Goal: Task Accomplishment & Management: Manage account settings

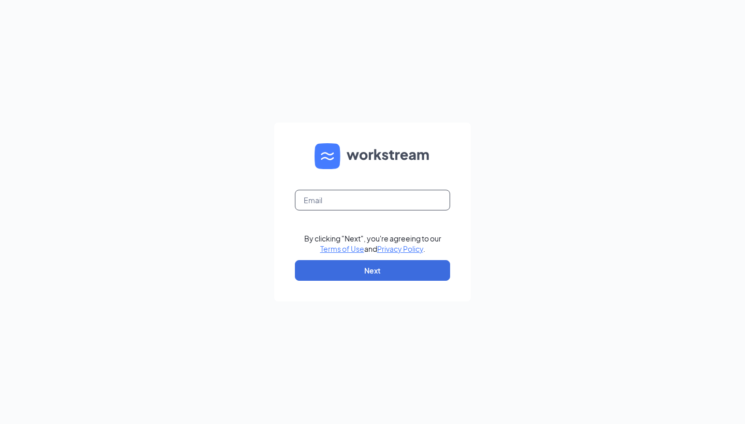
click at [340, 190] on input "text" at bounding box center [372, 200] width 155 height 21
type input "Kaylee.bourque@panerabread.com"
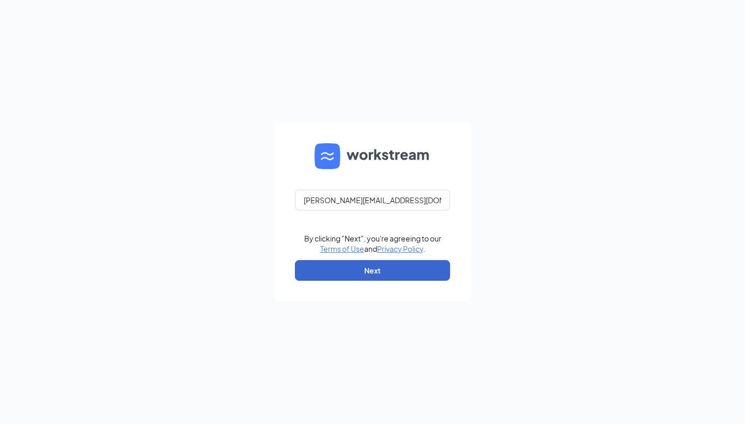
click at [367, 275] on button "Next" at bounding box center [372, 270] width 155 height 21
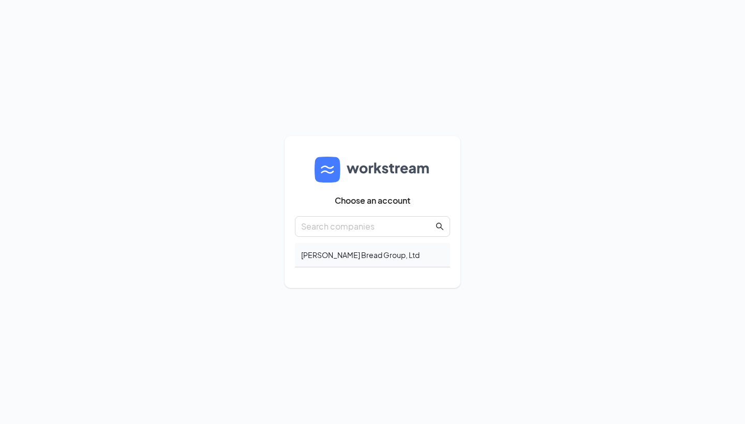
click at [389, 260] on div "Howley Bread Group, Ltd" at bounding box center [372, 255] width 155 height 24
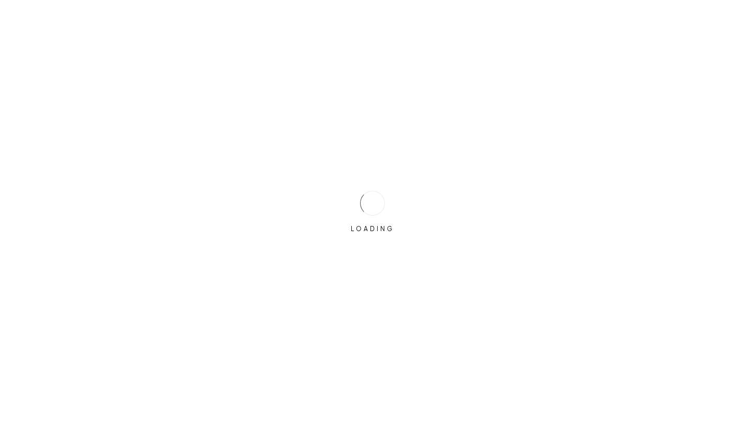
click at [465, 1] on div "LOADING" at bounding box center [372, 212] width 745 height 424
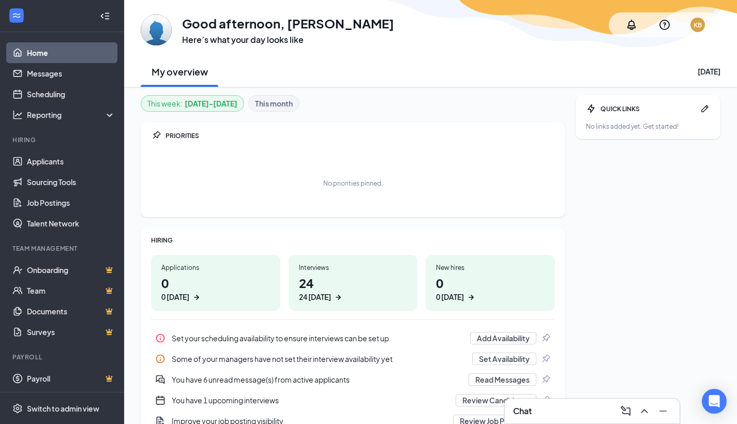
click at [348, 288] on h1 "24 24 today" at bounding box center [353, 288] width 109 height 28
click at [50, 94] on link "Scheduling" at bounding box center [71, 94] width 88 height 21
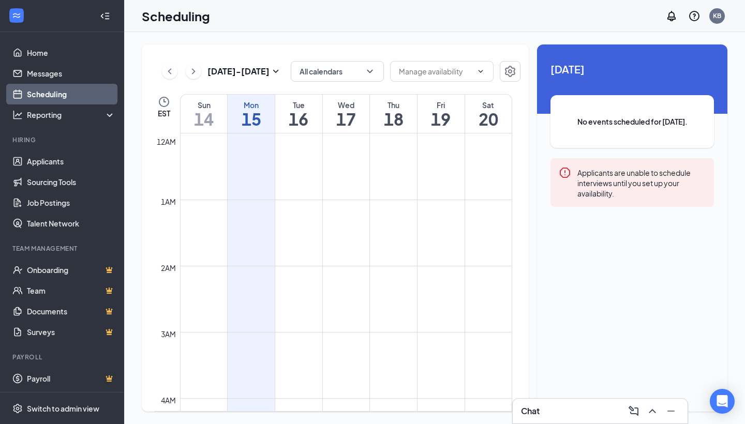
scroll to position [509, 0]
click at [432, 281] on td at bounding box center [346, 279] width 332 height 17
click at [433, 281] on td at bounding box center [346, 279] width 332 height 17
click at [434, 284] on td at bounding box center [346, 279] width 332 height 17
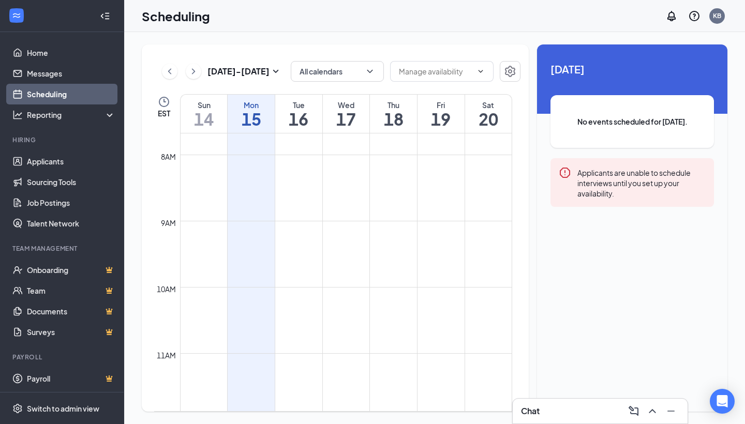
click at [434, 284] on td at bounding box center [346, 279] width 332 height 17
click at [440, 329] on td at bounding box center [346, 324] width 332 height 17
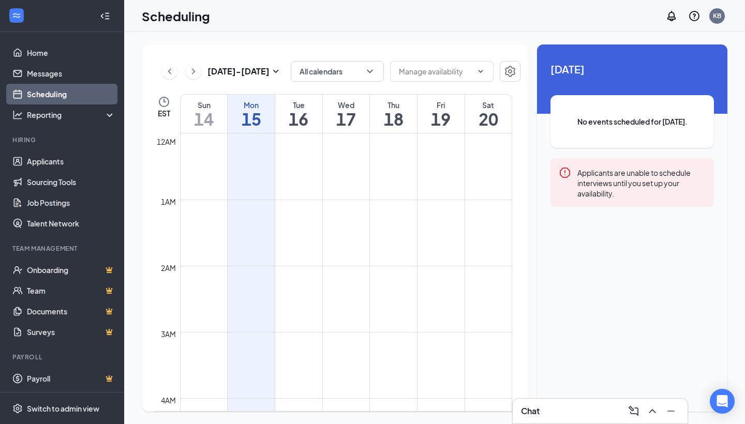
click at [441, 328] on td at bounding box center [346, 324] width 332 height 17
click at [449, 321] on td at bounding box center [346, 324] width 332 height 17
click at [477, 74] on span at bounding box center [479, 71] width 10 height 8
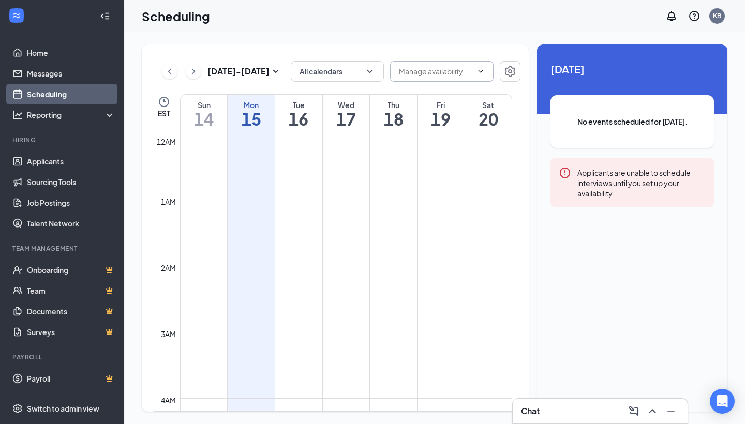
click at [481, 71] on icon "ChevronDown" at bounding box center [481, 71] width 5 height 3
click at [457, 71] on input "text" at bounding box center [435, 71] width 73 height 11
click at [438, 70] on input "text" at bounding box center [435, 71] width 73 height 11
click at [468, 69] on input "text" at bounding box center [435, 71] width 73 height 11
click at [451, 161] on td at bounding box center [346, 158] width 332 height 17
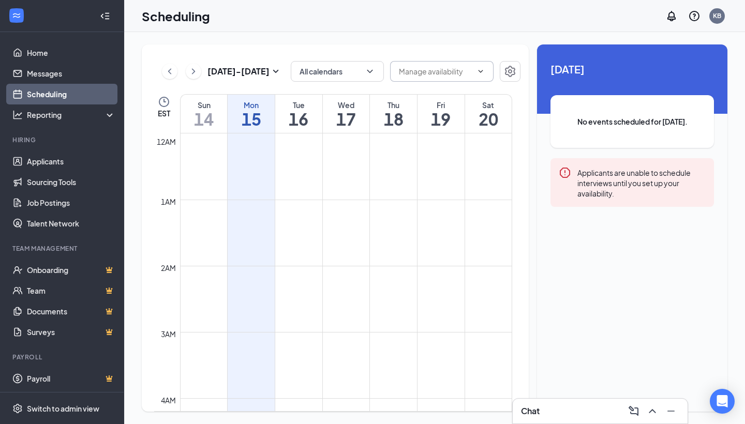
click at [294, 191] on td at bounding box center [346, 191] width 332 height 17
drag, startPoint x: 294, startPoint y: 191, endPoint x: 366, endPoint y: 182, distance: 71.9
click at [295, 191] on td at bounding box center [346, 191] width 332 height 17
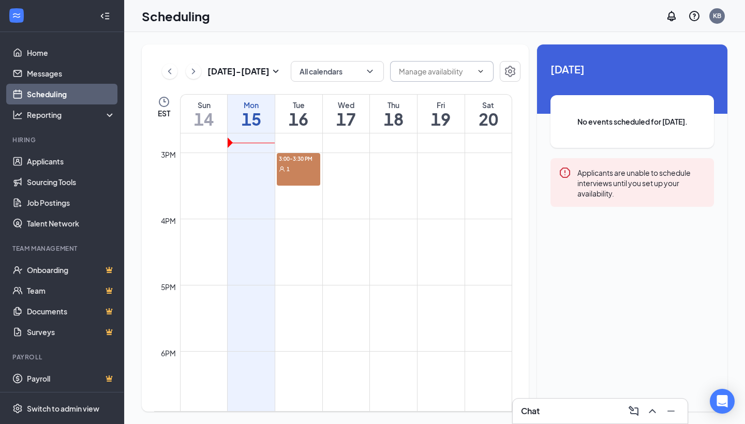
scroll to position [968, 0]
click at [448, 214] on td at bounding box center [346, 217] width 332 height 17
click at [439, 218] on td at bounding box center [346, 217] width 332 height 17
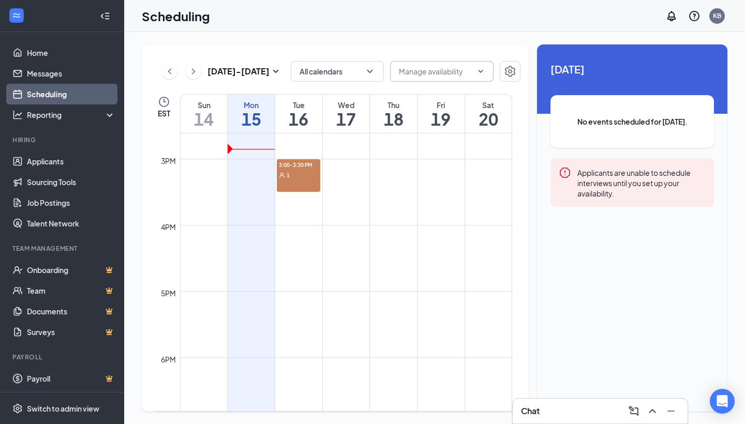
click at [439, 218] on td at bounding box center [346, 217] width 332 height 17
click at [403, 218] on td at bounding box center [346, 217] width 332 height 17
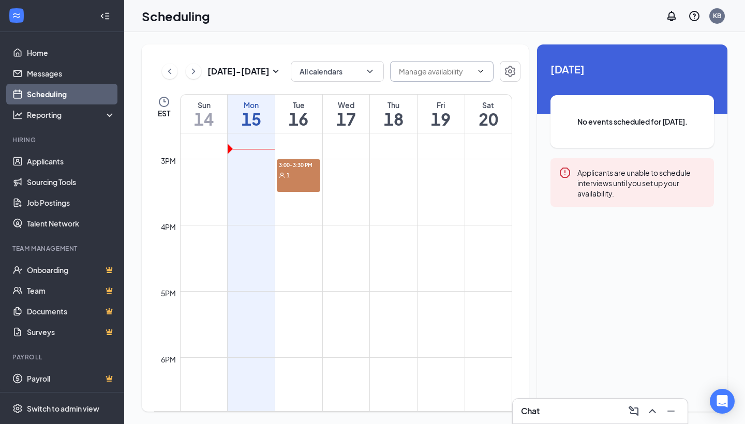
click at [403, 218] on td at bounding box center [346, 217] width 332 height 17
click at [360, 219] on td at bounding box center [346, 217] width 332 height 17
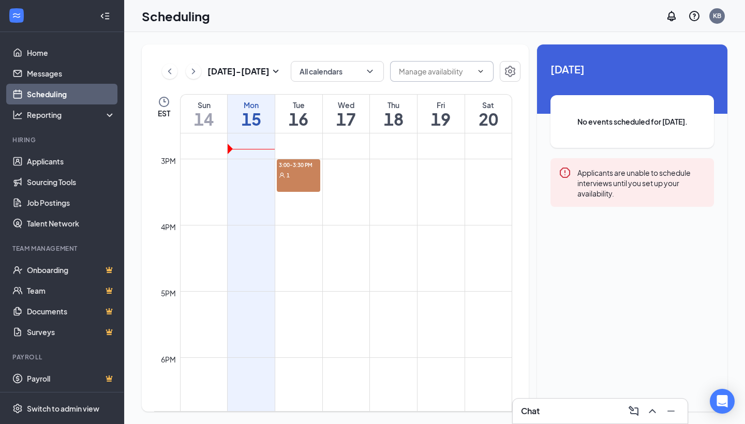
click at [360, 219] on td at bounding box center [346, 217] width 332 height 17
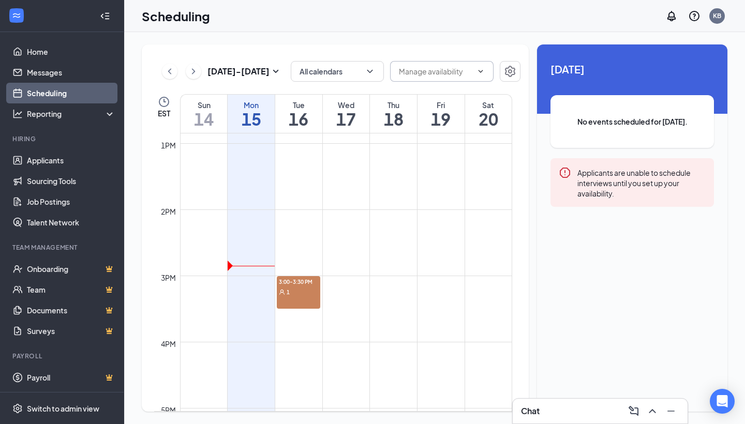
click at [296, 288] on div "1" at bounding box center [298, 292] width 43 height 10
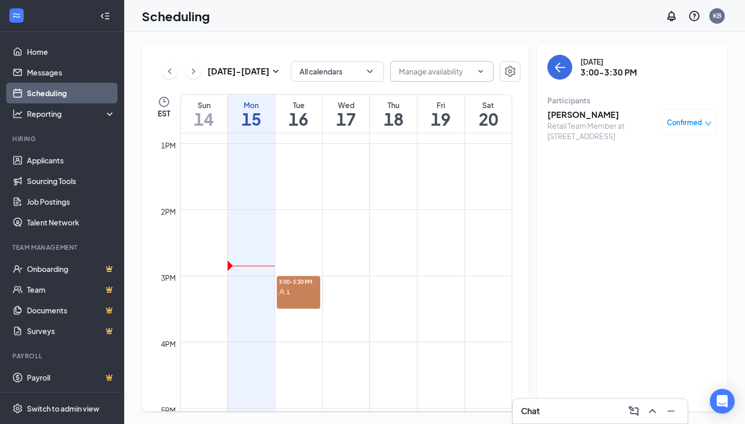
click at [291, 294] on div "1" at bounding box center [298, 292] width 43 height 10
click at [564, 68] on icon "ArrowLeft" at bounding box center [561, 67] width 10 height 1
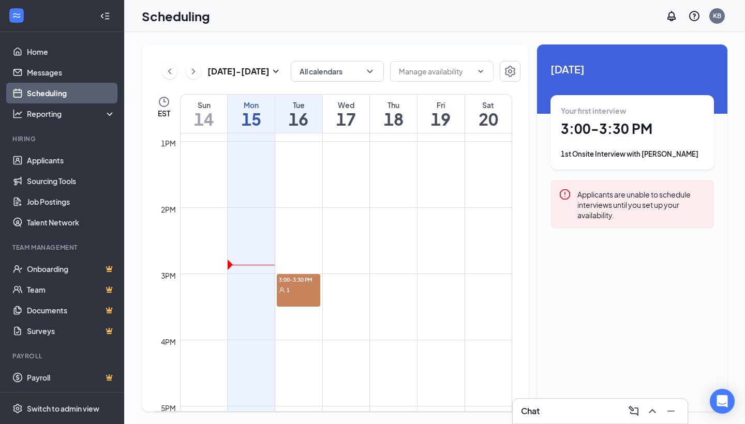
scroll to position [851, 0]
click at [362, 77] on button "All calendars" at bounding box center [337, 71] width 93 height 21
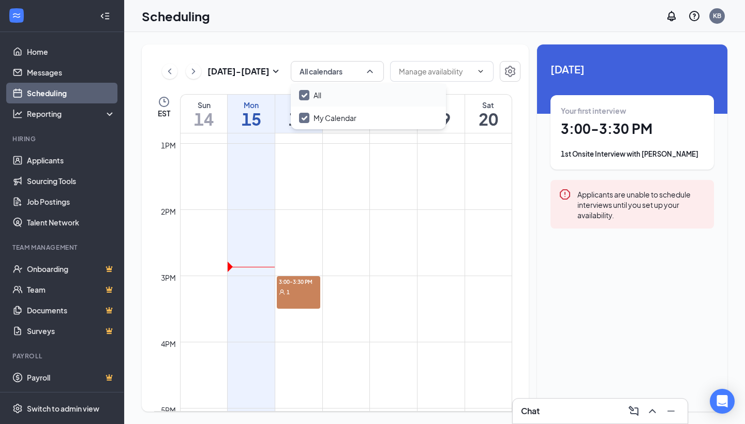
click at [304, 95] on input "All" at bounding box center [310, 95] width 22 height 10
checkbox input "true"
click at [726, 20] on icon "Cross" at bounding box center [727, 19] width 12 height 12
click at [480, 73] on icon "ChevronDown" at bounding box center [481, 71] width 8 height 8
click at [479, 70] on icon "ChevronDown" at bounding box center [481, 71] width 8 height 8
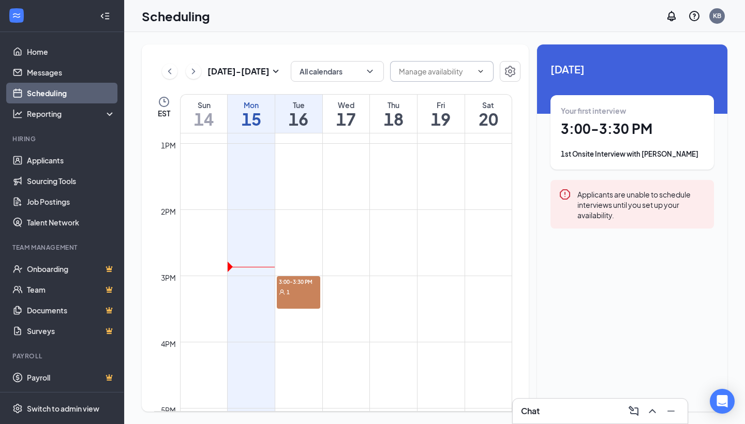
click at [473, 69] on span "Delete all availability" at bounding box center [441, 71] width 103 height 21
click at [478, 70] on icon "ChevronDown" at bounding box center [481, 71] width 8 height 8
click at [460, 70] on input "text" at bounding box center [435, 71] width 73 height 11
click at [433, 176] on td at bounding box center [346, 168] width 332 height 17
click at [512, 76] on icon "Settings" at bounding box center [510, 71] width 10 height 11
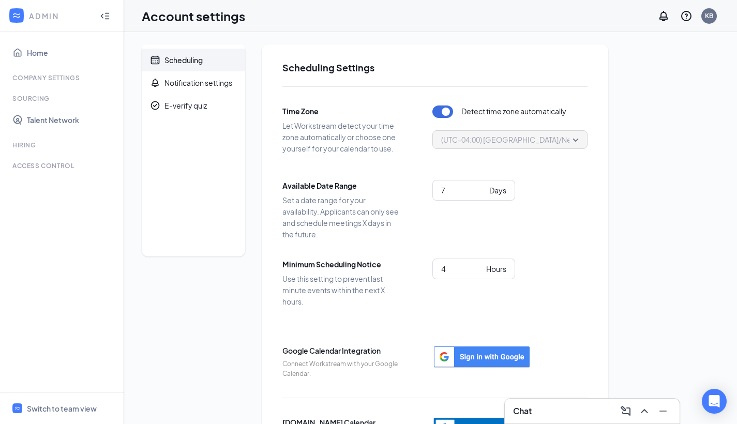
click at [540, 137] on span "(UTC-04:00) America/New_York - Eastern Time" at bounding box center [543, 140] width 205 height 16
click at [192, 113] on span "E-verify quiz" at bounding box center [201, 105] width 72 height 23
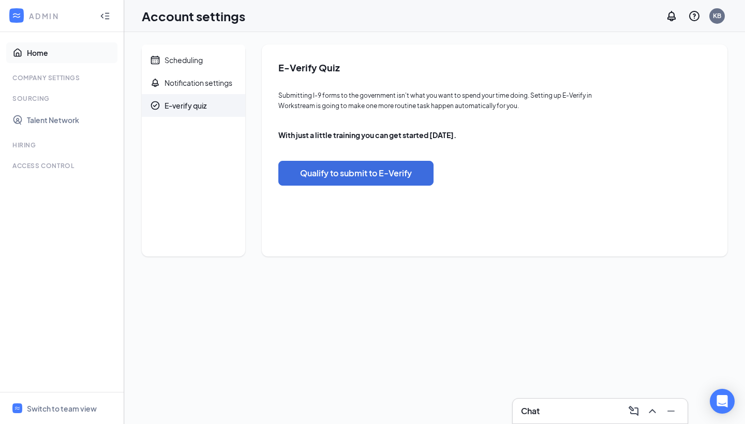
click at [27, 51] on link "Home" at bounding box center [71, 52] width 88 height 21
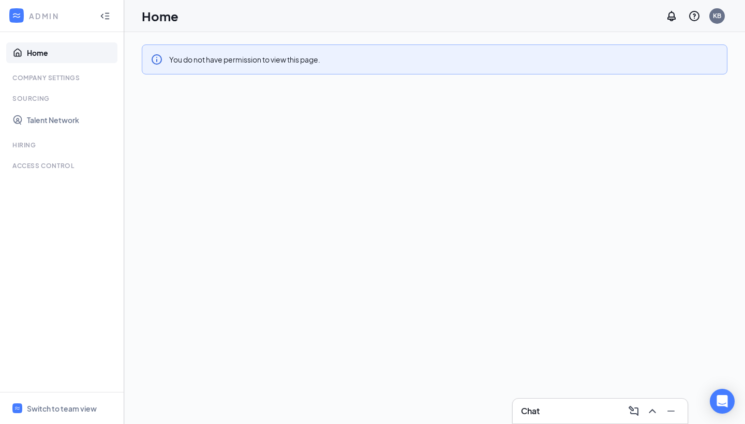
click at [96, 53] on link "Home" at bounding box center [71, 52] width 88 height 21
click at [109, 19] on icon "Collapse" at bounding box center [107, 15] width 4 height 7
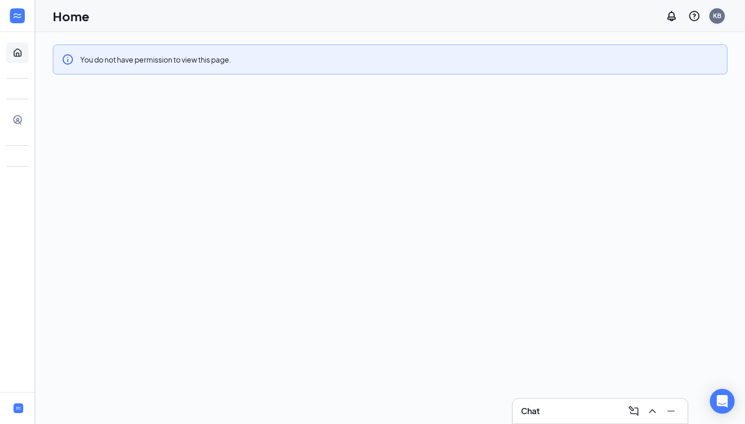
click at [714, 19] on div "KB" at bounding box center [717, 15] width 8 height 9
click at [547, 165] on div "You do not have permission to view this page." at bounding box center [390, 228] width 710 height 392
click at [539, 410] on h3 "Chat" at bounding box center [530, 411] width 19 height 11
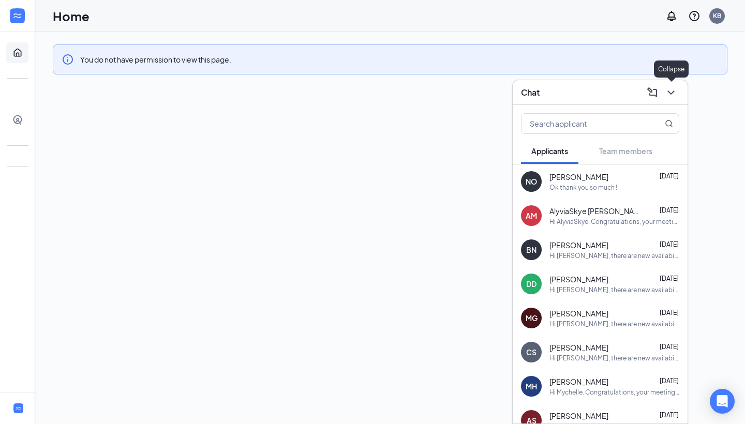
click at [672, 94] on icon "ChevronDown" at bounding box center [671, 92] width 12 height 12
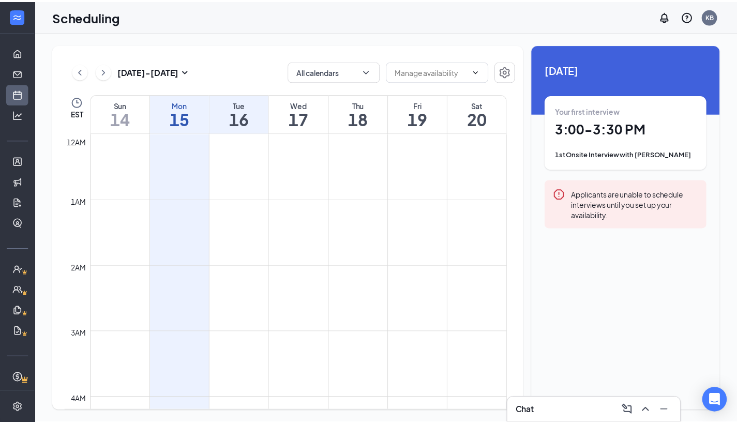
scroll to position [509, 0]
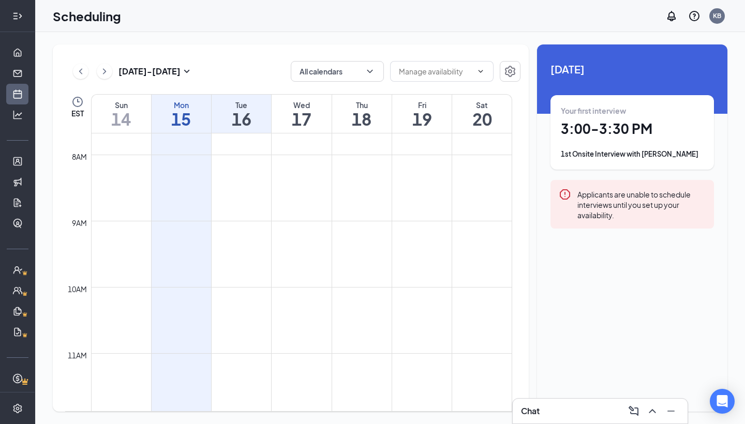
click at [14, 10] on div at bounding box center [17, 16] width 21 height 21
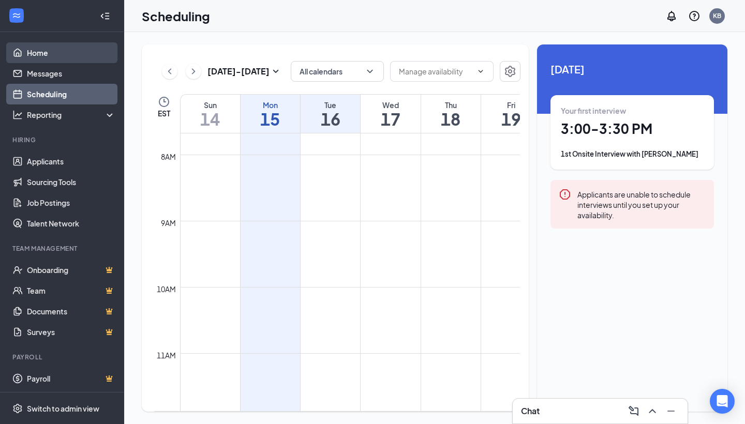
click at [40, 52] on link "Home" at bounding box center [71, 52] width 88 height 21
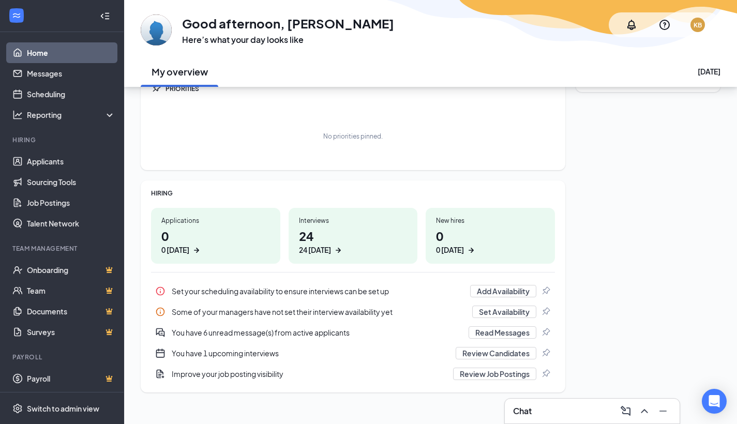
scroll to position [57, 0]
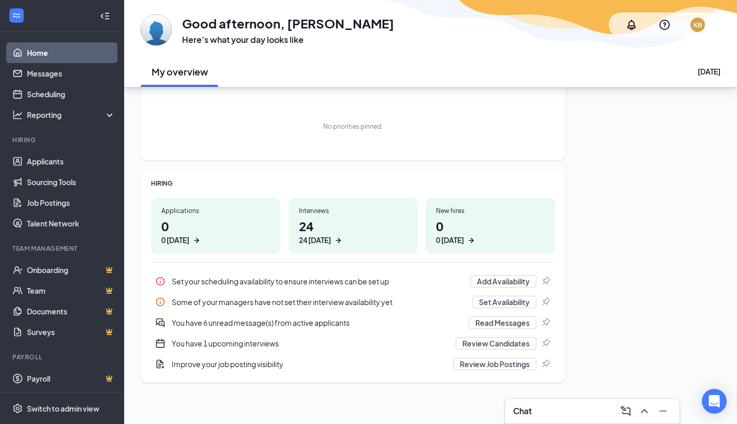
click at [185, 222] on h1 "0 0 today" at bounding box center [215, 231] width 109 height 28
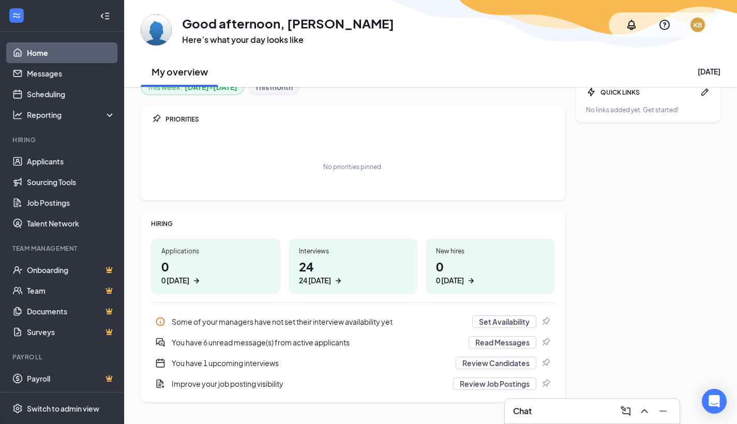
scroll to position [0, 0]
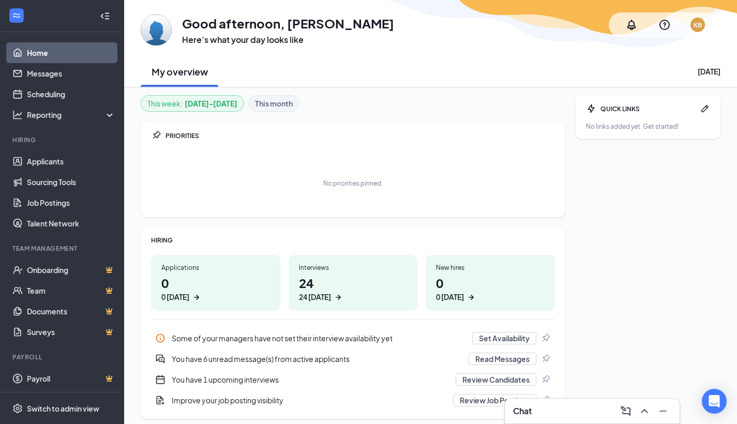
click at [353, 286] on h1 "24 24 today" at bounding box center [353, 288] width 109 height 28
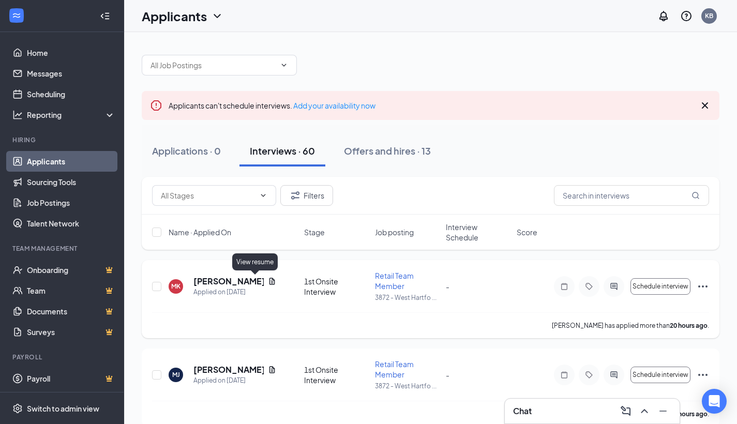
click at [270, 279] on icon "Document" at bounding box center [273, 281] width 6 height 7
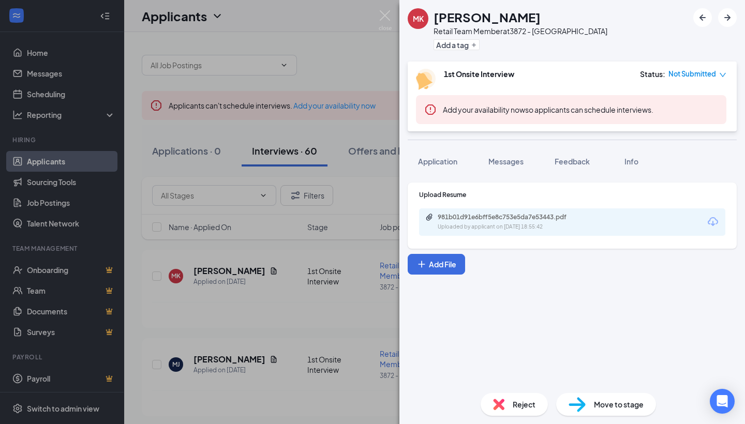
click at [487, 227] on div "Uploaded by applicant on [DATE] 18:55:42" at bounding box center [515, 227] width 155 height 8
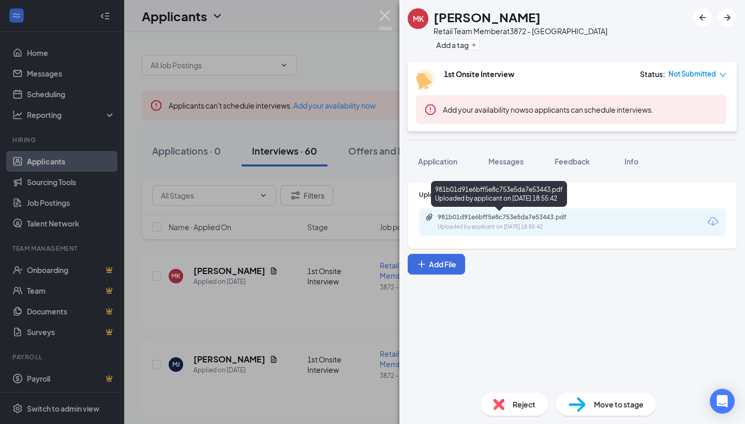
click at [388, 18] on img at bounding box center [385, 20] width 13 height 20
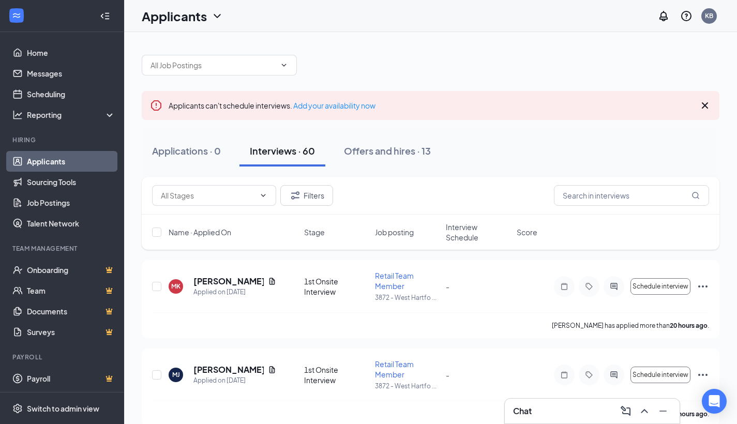
click at [384, 13] on div "Applicants KB" at bounding box center [430, 16] width 613 height 32
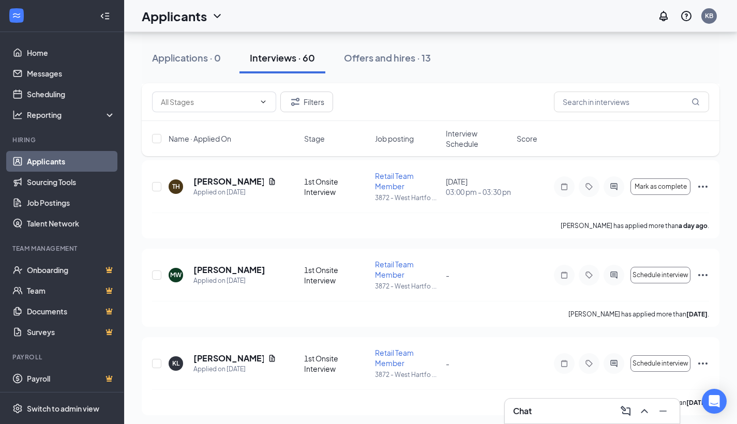
scroll to position [1326, 0]
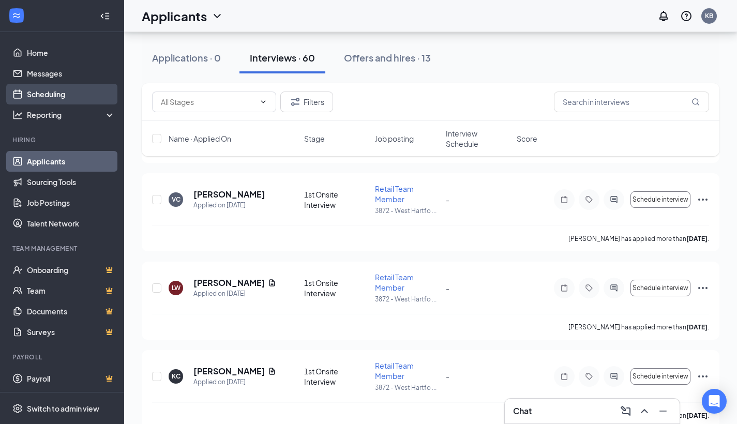
click at [63, 100] on link "Scheduling" at bounding box center [71, 94] width 88 height 21
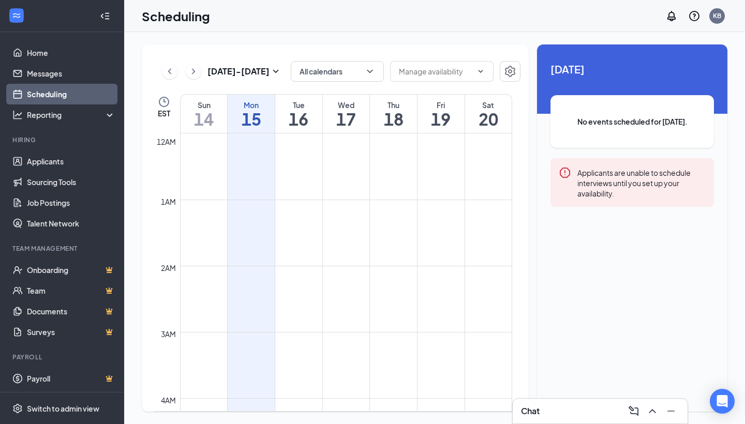
scroll to position [509, 0]
click at [447, 69] on input "text" at bounding box center [435, 71] width 73 height 11
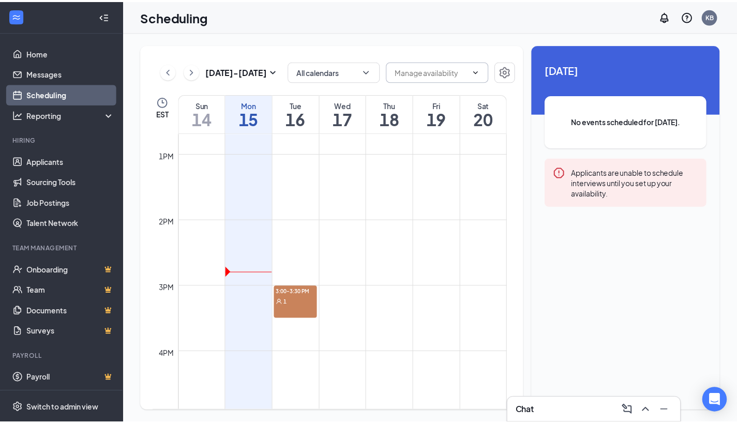
scroll to position [850, 0]
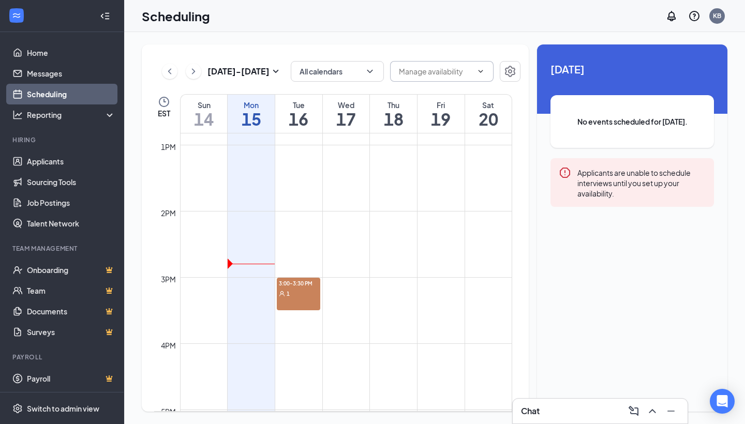
click at [294, 293] on div "1" at bounding box center [298, 293] width 43 height 10
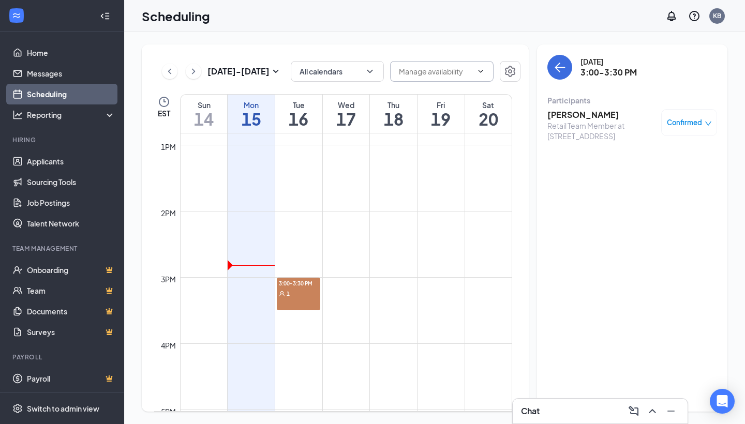
click at [283, 195] on tbody "12am 1am 2am 3am 4am 5am 6am 7am 8am 9am 10am 11am 12pm 1pm 2pm 3pm 4pm 5pm 6pm…" at bounding box center [333, 79] width 358 height 1590
click at [365, 257] on td at bounding box center [346, 252] width 332 height 17
click at [349, 259] on td at bounding box center [346, 252] width 332 height 17
click at [349, 260] on td at bounding box center [346, 252] width 332 height 17
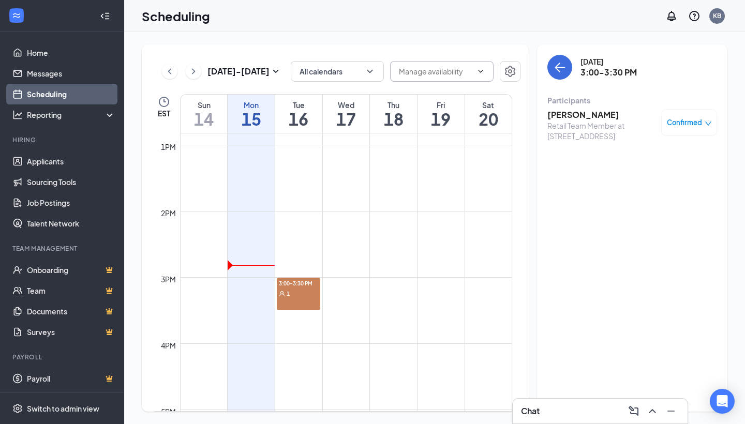
click at [350, 298] on td at bounding box center [346, 302] width 332 height 17
click at [342, 223] on td at bounding box center [346, 219] width 332 height 17
click at [342, 224] on td at bounding box center [346, 219] width 332 height 17
click at [417, 292] on td at bounding box center [346, 285] width 332 height 17
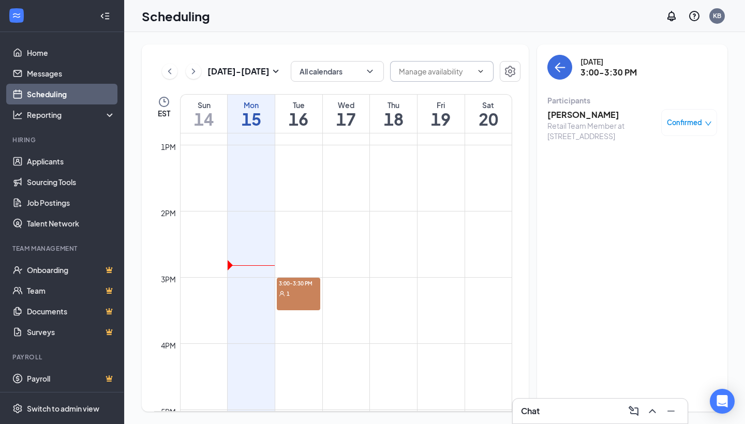
click at [417, 292] on td at bounding box center [346, 285] width 332 height 17
click at [390, 239] on td at bounding box center [346, 236] width 332 height 17
click at [514, 78] on button "button" at bounding box center [510, 71] width 21 height 21
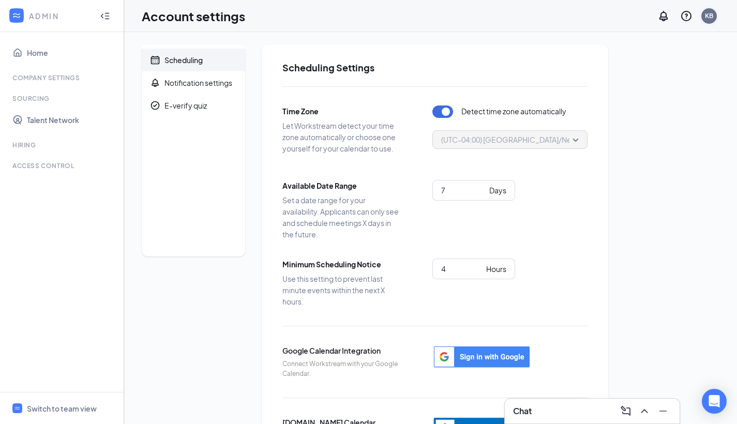
click at [715, 18] on div "KB" at bounding box center [710, 16] width 16 height 16
click at [648, 97] on link "Account settings" at bounding box center [658, 102] width 112 height 10
click at [27, 54] on link "Home" at bounding box center [71, 52] width 88 height 21
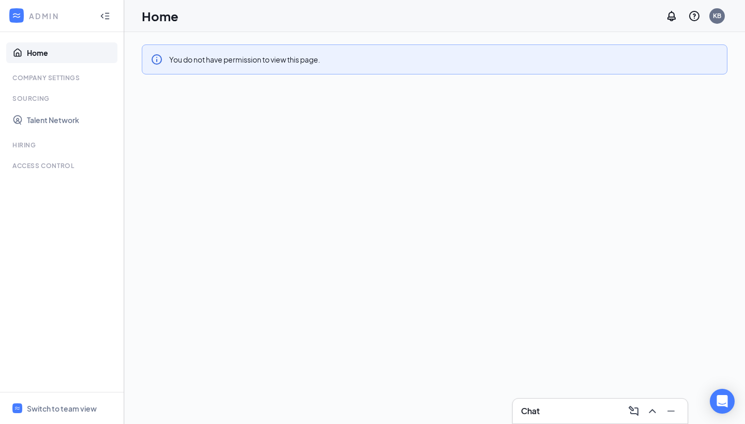
click at [101, 22] on div at bounding box center [105, 16] width 21 height 21
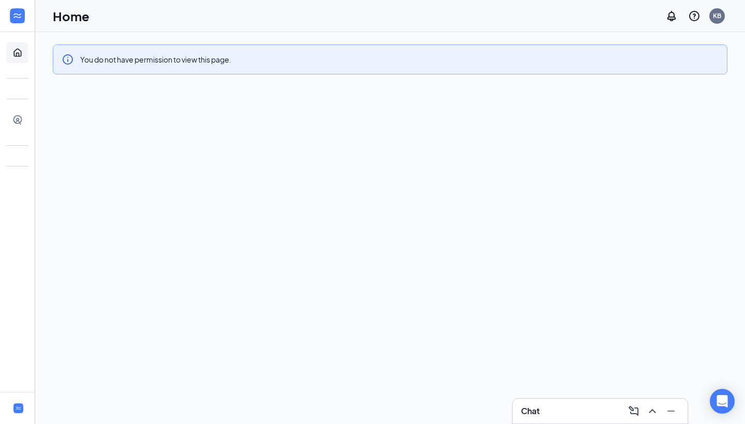
click at [27, 56] on link "Home" at bounding box center [32, 52] width 10 height 21
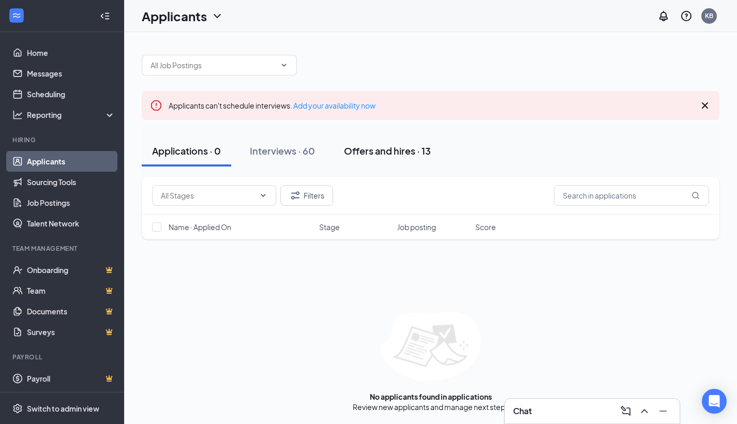
click at [386, 148] on div "Offers and hires · 13" at bounding box center [387, 150] width 87 height 13
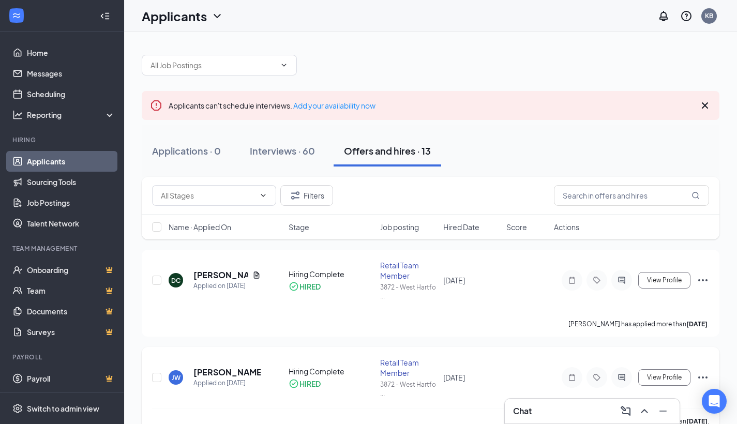
click at [707, 377] on icon "Ellipses" at bounding box center [703, 378] width 9 height 2
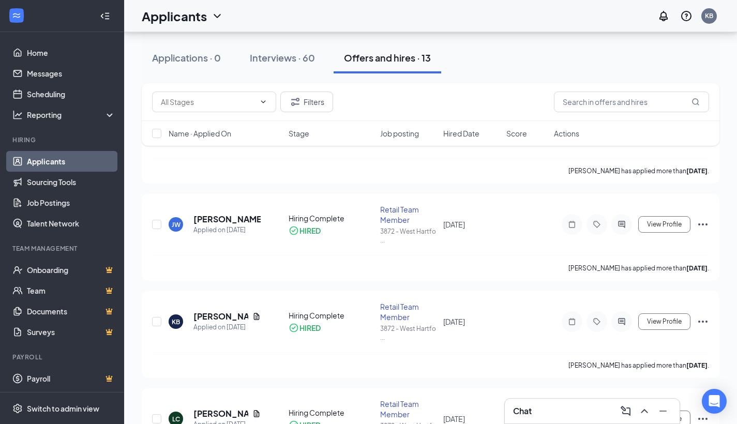
scroll to position [143, 0]
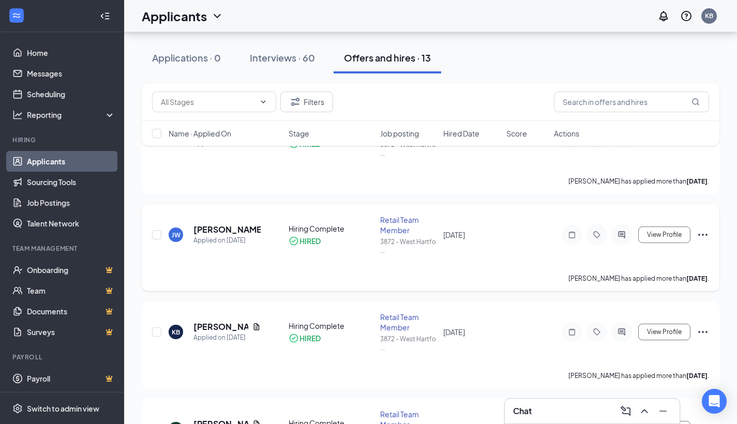
click at [704, 233] on icon "Ellipses" at bounding box center [703, 235] width 12 height 12
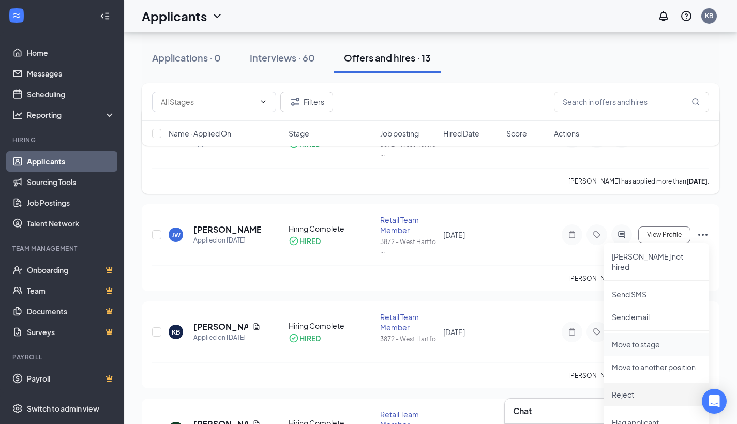
drag, startPoint x: 639, startPoint y: 382, endPoint x: 665, endPoint y: 343, distance: 46.9
click at [639, 390] on p "Reject" at bounding box center [656, 395] width 89 height 10
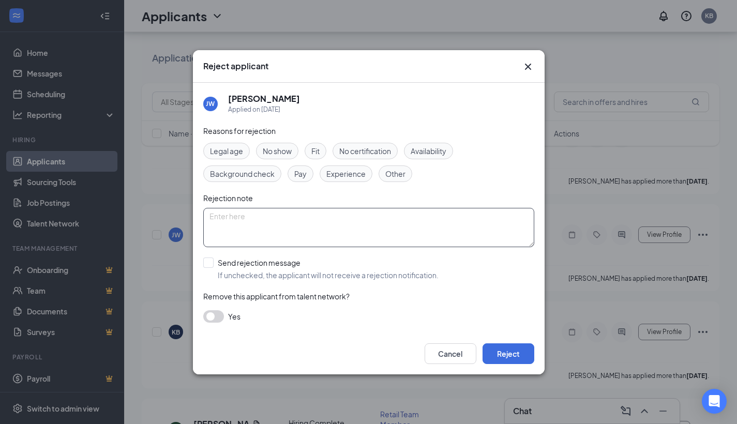
click at [244, 219] on textarea at bounding box center [368, 227] width 331 height 39
type textarea "denied the position"
click at [405, 183] on div "Reasons for rejection Legal age No show Fit No certification Availability Backg…" at bounding box center [368, 229] width 331 height 208
click at [402, 175] on span "Other" at bounding box center [395, 173] width 20 height 11
click at [221, 316] on button "button" at bounding box center [213, 316] width 21 height 12
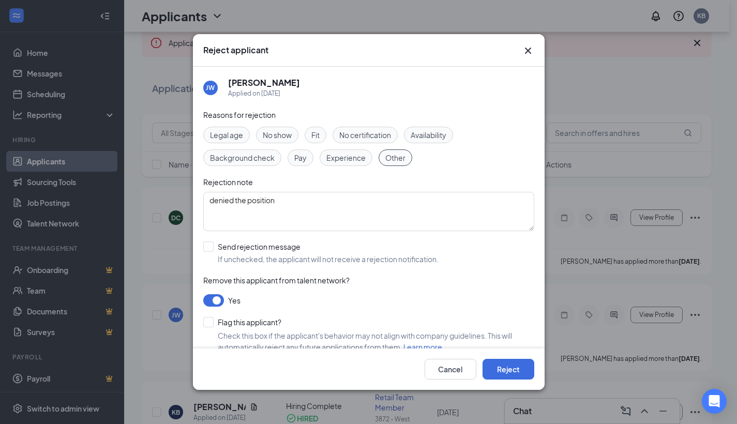
scroll to position [14, 0]
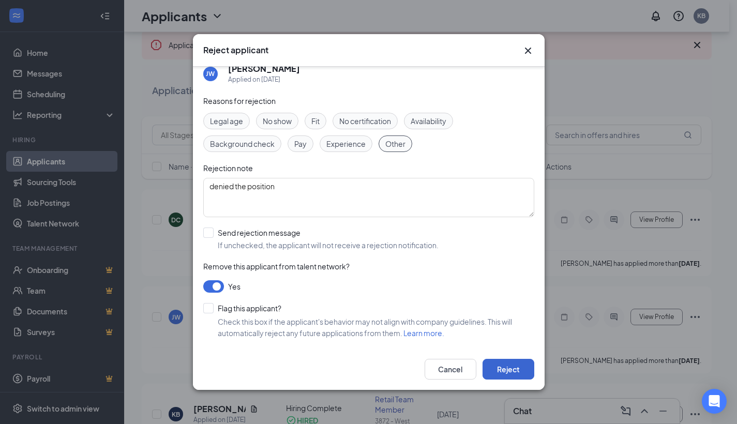
click at [500, 367] on button "Reject" at bounding box center [509, 369] width 52 height 21
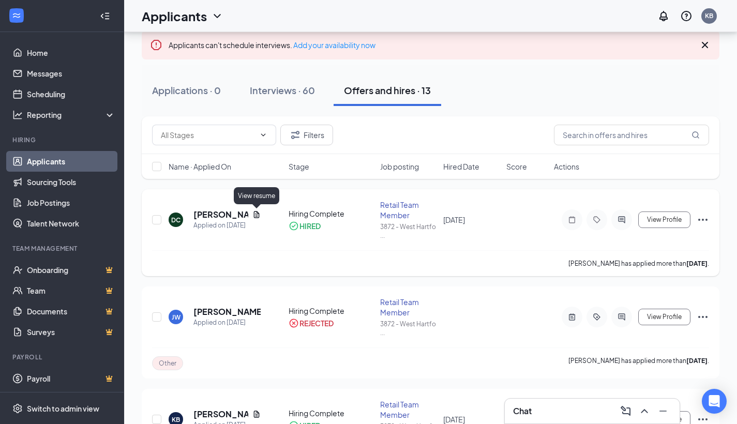
click at [257, 217] on icon "Document" at bounding box center [257, 214] width 6 height 7
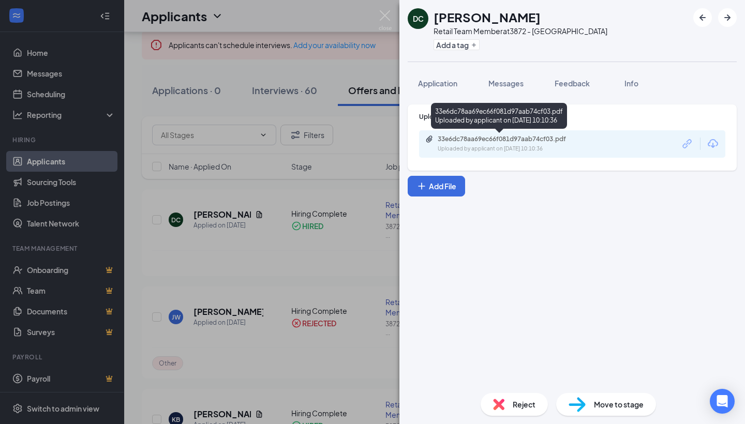
click at [483, 140] on div "33e6dc78aa69ec66f081d97aab74cf03.pdf" at bounding box center [510, 139] width 145 height 8
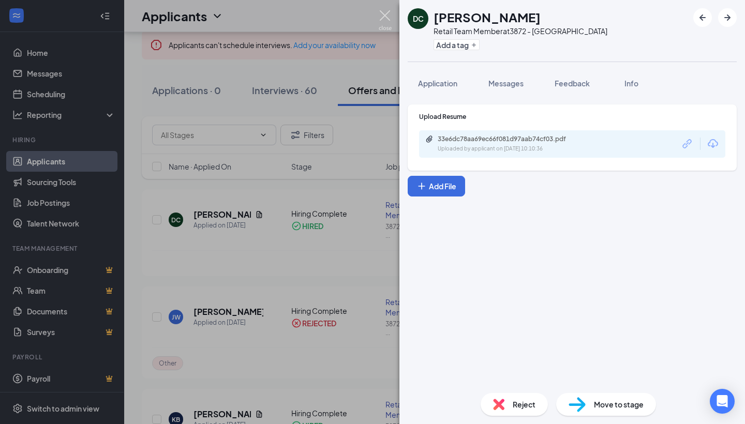
click at [388, 22] on img at bounding box center [385, 20] width 13 height 20
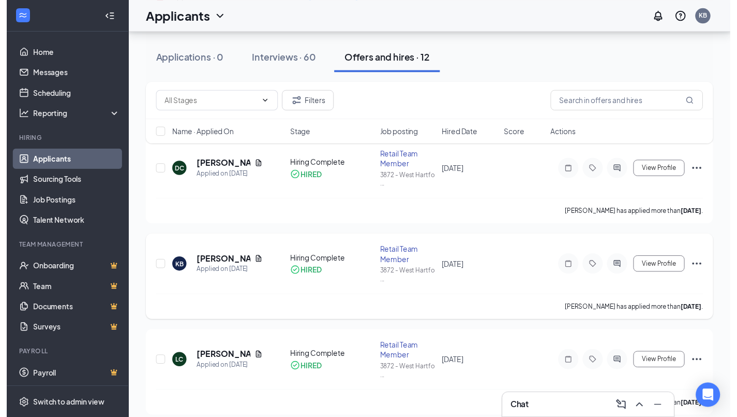
scroll to position [194, 0]
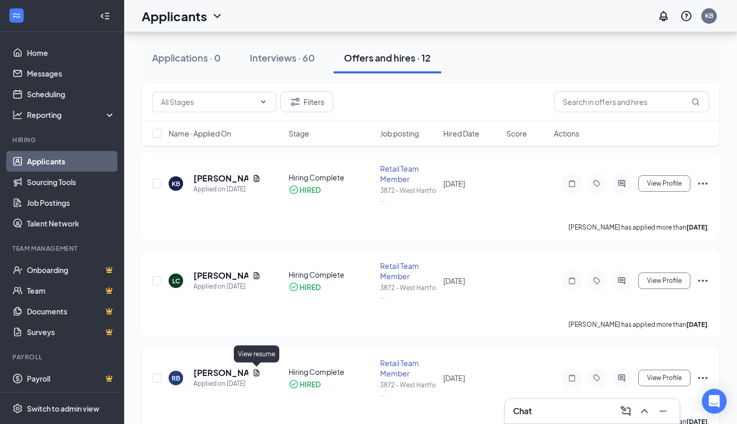
click at [256, 372] on icon "Document" at bounding box center [257, 373] width 8 height 8
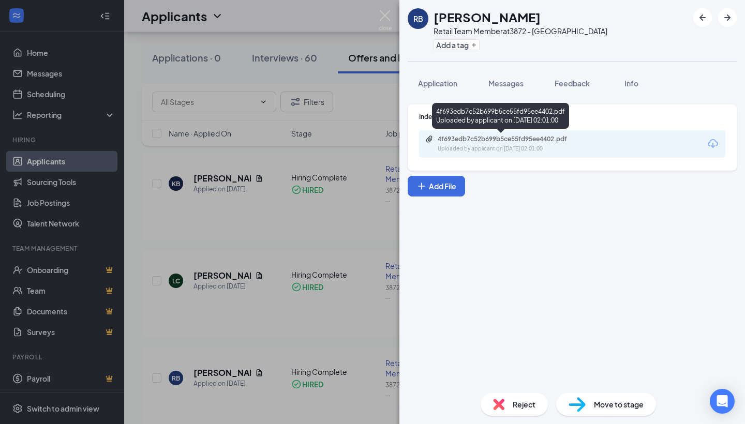
click at [487, 147] on div "Uploaded by applicant on Jun 08, 2025 at 02:01:00" at bounding box center [515, 149] width 155 height 8
click at [384, 21] on img at bounding box center [385, 20] width 13 height 20
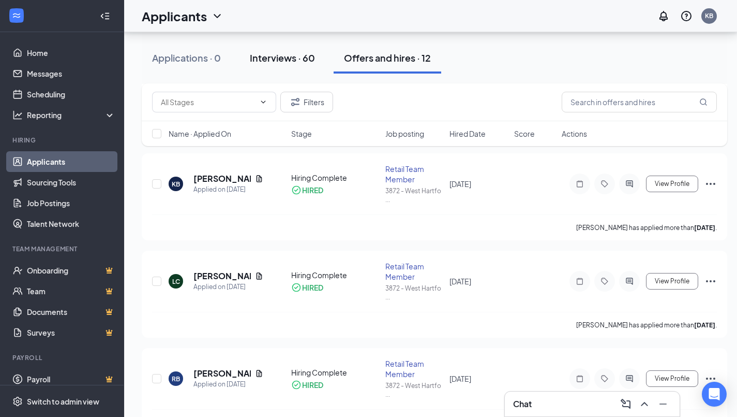
click at [269, 62] on div "Interviews · 60" at bounding box center [282, 57] width 65 height 13
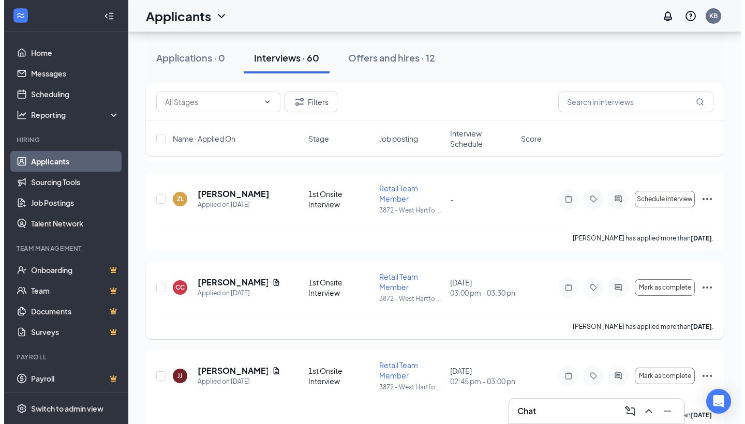
scroll to position [3275, 0]
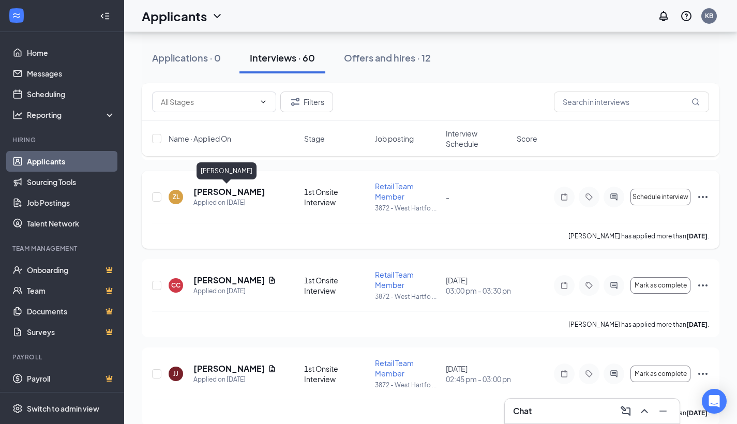
click at [220, 193] on h5 "[PERSON_NAME]" at bounding box center [230, 191] width 72 height 11
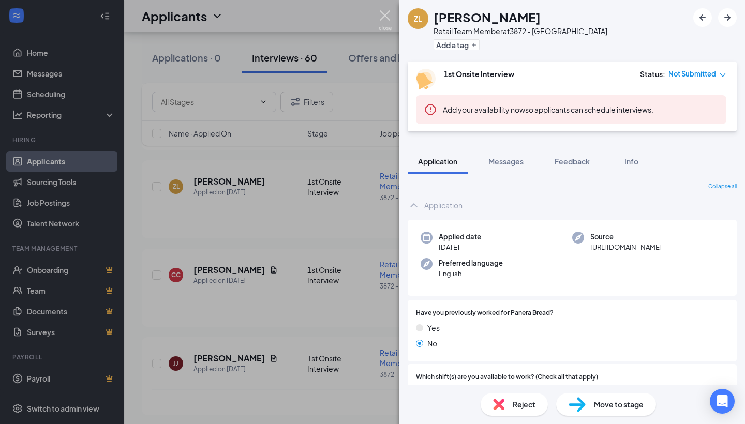
click at [388, 17] on img at bounding box center [385, 20] width 13 height 20
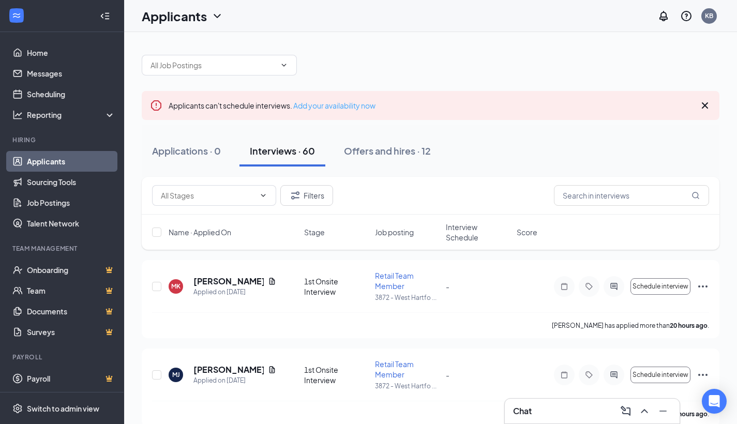
click at [376, 107] on link "Add your availability now" at bounding box center [334, 105] width 82 height 9
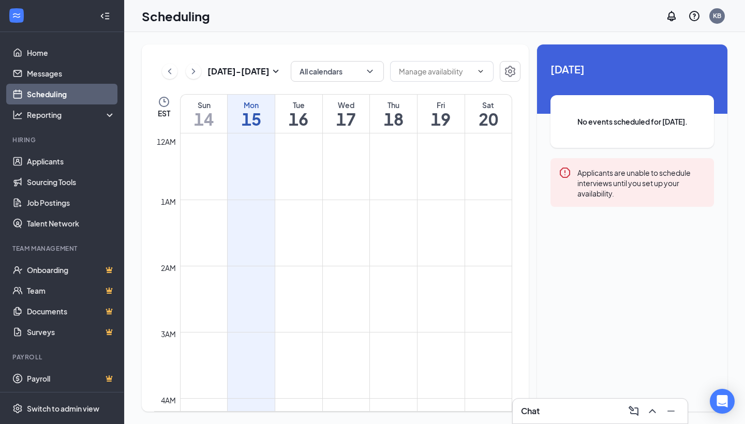
scroll to position [509, 0]
click at [344, 202] on td at bounding box center [346, 196] width 332 height 17
click at [344, 204] on td at bounding box center [346, 212] width 332 height 17
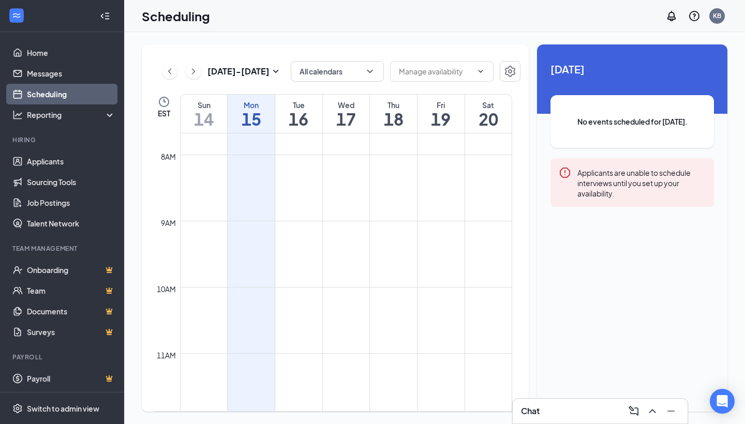
click at [345, 207] on td at bounding box center [346, 212] width 332 height 17
click at [40, 89] on link "Scheduling" at bounding box center [71, 94] width 88 height 21
click at [41, 93] on link "Scheduling" at bounding box center [71, 94] width 88 height 21
click at [253, 201] on td at bounding box center [346, 196] width 332 height 17
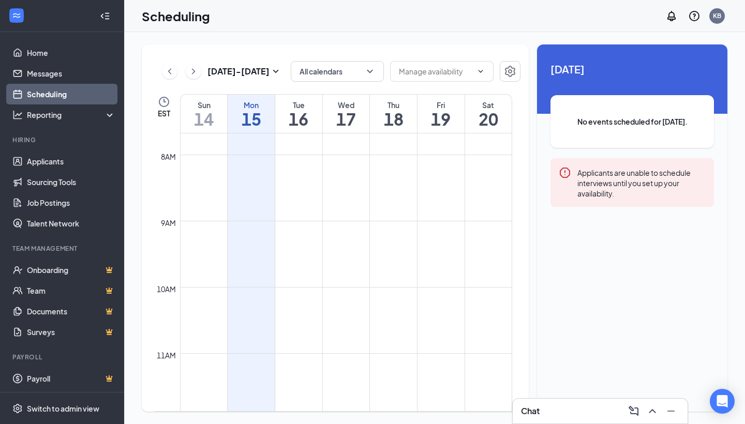
click at [253, 201] on td at bounding box center [346, 196] width 332 height 17
click at [251, 206] on td at bounding box center [346, 212] width 332 height 17
click at [168, 73] on icon "ChevronLeft" at bounding box center [170, 71] width 10 height 12
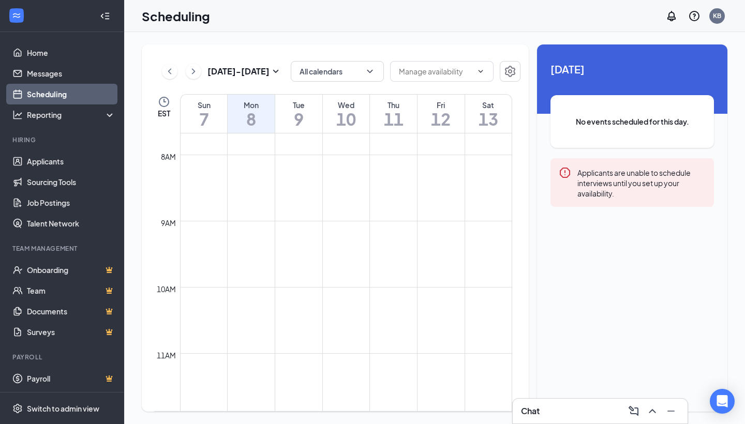
scroll to position [511, 0]
click at [299, 201] on td at bounding box center [346, 194] width 332 height 17
click at [298, 200] on td at bounding box center [346, 194] width 332 height 17
click at [299, 200] on td at bounding box center [346, 194] width 332 height 17
click at [295, 202] on td at bounding box center [346, 194] width 332 height 17
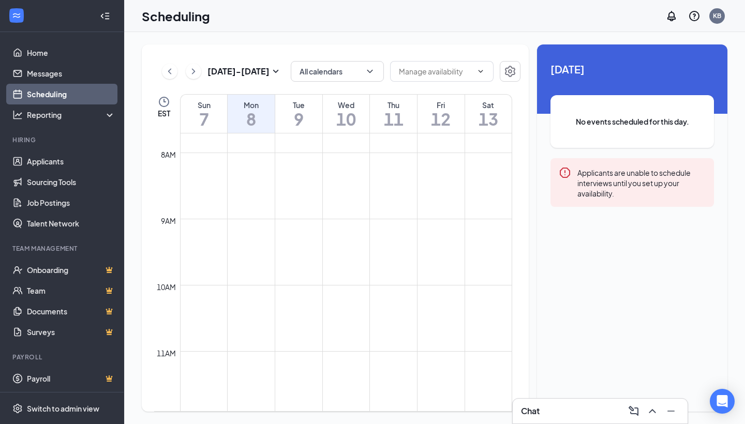
click at [295, 203] on tbody "12am 1am 2am 3am 4am 5am 6am 7am 8am 9am 10am 11am 12pm 1pm 2pm 3pm 4pm 5pm 6pm…" at bounding box center [333, 418] width 358 height 1590
click at [295, 203] on td at bounding box center [346, 210] width 332 height 17
click at [272, 69] on icon "SmallChevronDown" at bounding box center [276, 71] width 12 height 12
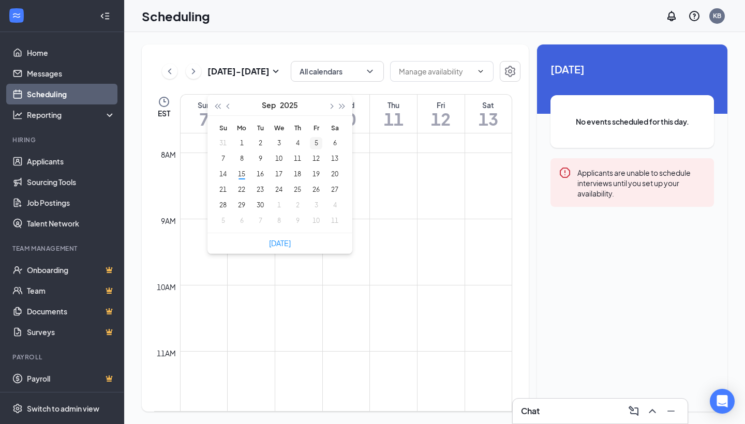
type input "2025-09-04"
type input "2025-09-05"
type input "2025-09-12"
type input "2025-09-11"
type input "2025-09-18"
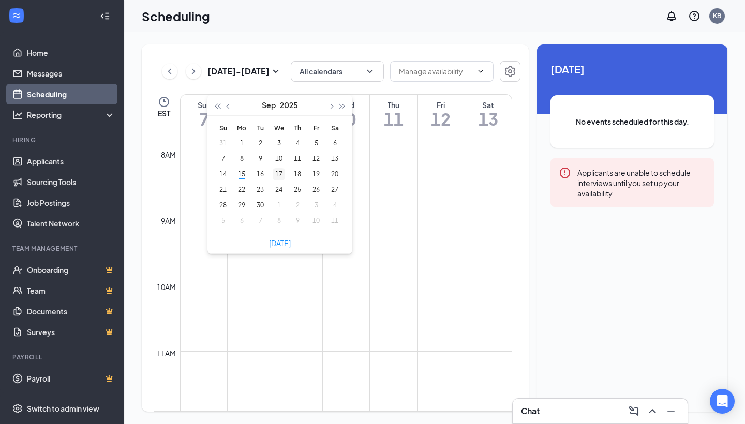
type input "2025-09-17"
click at [281, 174] on div "17" at bounding box center [279, 174] width 12 height 12
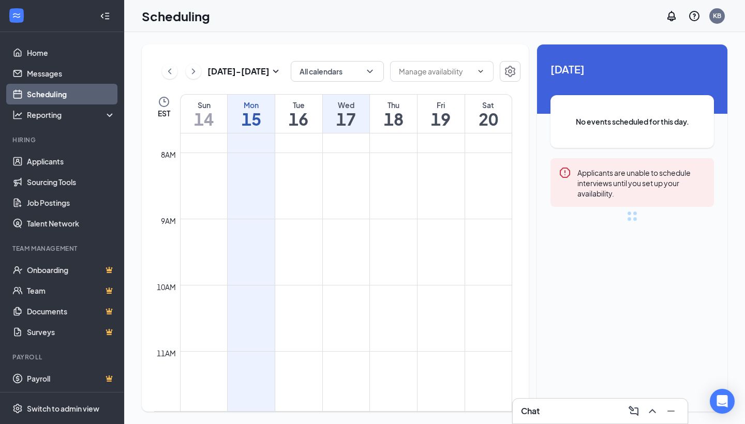
scroll to position [509, 0]
click at [339, 194] on td at bounding box center [346, 196] width 332 height 17
click at [340, 200] on td at bounding box center [346, 196] width 332 height 17
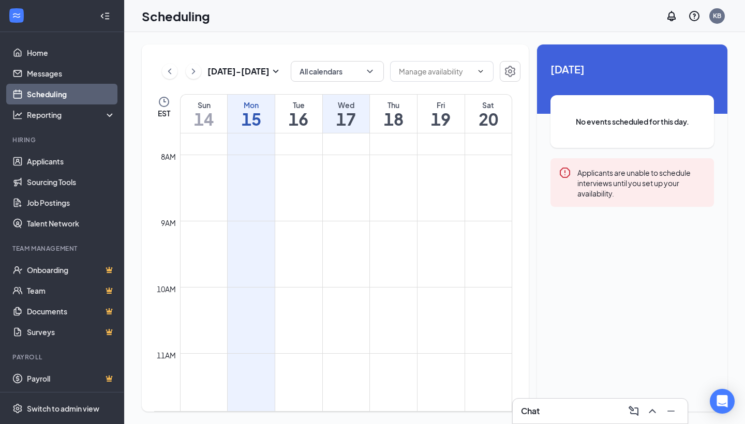
click at [345, 205] on td at bounding box center [346, 212] width 332 height 17
click at [345, 208] on td at bounding box center [346, 212] width 332 height 17
click at [345, 207] on td at bounding box center [346, 212] width 332 height 17
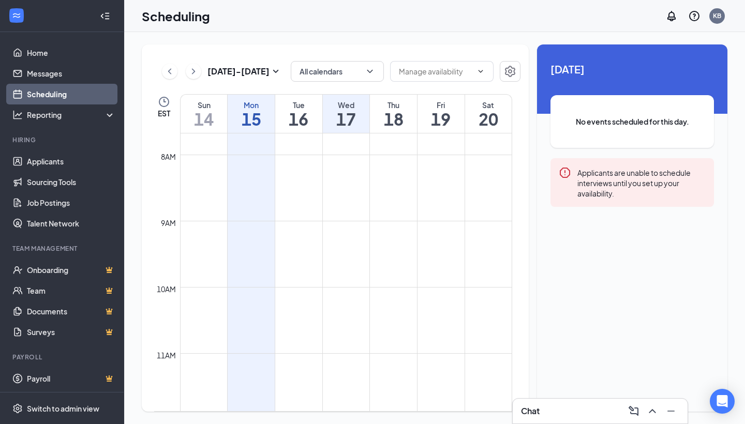
click at [344, 204] on tbody "12am 1am 2am 3am 4am 5am 6am 7am 8am 9am 10am 11am 12pm 1pm 2pm 3pm 4pm 5pm 6pm…" at bounding box center [333, 420] width 358 height 1590
click at [344, 204] on td at bounding box center [346, 212] width 332 height 17
click at [447, 216] on td at bounding box center [346, 212] width 332 height 17
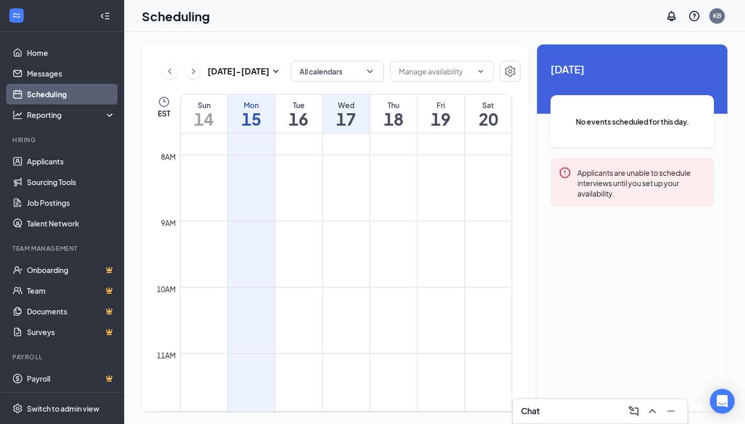
click at [447, 216] on td at bounding box center [346, 212] width 332 height 17
click at [338, 213] on td at bounding box center [346, 212] width 332 height 17
click at [342, 210] on td at bounding box center [346, 212] width 332 height 17
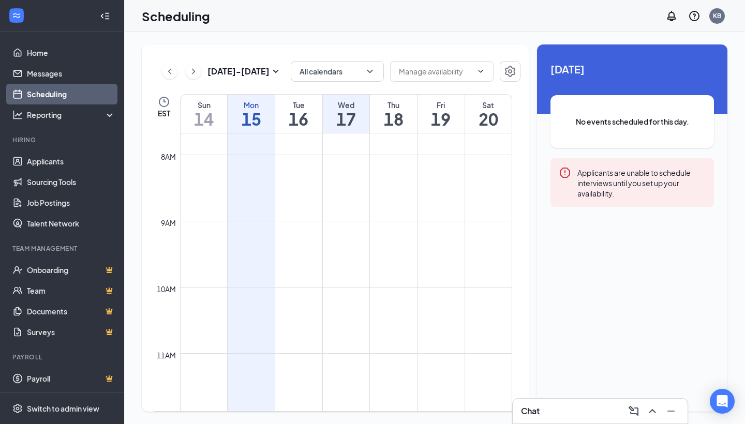
click at [342, 210] on td at bounding box center [346, 212] width 332 height 17
click at [347, 211] on td at bounding box center [346, 212] width 332 height 17
click at [340, 282] on td at bounding box center [346, 279] width 332 height 17
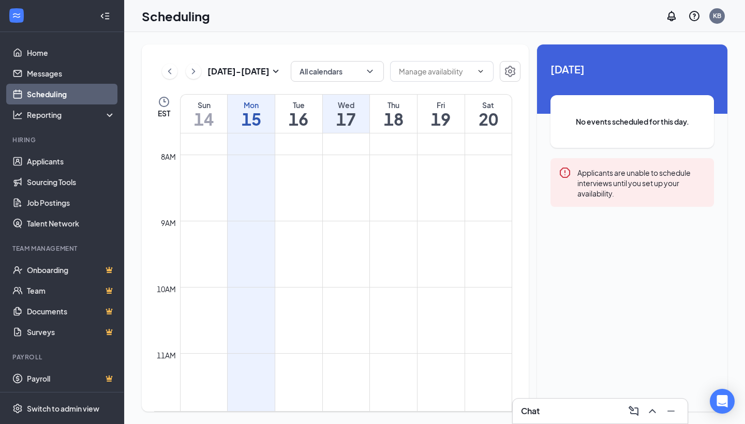
click at [340, 282] on td at bounding box center [346, 279] width 332 height 17
drag, startPoint x: 340, startPoint y: 282, endPoint x: 350, endPoint y: 280, distance: 10.0
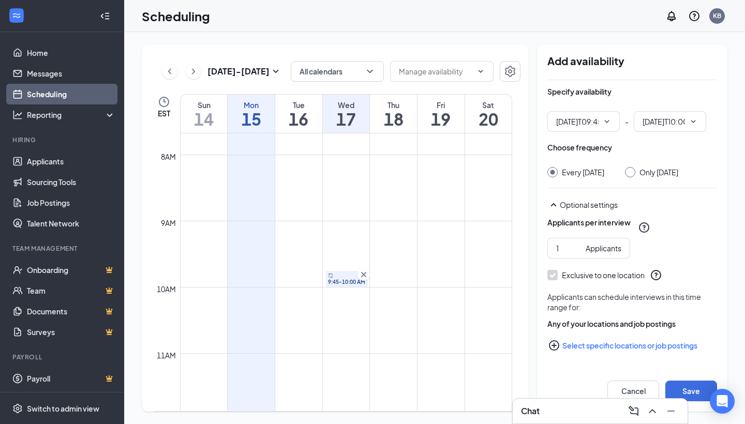
drag, startPoint x: 350, startPoint y: 280, endPoint x: 361, endPoint y: 281, distance: 10.9
click at [361, 281] on span "9:45-10:00 AM" at bounding box center [347, 281] width 38 height 7
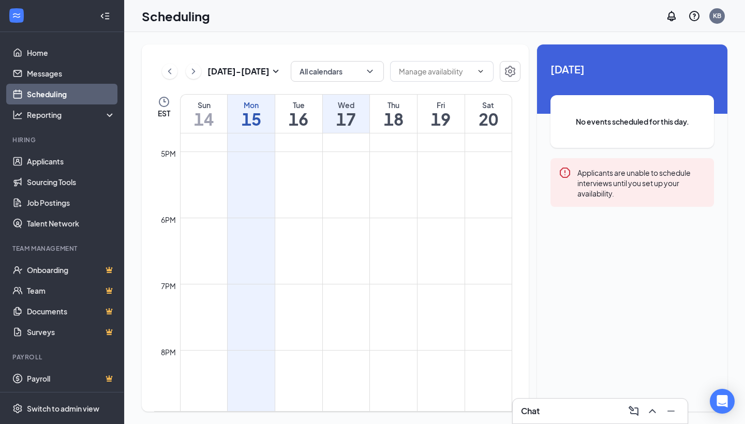
scroll to position [863, 0]
click at [430, 194] on td at bounding box center [346, 190] width 332 height 17
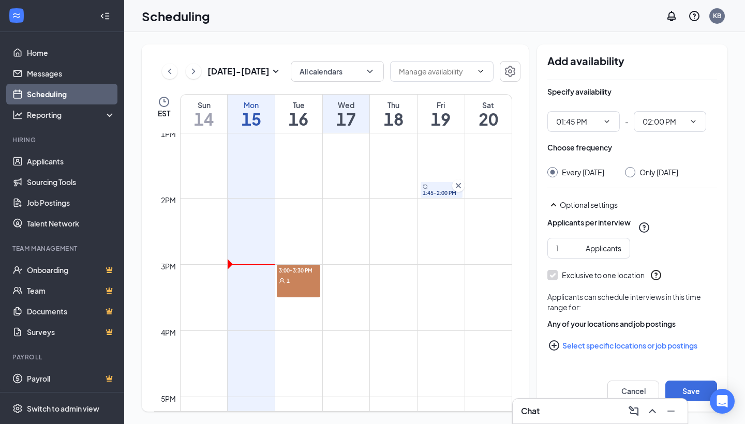
scroll to position [865, 0]
click at [460, 185] on icon "Cross" at bounding box center [458, 183] width 5 height 5
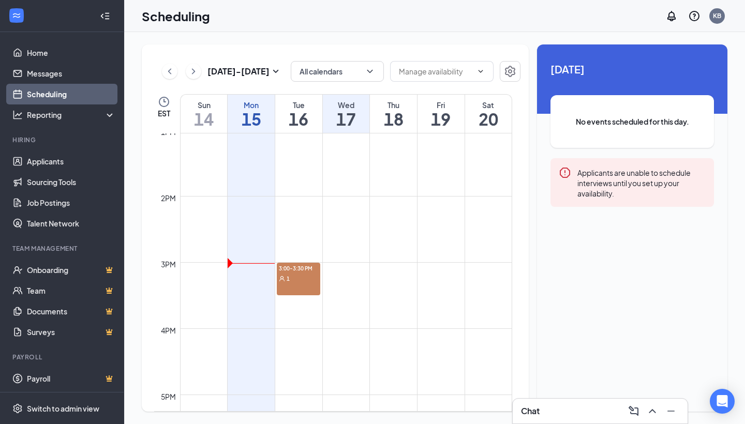
scroll to position [867, 0]
click at [442, 253] on td at bounding box center [346, 252] width 332 height 17
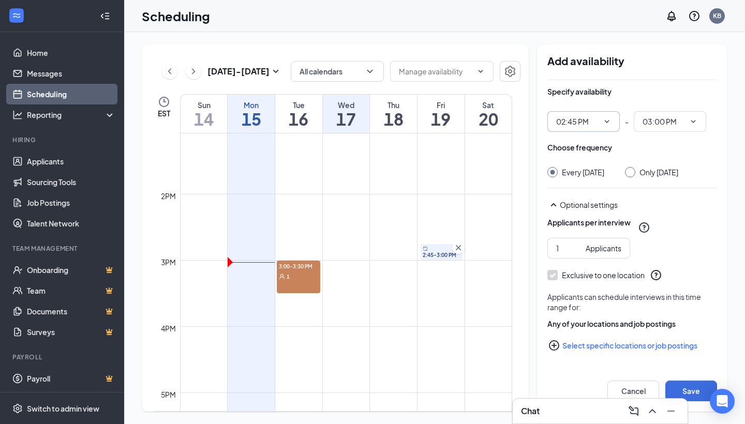
click at [612, 123] on span "02:45 PM" at bounding box center [583, 121] width 72 height 21
click at [608, 120] on icon "ChevronDown" at bounding box center [607, 121] width 8 height 8
click at [603, 122] on icon "ChevronDown" at bounding box center [607, 121] width 8 height 8
click at [580, 120] on input "02:45 PM" at bounding box center [577, 121] width 42 height 11
drag, startPoint x: 601, startPoint y: 120, endPoint x: 552, endPoint y: 149, distance: 56.8
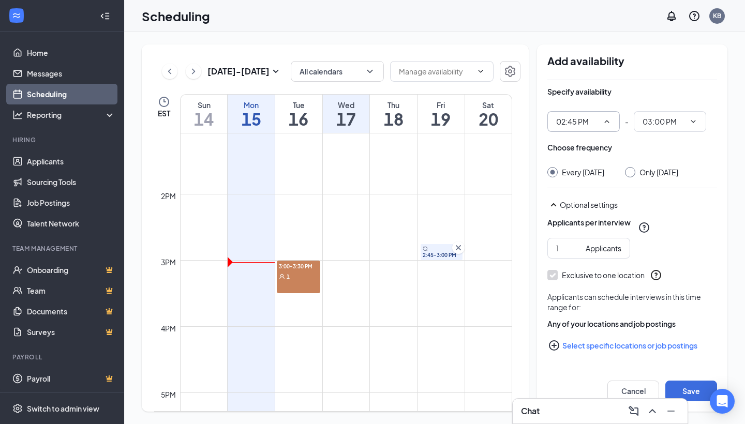
click at [601, 121] on span at bounding box center [606, 121] width 10 height 8
click at [585, 123] on input "02:45 PM" at bounding box center [577, 121] width 42 height 11
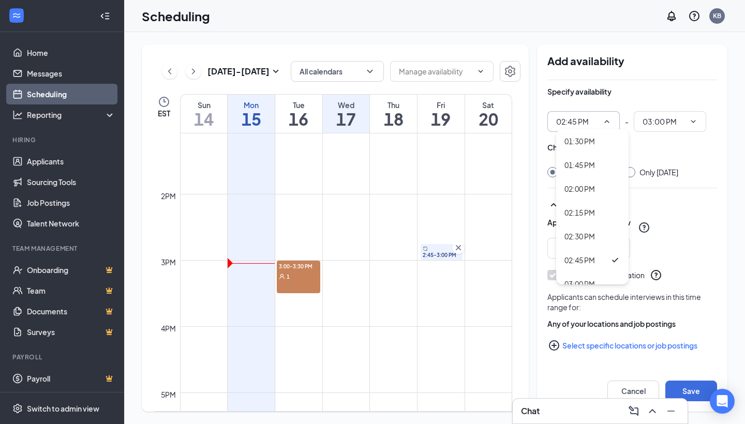
scroll to position [1308, 0]
click at [605, 220] on div "02:30 PM" at bounding box center [592, 214] width 72 height 24
type input "02:30 PM"
type input "02:45 PM"
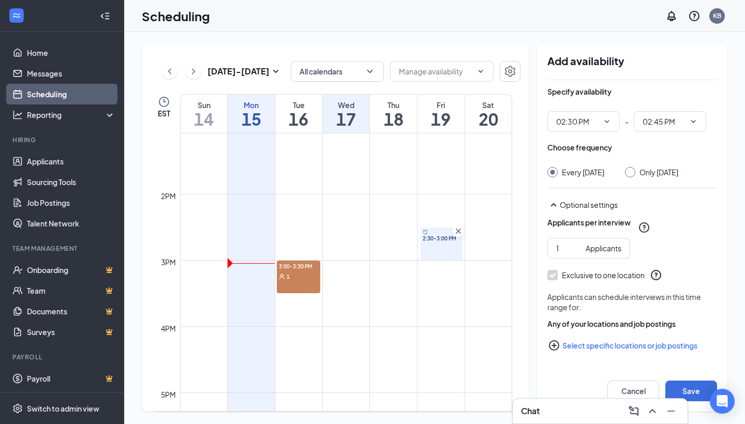
click at [495, 219] on td at bounding box center [346, 219] width 332 height 17
click at [438, 213] on td at bounding box center [346, 219] width 332 height 17
click at [441, 211] on td at bounding box center [346, 219] width 332 height 17
click at [441, 212] on td at bounding box center [346, 219] width 332 height 17
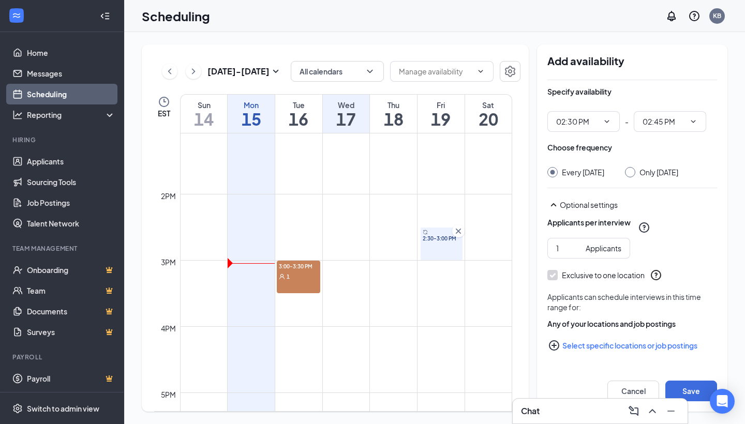
click at [441, 212] on td at bounding box center [346, 219] width 332 height 17
drag, startPoint x: 441, startPoint y: 212, endPoint x: 442, endPoint y: 206, distance: 5.4
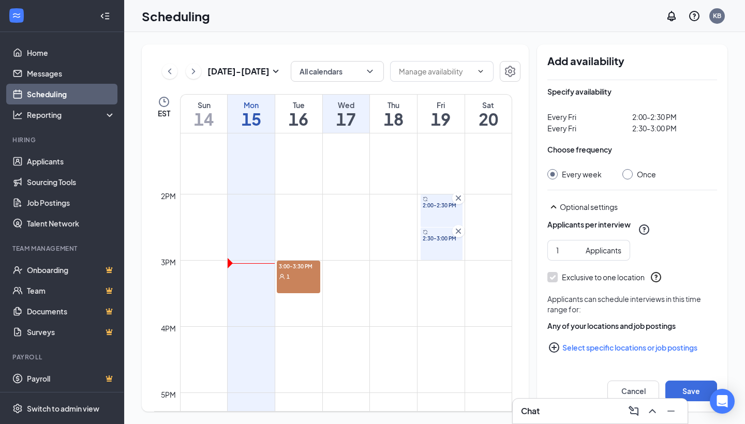
click at [437, 273] on td at bounding box center [346, 268] width 332 height 17
drag, startPoint x: 437, startPoint y: 273, endPoint x: 437, endPoint y: 283, distance: 9.8
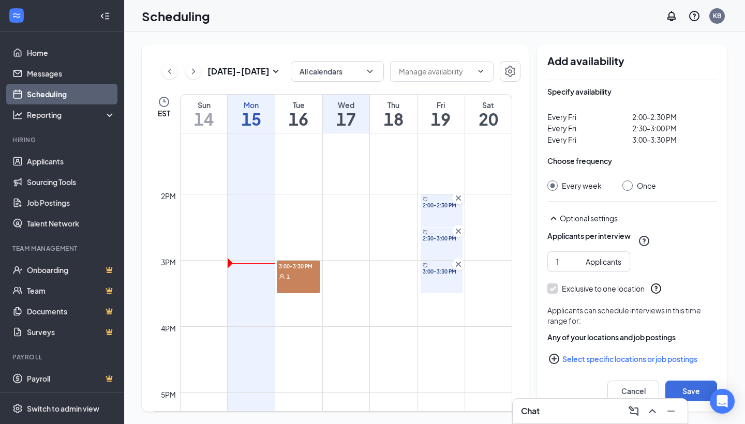
click at [439, 300] on td at bounding box center [346, 301] width 332 height 17
drag, startPoint x: 439, startPoint y: 300, endPoint x: 437, endPoint y: 325, distance: 25.5
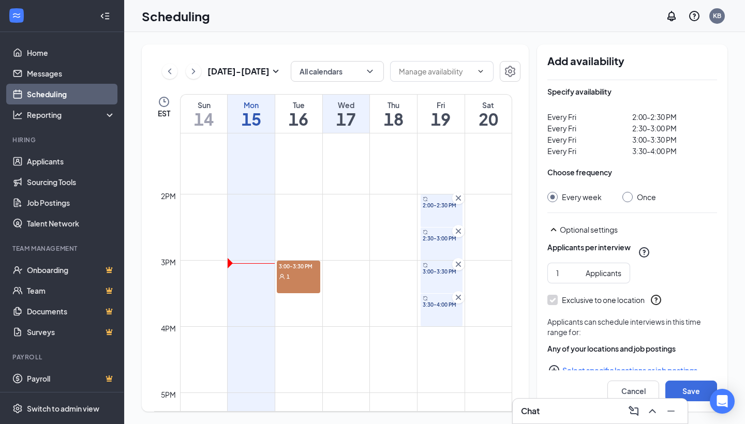
click at [458, 296] on icon "Cross" at bounding box center [458, 297] width 5 height 5
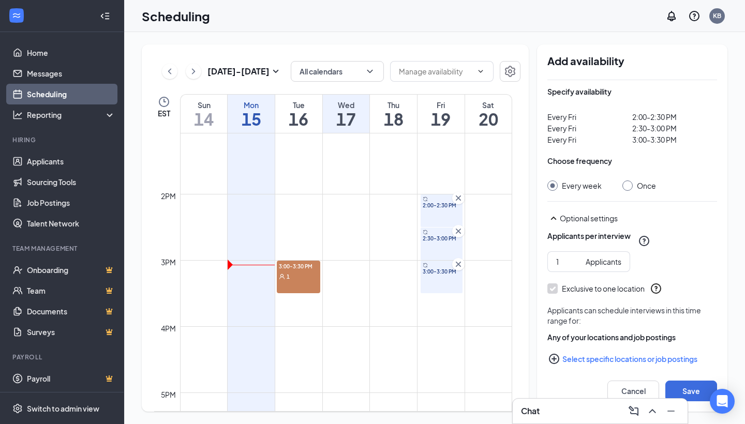
click at [627, 185] on input "Once" at bounding box center [625, 184] width 7 height 7
radio input "true"
radio input "false"
click at [687, 389] on button "Save" at bounding box center [691, 391] width 52 height 21
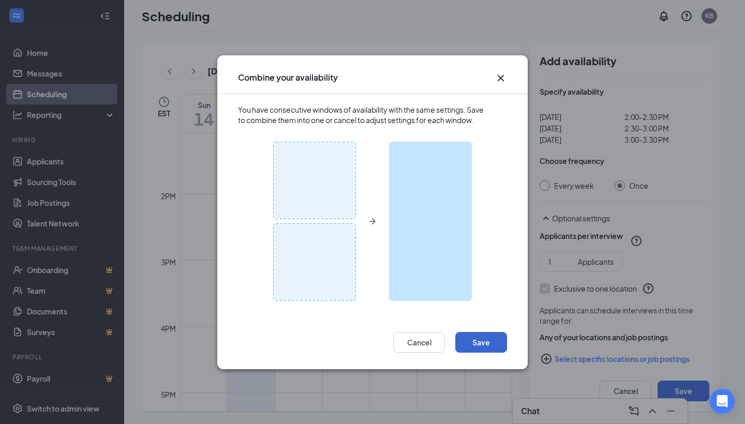
click at [477, 337] on button "Save" at bounding box center [481, 342] width 52 height 21
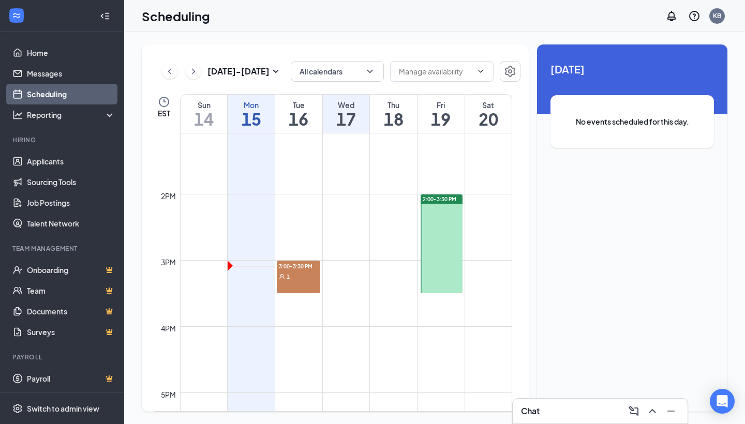
click at [443, 219] on div at bounding box center [442, 244] width 42 height 99
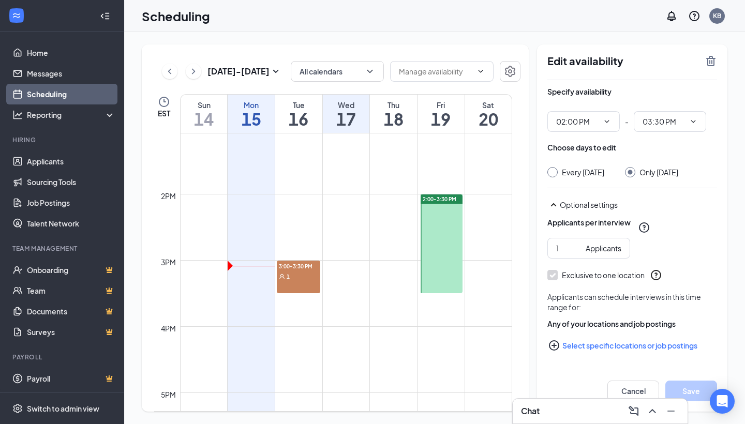
click at [444, 248] on div at bounding box center [442, 244] width 42 height 99
click at [481, 246] on td at bounding box center [346, 252] width 332 height 17
click at [690, 120] on icon "ChevronDown" at bounding box center [693, 121] width 8 height 8
click at [578, 246] on input "2" at bounding box center [568, 248] width 25 height 11
click at [577, 247] on input "3" at bounding box center [568, 248] width 25 height 11
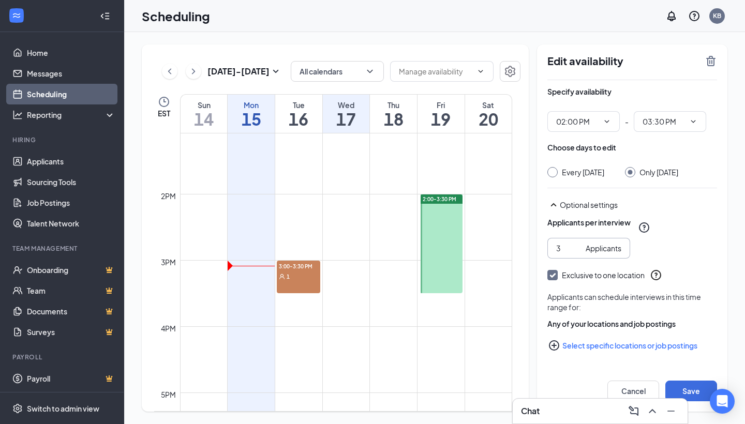
type input "4"
click at [577, 247] on input "4" at bounding box center [568, 248] width 25 height 11
click at [686, 392] on button "Save" at bounding box center [691, 391] width 52 height 21
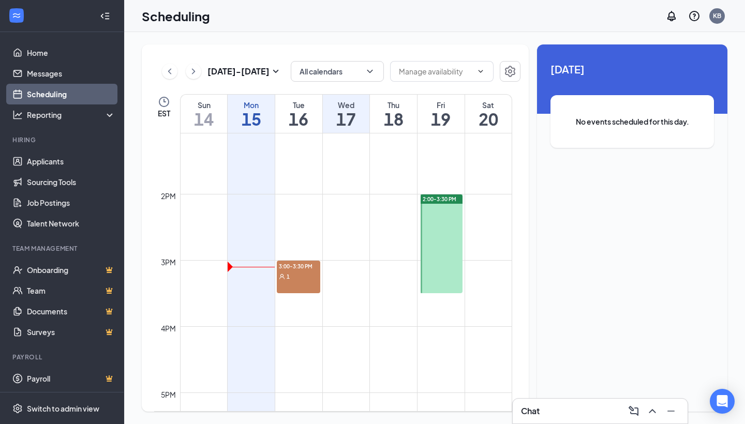
click at [445, 231] on div at bounding box center [442, 244] width 42 height 99
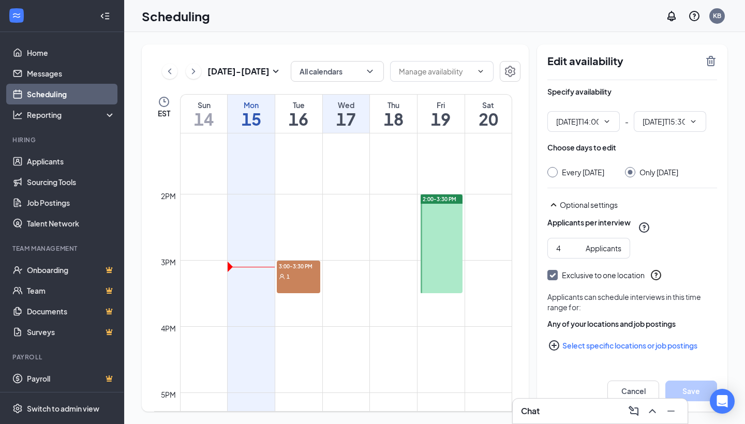
click at [445, 232] on div at bounding box center [442, 244] width 42 height 99
type input "02:00 PM"
click at [686, 124] on span "03:30 PM" at bounding box center [670, 121] width 72 height 21
click at [694, 119] on icon "ChevronDown" at bounding box center [693, 121] width 8 height 8
click at [657, 119] on input "03:30 PM" at bounding box center [664, 121] width 42 height 11
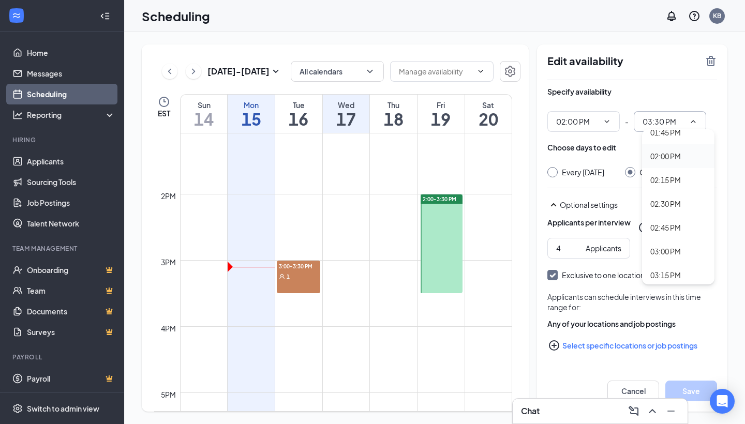
scroll to position [1279, 0]
click at [674, 221] on div "02:30 PM" at bounding box center [665, 219] width 31 height 11
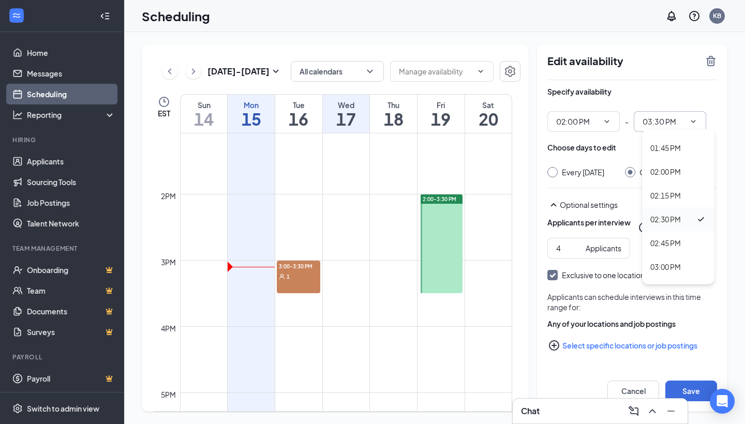
type input "02:30 PM"
click at [578, 250] on input "3" at bounding box center [568, 248] width 25 height 11
click at [578, 250] on input "2" at bounding box center [568, 248] width 25 height 11
type input "1"
click at [578, 250] on input "1" at bounding box center [568, 248] width 25 height 11
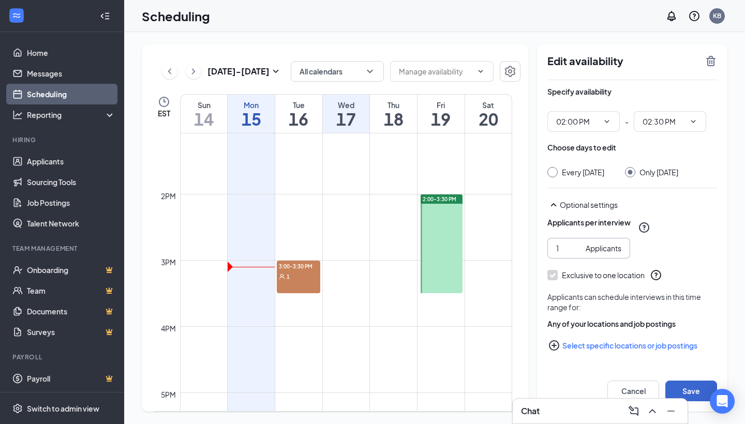
click at [684, 385] on button "Save" at bounding box center [691, 391] width 52 height 21
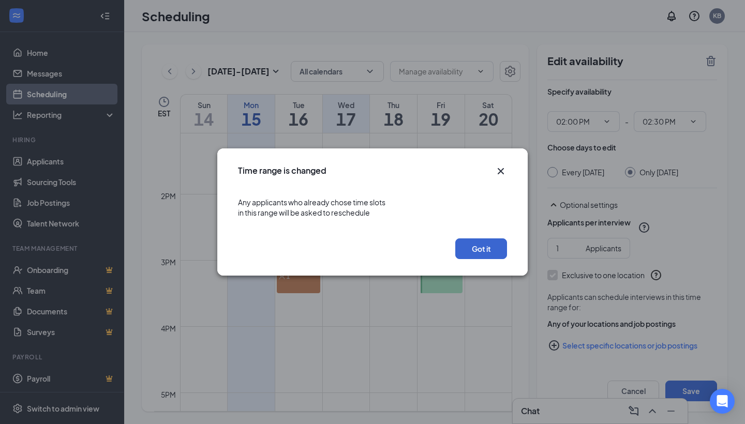
click at [485, 242] on button "Got it" at bounding box center [481, 249] width 52 height 21
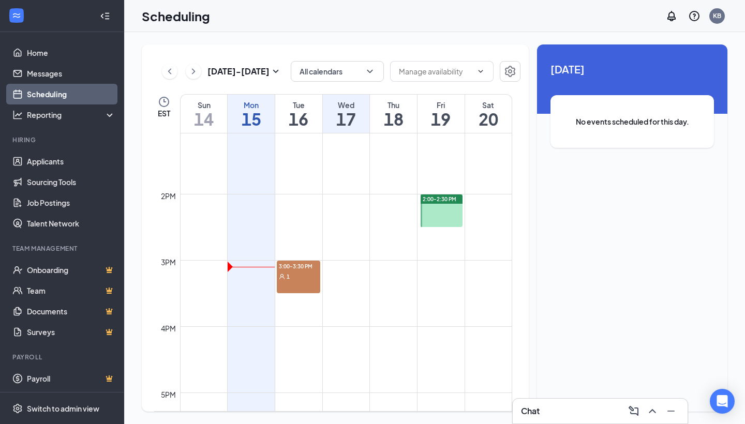
click at [435, 245] on td at bounding box center [346, 252] width 332 height 17
drag, startPoint x: 432, startPoint y: 241, endPoint x: 437, endPoint y: 255, distance: 14.7
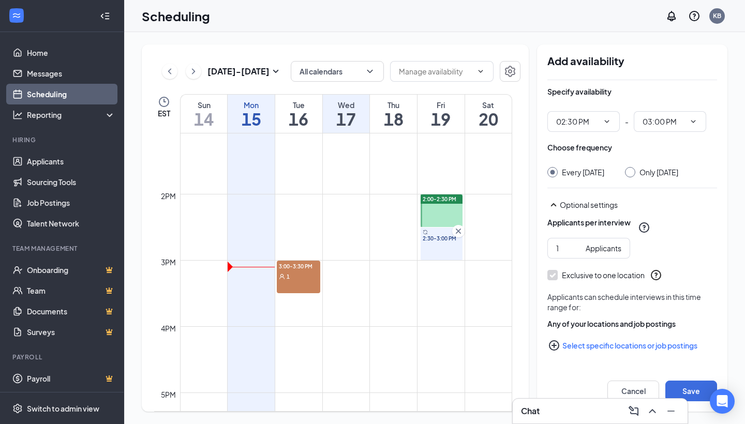
click at [441, 269] on td at bounding box center [346, 268] width 332 height 17
drag, startPoint x: 441, startPoint y: 269, endPoint x: 442, endPoint y: 282, distance: 13.5
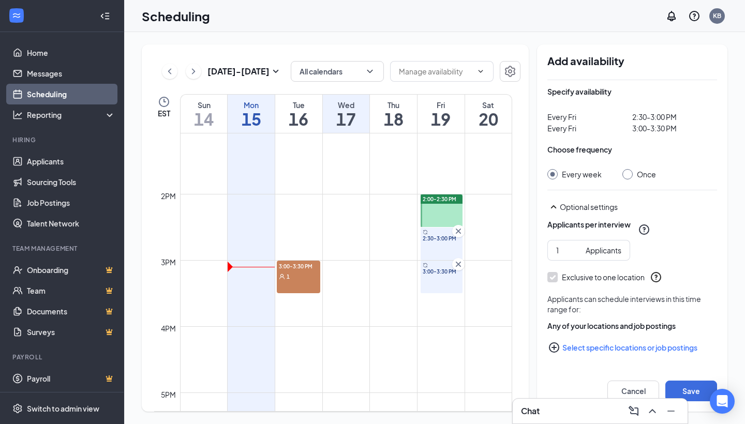
click at [629, 173] on div at bounding box center [627, 174] width 10 height 10
click at [628, 176] on input "Once" at bounding box center [625, 172] width 7 height 7
radio input "true"
radio input "false"
click at [690, 393] on button "Save" at bounding box center [691, 391] width 52 height 21
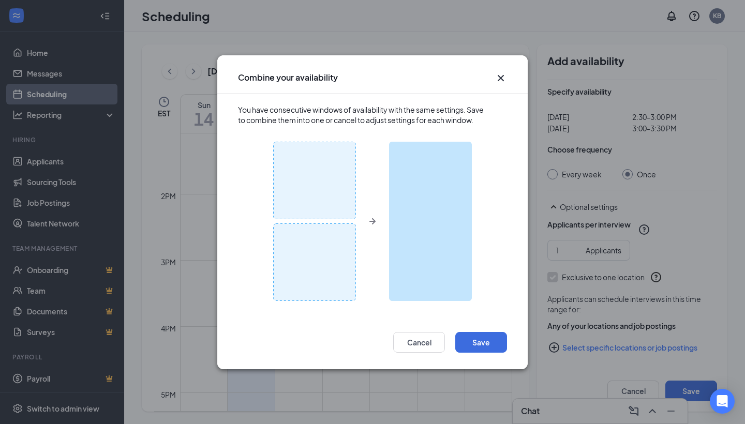
click at [324, 183] on img at bounding box center [372, 221] width 199 height 159
click at [321, 256] on img at bounding box center [372, 221] width 199 height 159
click at [425, 345] on button "Cancel" at bounding box center [419, 342] width 52 height 21
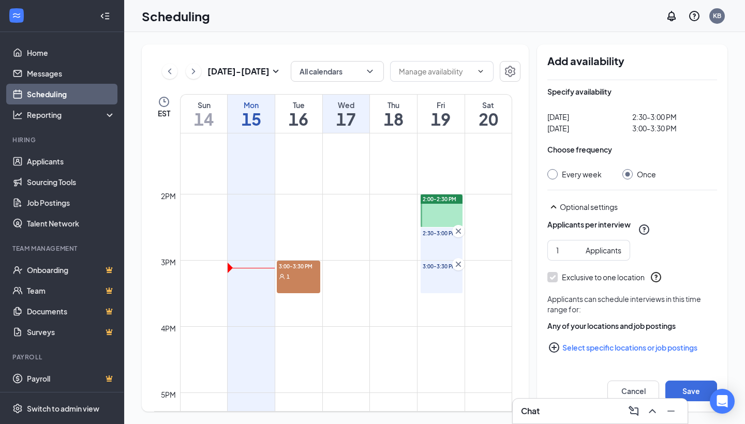
click at [484, 225] on td at bounding box center [346, 219] width 332 height 17
click at [682, 391] on button "Save" at bounding box center [691, 391] width 52 height 21
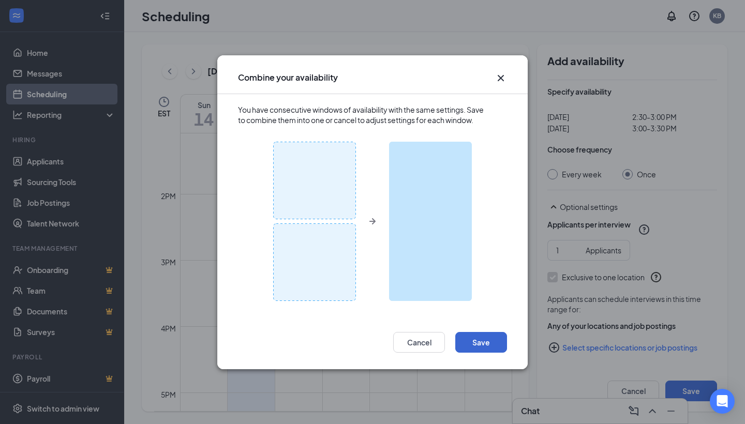
click at [482, 347] on button "Save" at bounding box center [481, 342] width 52 height 21
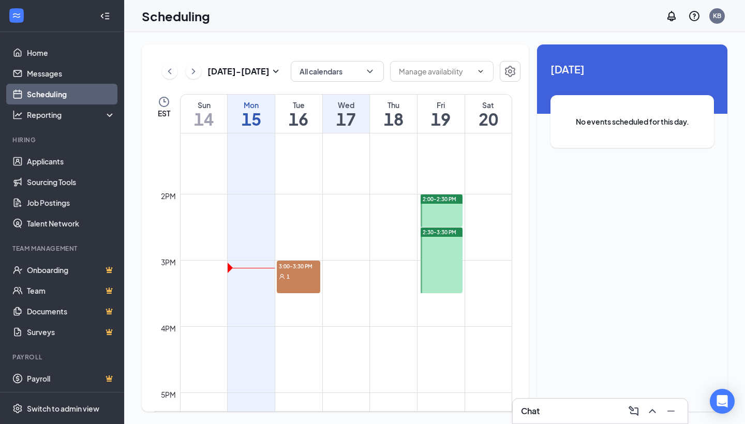
click at [438, 255] on div at bounding box center [442, 261] width 42 height 66
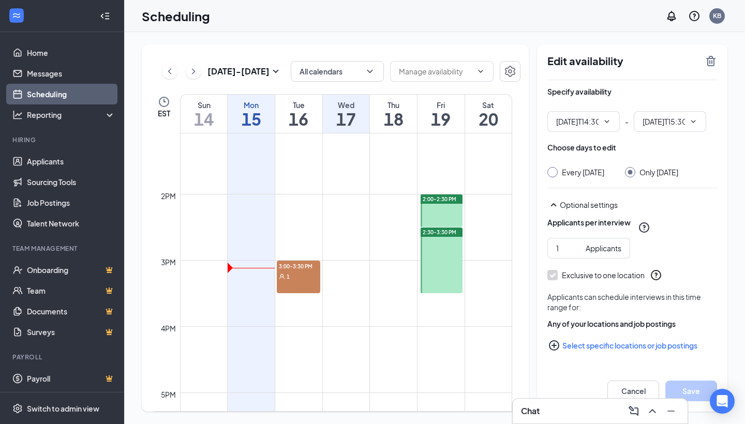
type input "02:30 PM"
click at [696, 121] on icon "ChevronDown" at bounding box center [693, 121] width 8 height 8
click at [694, 117] on span "03:30 PM" at bounding box center [670, 121] width 72 height 21
click at [656, 121] on input "03:30 PM" at bounding box center [664, 121] width 42 height 11
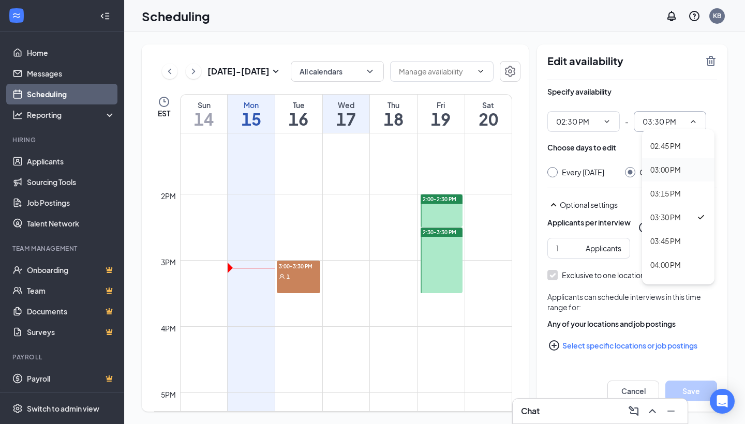
click at [665, 177] on div "03:00 PM" at bounding box center [678, 170] width 72 height 24
type input "03:00 PM"
click at [693, 396] on button "Save" at bounding box center [691, 391] width 52 height 21
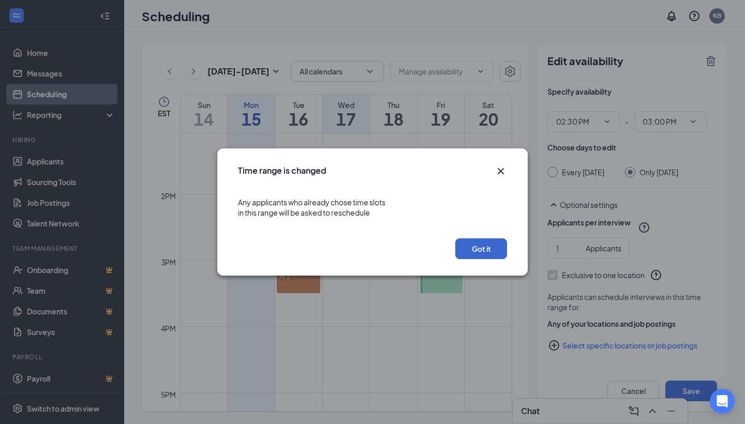
click at [493, 244] on button "Got it" at bounding box center [481, 249] width 52 height 21
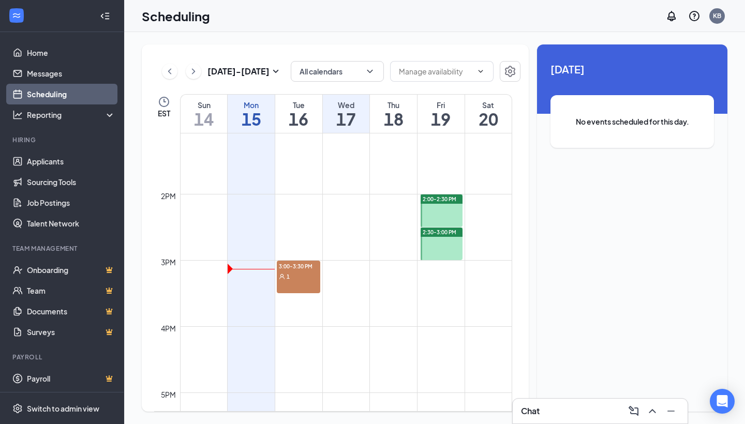
click at [441, 268] on td at bounding box center [346, 268] width 332 height 17
drag, startPoint x: 441, startPoint y: 268, endPoint x: 442, endPoint y: 278, distance: 10.9
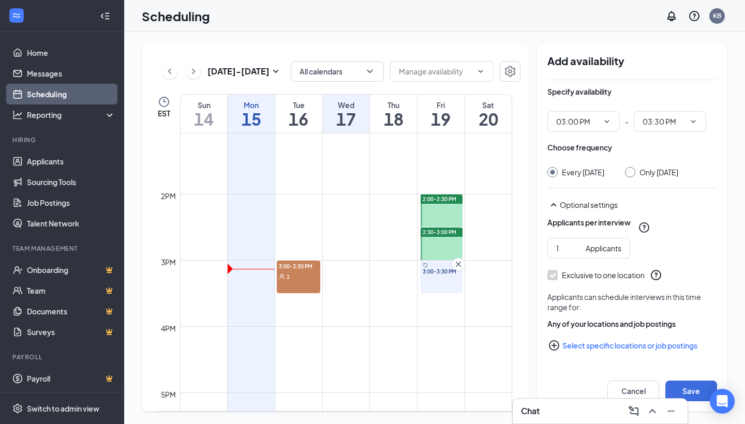
click at [629, 172] on input "Only Friday, Sep 19" at bounding box center [628, 170] width 7 height 7
radio input "true"
radio input "false"
click at [694, 390] on button "Save" at bounding box center [691, 391] width 52 height 21
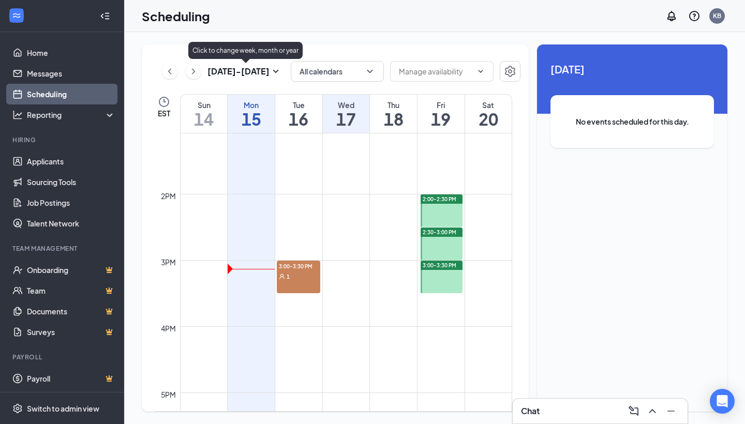
click at [265, 73] on h3 "Sep 14 - Sep 20" at bounding box center [238, 71] width 62 height 11
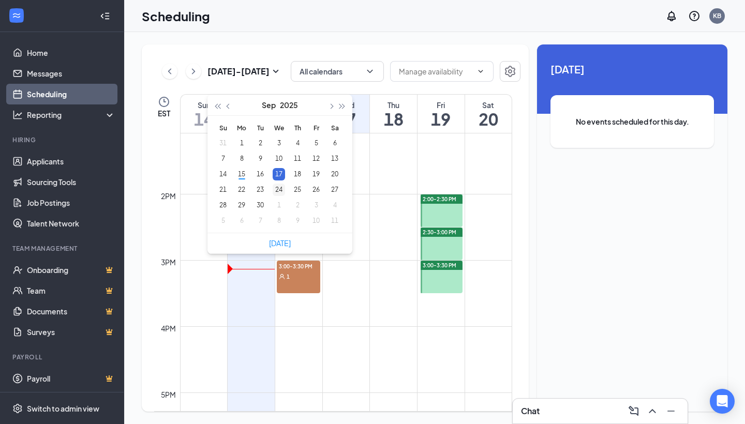
type input "2025-09-24"
click at [278, 188] on div "24" at bounding box center [279, 190] width 12 height 12
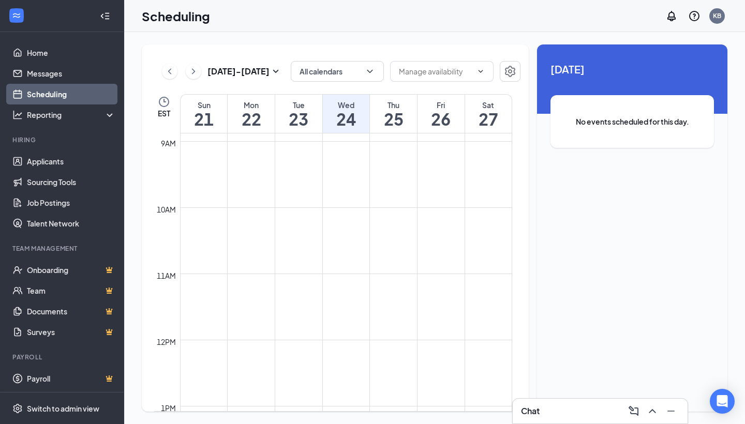
scroll to position [913, 0]
click at [297, 153] on td at bounding box center [346, 155] width 332 height 17
drag, startPoint x: 297, startPoint y: 153, endPoint x: 298, endPoint y: 164, distance: 11.4
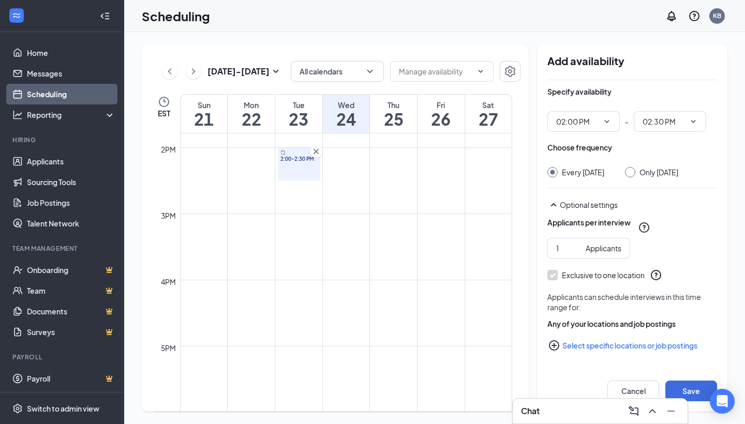
scroll to position [911, 0]
click at [632, 170] on input "Only Tuesday, Sep 23" at bounding box center [628, 170] width 7 height 7
radio input "true"
radio input "false"
click at [690, 392] on button "Save" at bounding box center [691, 391] width 52 height 21
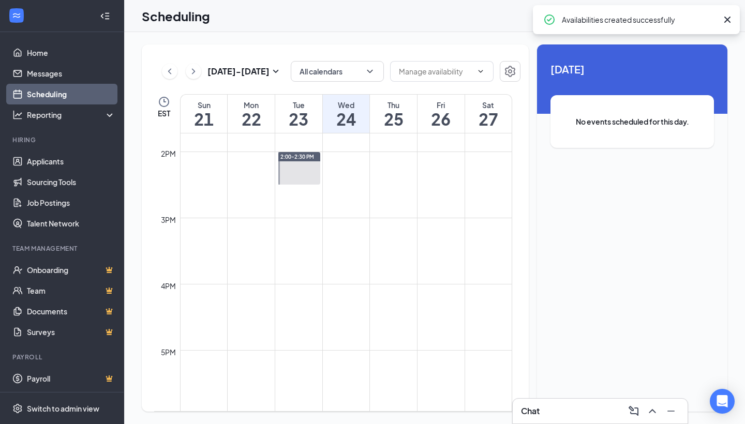
click at [298, 190] on div "12am 1am 2am 3am 4am 5am 6am 7am 8am 9am 10am 11am 12pm 1pm 2pm 3pm 4pm 5pm 6pm…" at bounding box center [333, 19] width 358 height 1590
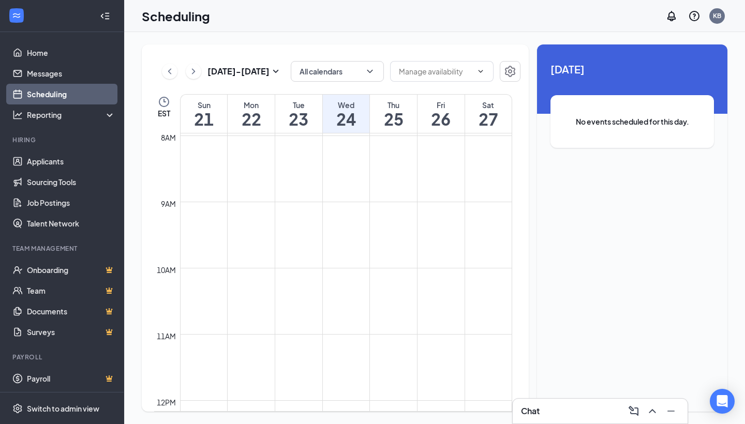
scroll to position [921, 0]
click at [300, 180] on td at bounding box center [346, 181] width 332 height 17
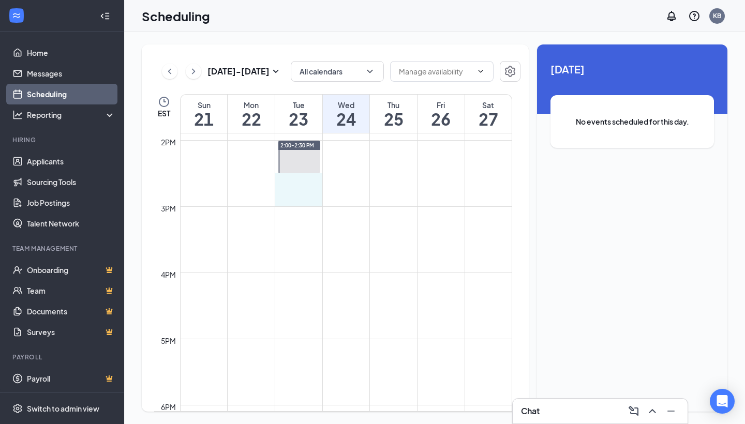
drag, startPoint x: 300, startPoint y: 180, endPoint x: 301, endPoint y: 195, distance: 15.0
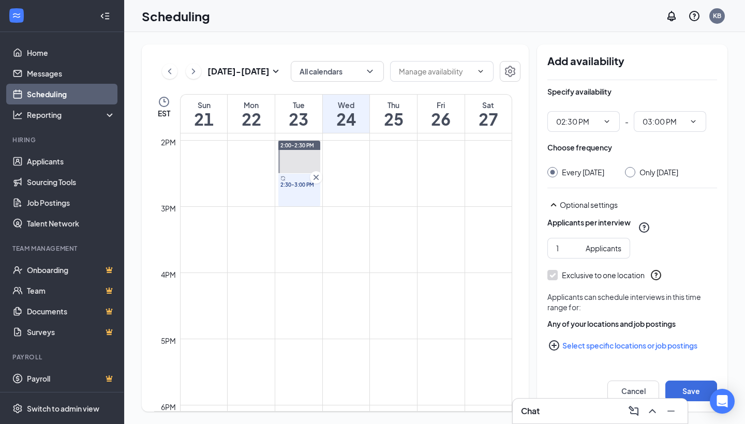
click at [632, 172] on input "Only Tuesday, Sep 23" at bounding box center [628, 170] width 7 height 7
radio input "true"
radio input "false"
click at [690, 389] on button "Save" at bounding box center [691, 391] width 52 height 21
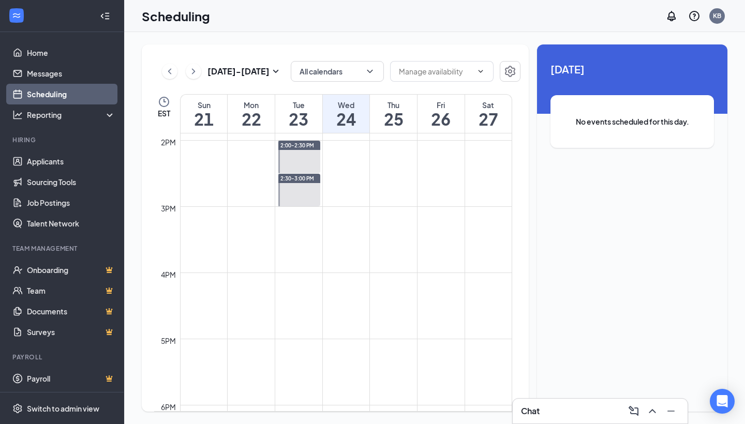
click at [308, 213] on td at bounding box center [346, 214] width 332 height 17
drag, startPoint x: 308, startPoint y: 213, endPoint x: 308, endPoint y: 226, distance: 13.5
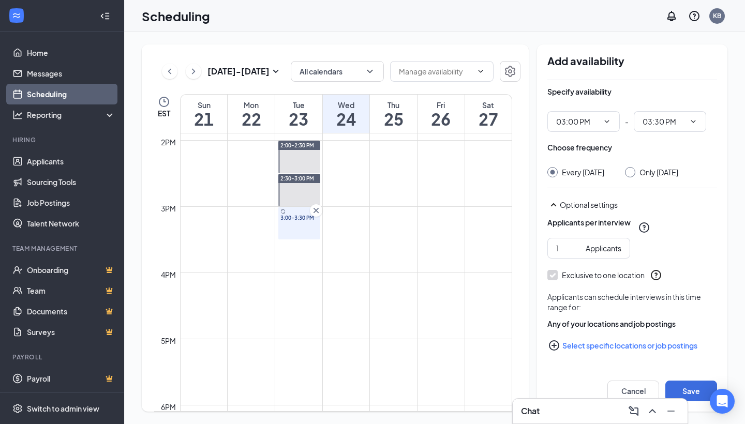
click at [632, 171] on input "Only Tuesday, Sep 23" at bounding box center [628, 170] width 7 height 7
radio input "true"
radio input "false"
click at [690, 395] on button "Save" at bounding box center [691, 391] width 52 height 21
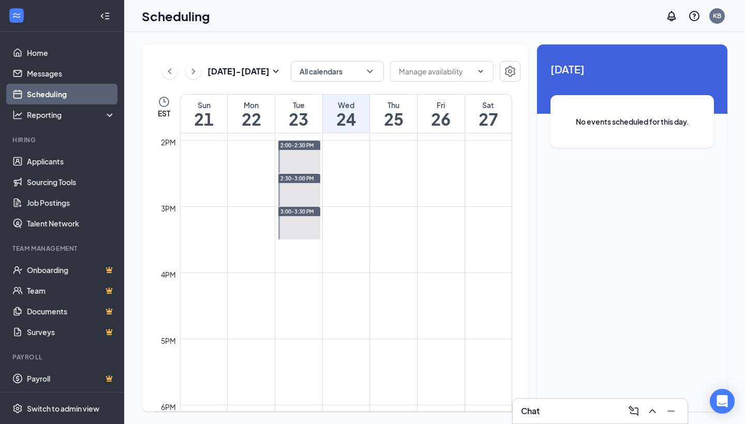
click at [441, 146] on td at bounding box center [346, 148] width 332 height 17
drag, startPoint x: 441, startPoint y: 146, endPoint x: 441, endPoint y: 158, distance: 11.4
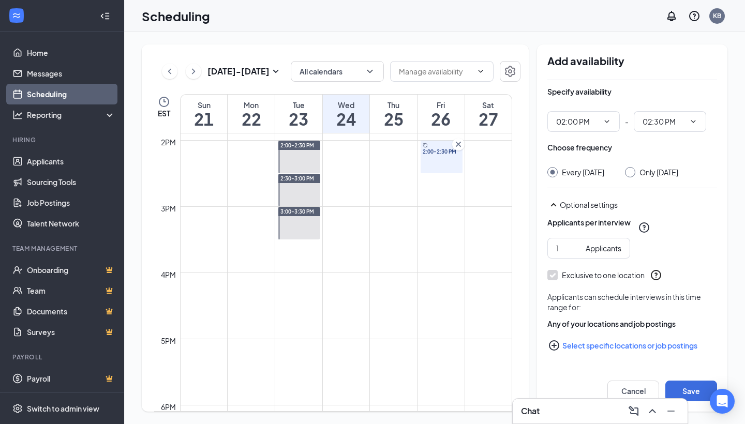
click at [630, 172] on input "Only Friday, Sep 26" at bounding box center [628, 170] width 7 height 7
radio input "true"
radio input "false"
click at [701, 393] on button "Save" at bounding box center [691, 391] width 52 height 21
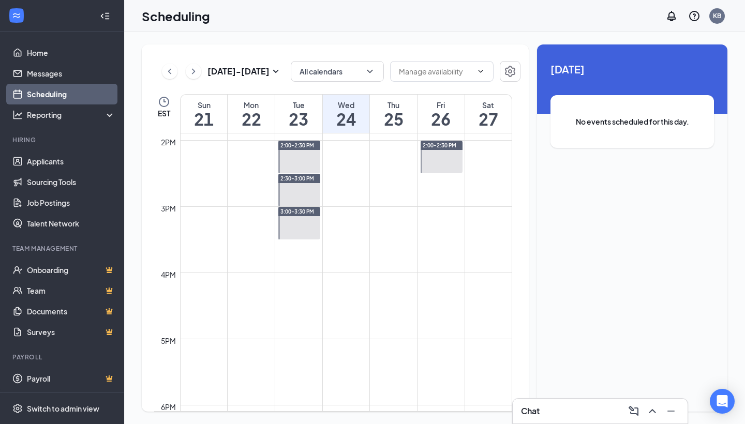
click at [443, 179] on td at bounding box center [346, 181] width 332 height 17
click at [432, 179] on td at bounding box center [346, 181] width 332 height 17
drag, startPoint x: 432, startPoint y: 179, endPoint x: 436, endPoint y: 199, distance: 21.0
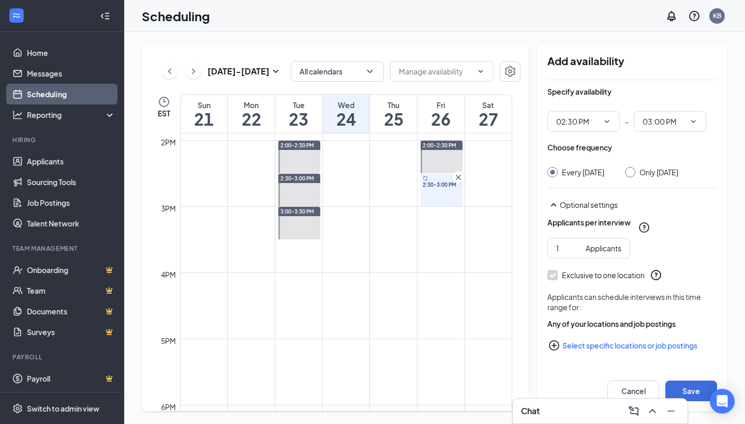
click at [630, 172] on input "Only Friday, Sep 26" at bounding box center [628, 170] width 7 height 7
radio input "true"
radio input "false"
click at [699, 389] on button "Save" at bounding box center [691, 391] width 52 height 21
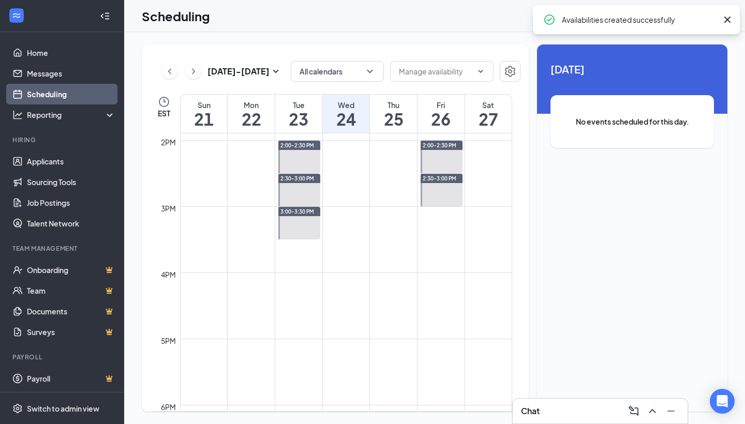
click at [443, 212] on td at bounding box center [346, 214] width 332 height 17
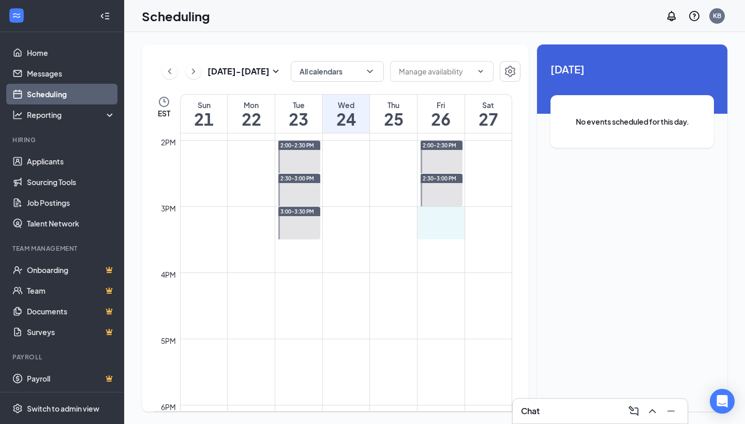
drag, startPoint x: 443, startPoint y: 212, endPoint x: 446, endPoint y: 228, distance: 16.7
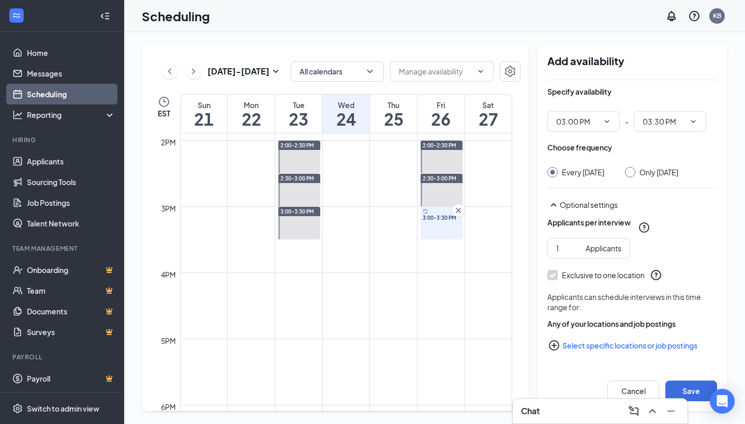
click at [630, 172] on input "Only Friday, Sep 26" at bounding box center [628, 170] width 7 height 7
radio input "true"
radio input "false"
click at [694, 388] on button "Save" at bounding box center [691, 391] width 52 height 21
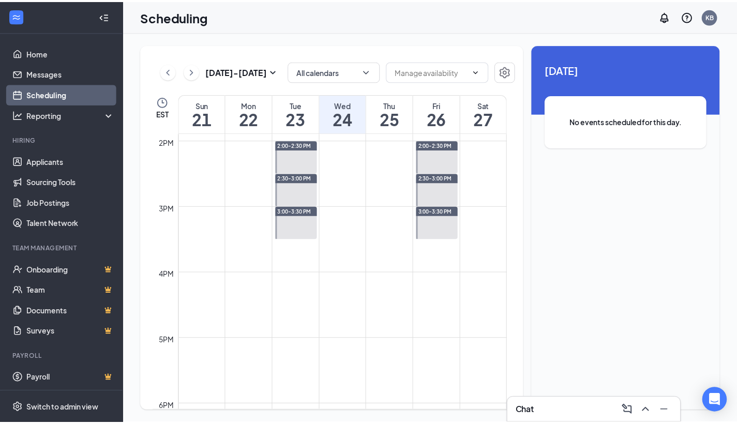
scroll to position [918, 0]
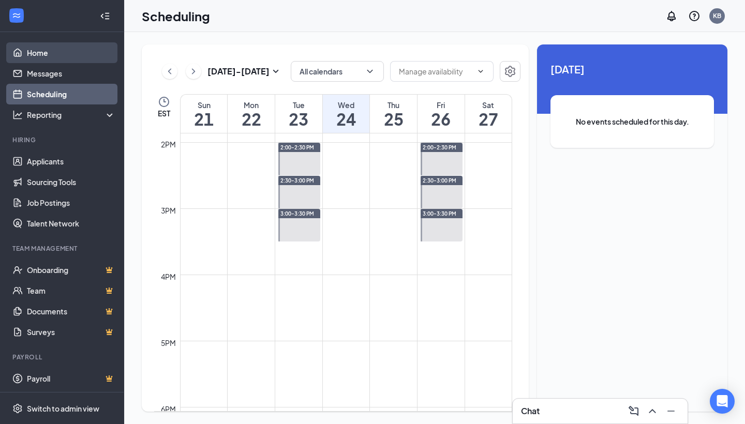
click at [58, 56] on link "Home" at bounding box center [71, 52] width 88 height 21
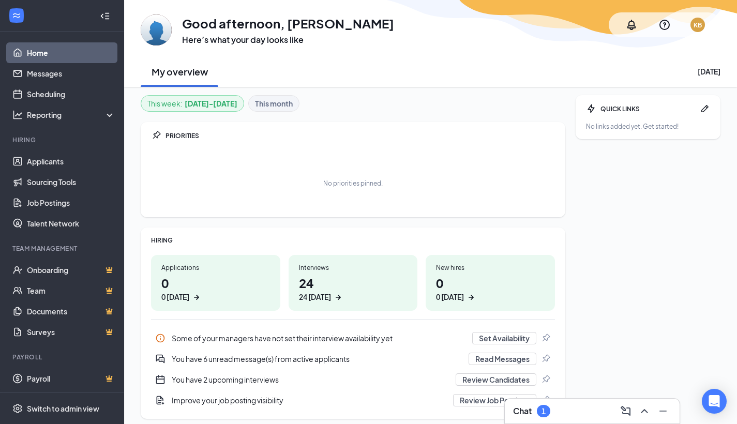
click at [545, 417] on div "1" at bounding box center [543, 411] width 13 height 12
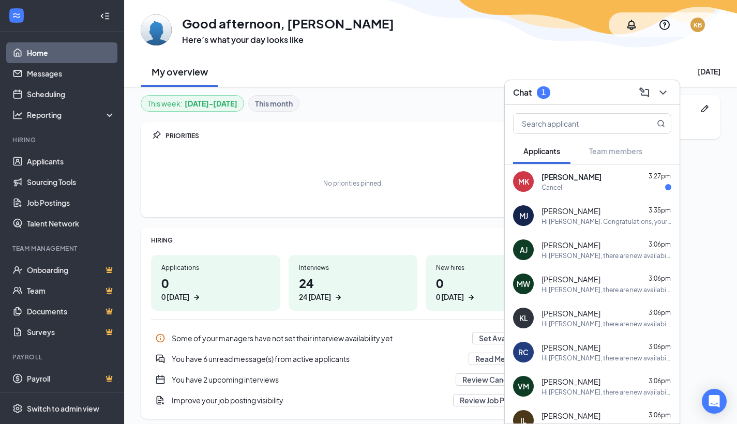
click at [574, 187] on div "Cancel" at bounding box center [607, 187] width 130 height 9
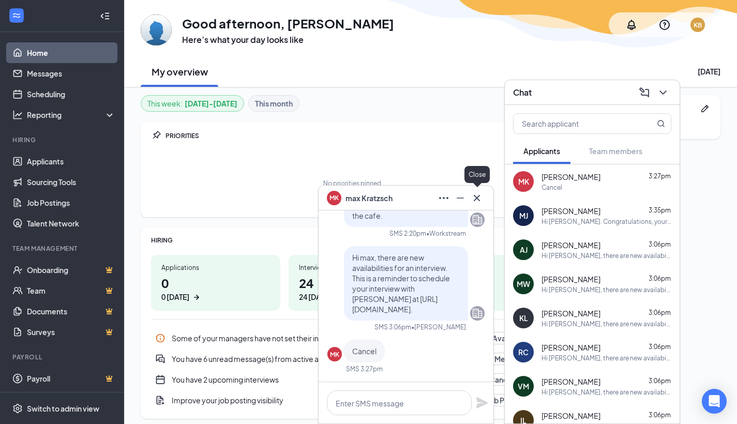
click at [480, 198] on icon "Cross" at bounding box center [477, 198] width 12 height 12
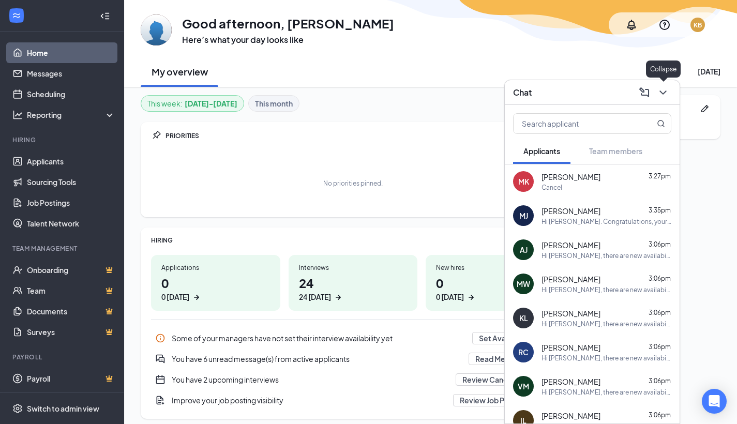
click at [670, 90] on button at bounding box center [663, 92] width 17 height 17
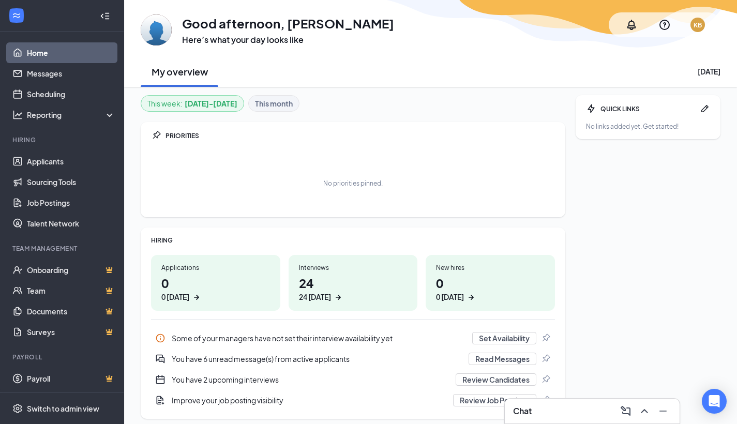
click at [322, 280] on h1 "24 24 today" at bounding box center [353, 288] width 109 height 28
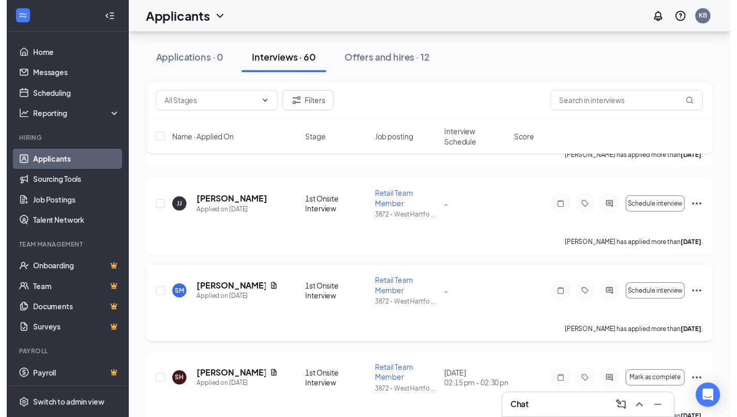
scroll to position [2692, 0]
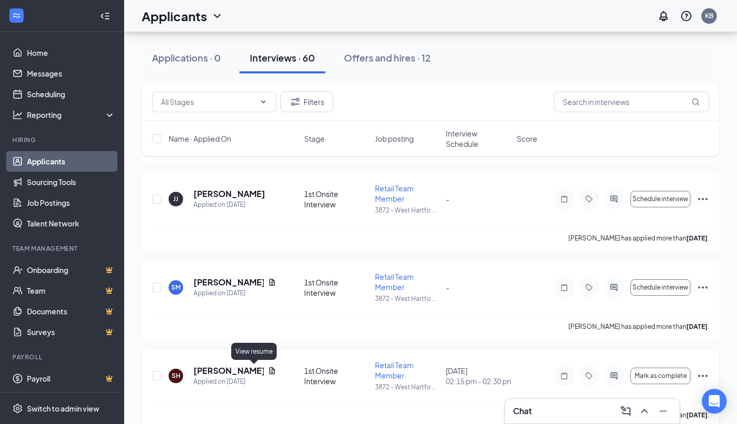
click at [268, 370] on icon "Document" at bounding box center [272, 371] width 8 height 8
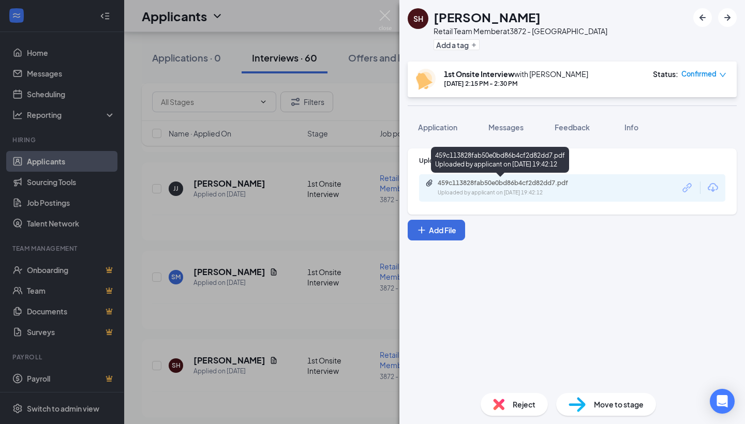
click at [520, 192] on div "Uploaded by applicant on [DATE] 19:42:12" at bounding box center [515, 193] width 155 height 8
click at [388, 17] on img at bounding box center [385, 20] width 13 height 20
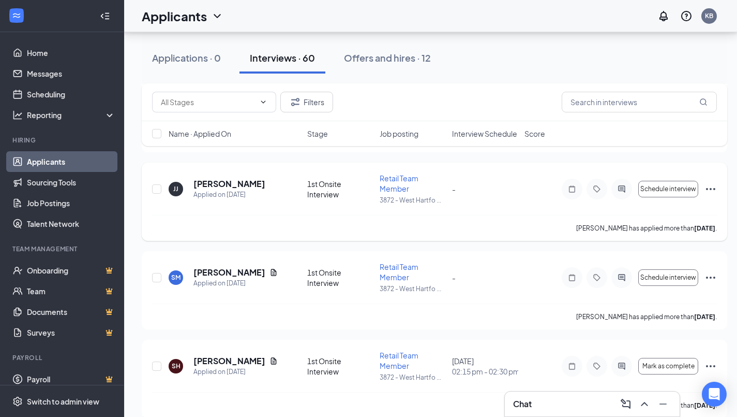
click at [382, 17] on div "Applicants KB" at bounding box center [430, 16] width 613 height 32
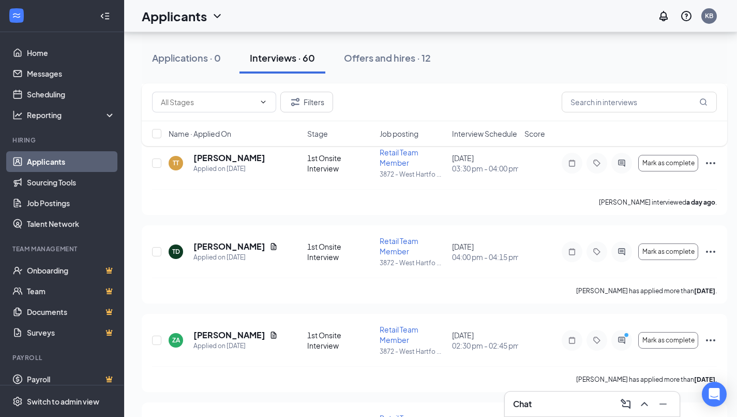
scroll to position [5095, 0]
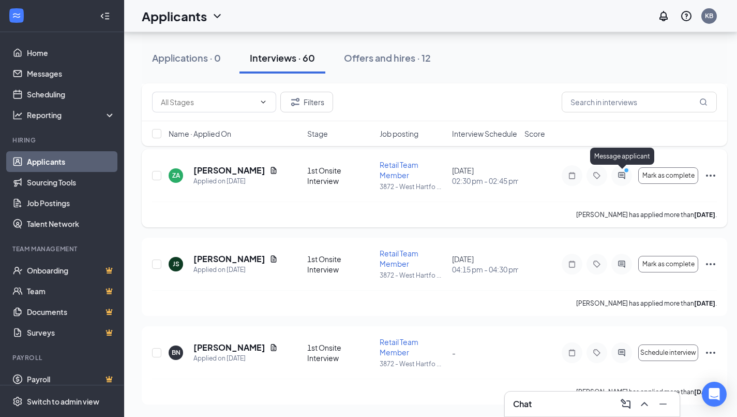
click at [624, 171] on icon "PrimaryDot" at bounding box center [628, 171] width 12 height 8
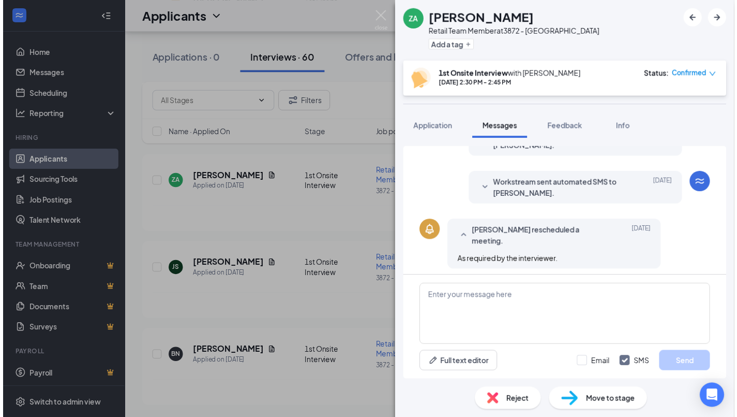
scroll to position [351, 0]
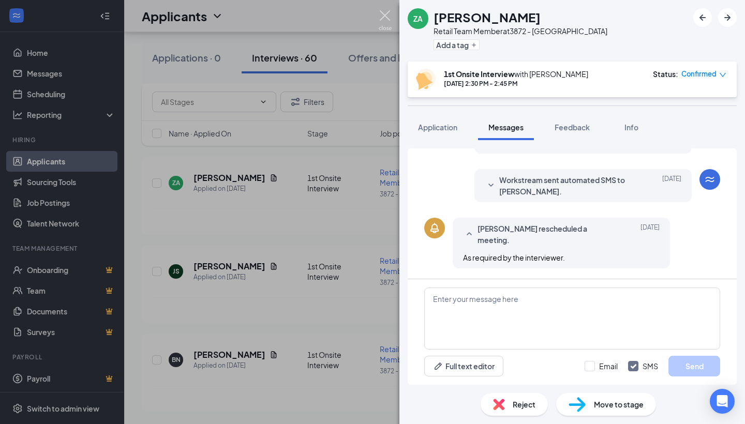
click at [390, 16] on img at bounding box center [385, 20] width 13 height 20
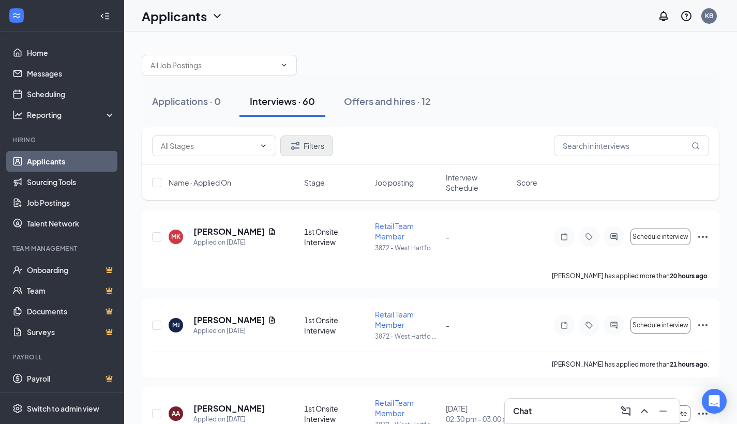
click at [317, 149] on button "Filters" at bounding box center [306, 146] width 53 height 21
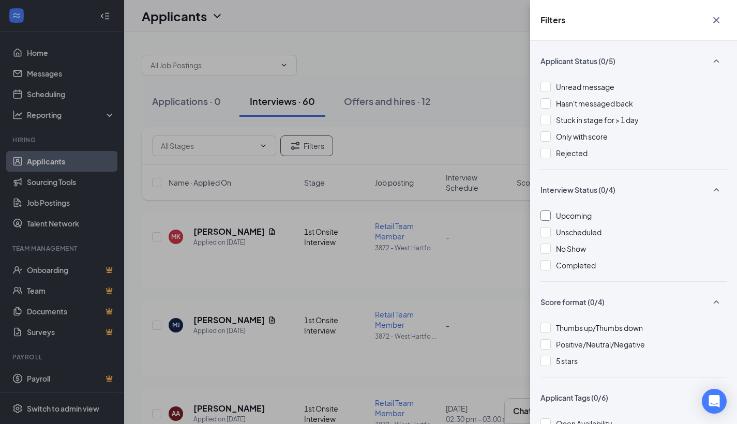
click at [581, 220] on div "Upcoming" at bounding box center [574, 215] width 36 height 11
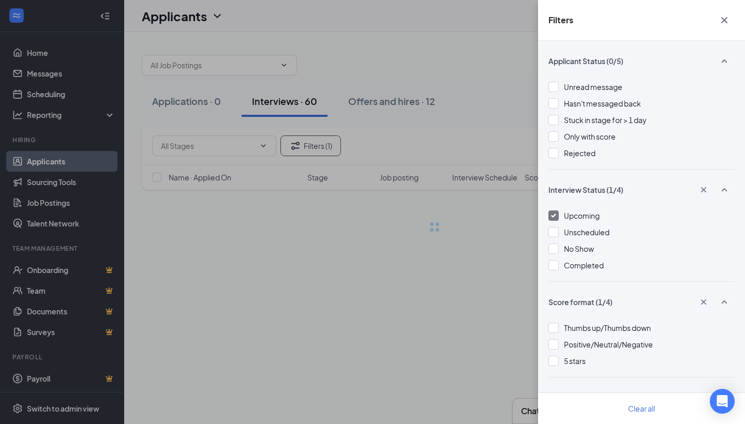
click at [549, 216] on div at bounding box center [553, 216] width 10 height 10
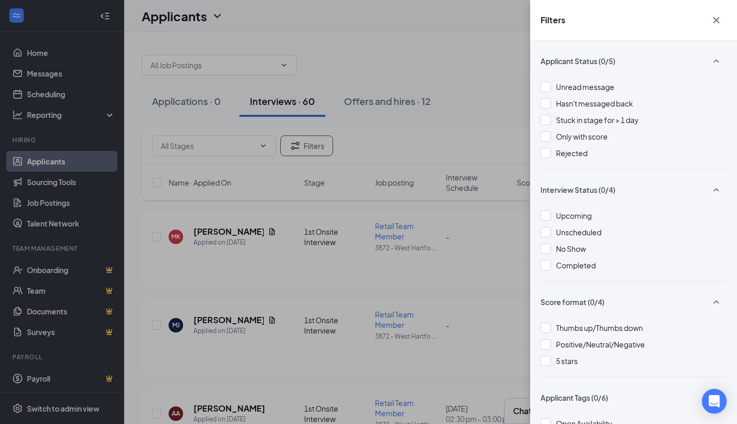
click at [718, 21] on icon "Cross" at bounding box center [717, 20] width 6 height 6
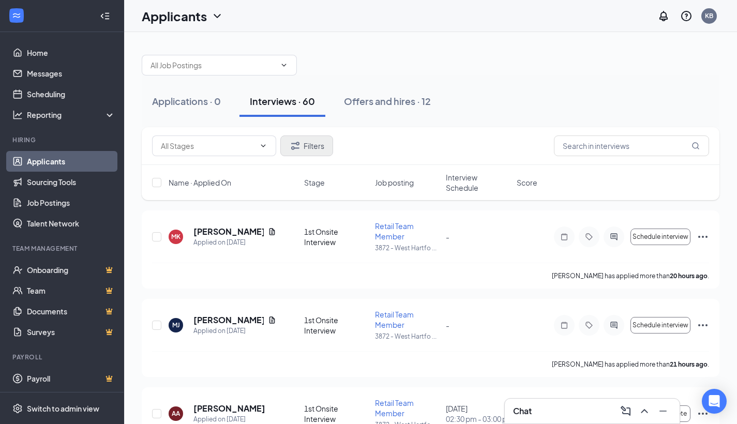
click at [323, 143] on button "Filters" at bounding box center [306, 146] width 53 height 21
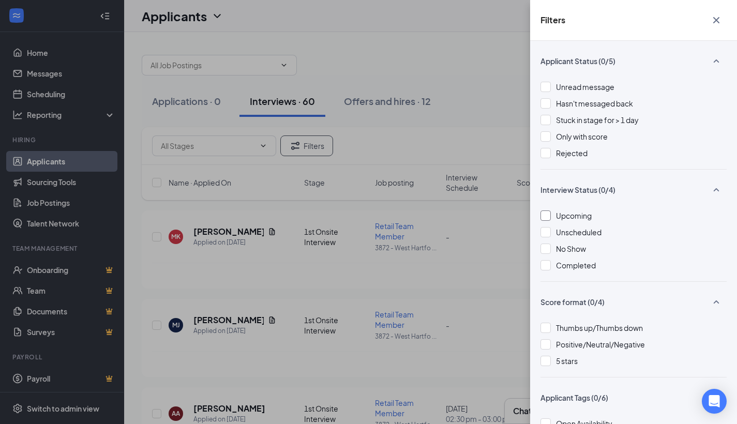
click at [573, 213] on span "Upcoming" at bounding box center [574, 215] width 36 height 9
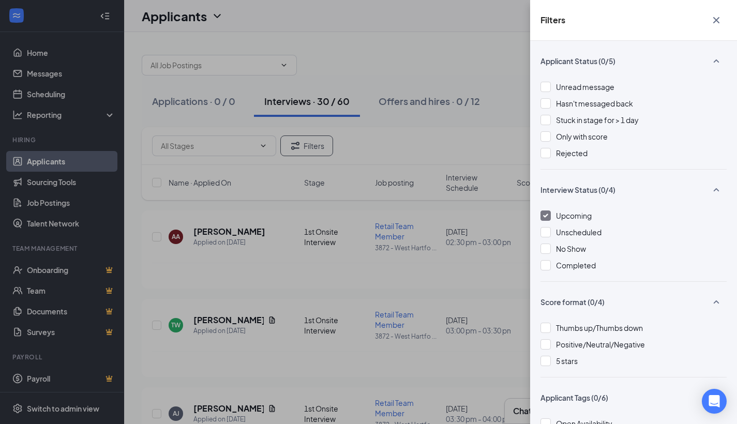
click at [547, 218] on div at bounding box center [546, 216] width 10 height 10
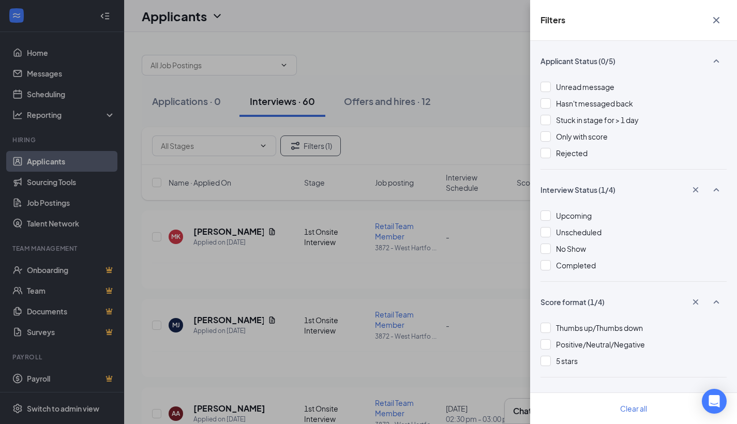
click at [492, 57] on div "Filters Applicant Status (0/5) Unread message Hasn't messaged back Stuck in sta…" at bounding box center [368, 212] width 737 height 424
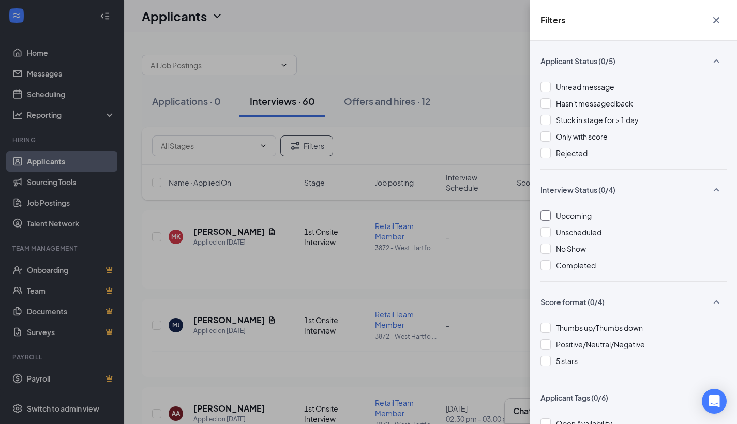
click at [572, 217] on span "Upcoming" at bounding box center [574, 215] width 36 height 9
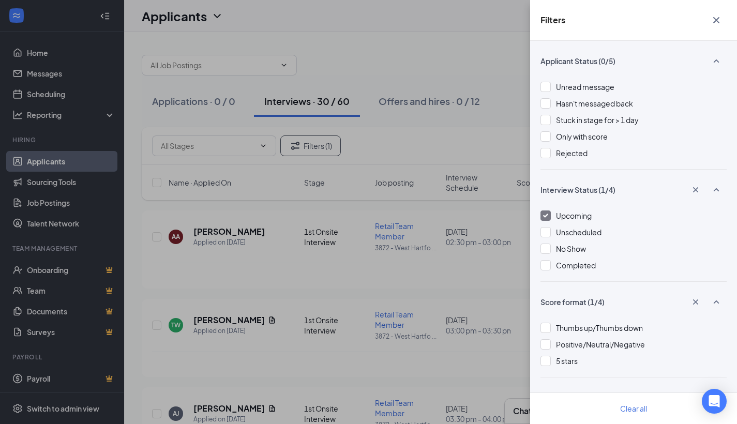
click at [548, 217] on div at bounding box center [546, 216] width 10 height 10
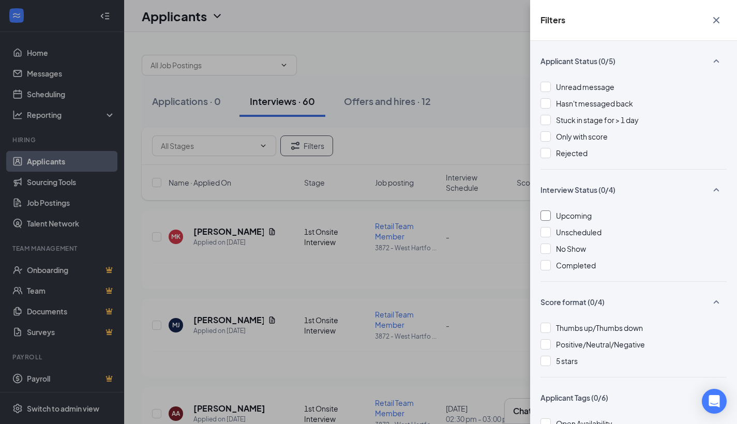
click at [546, 214] on div at bounding box center [546, 216] width 10 height 10
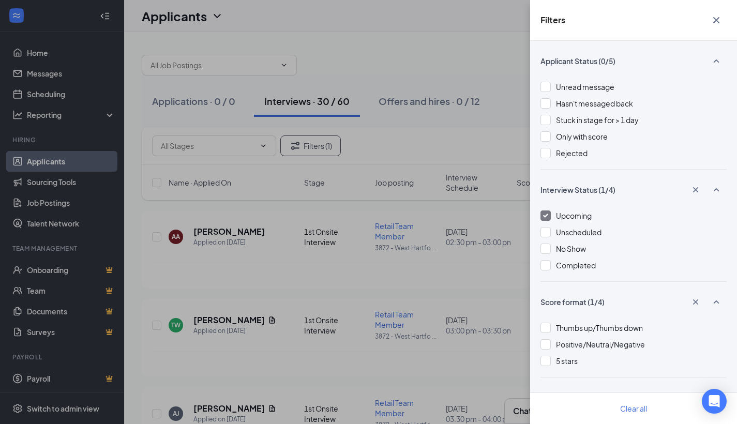
click at [717, 23] on icon "Cross" at bounding box center [716, 20] width 12 height 12
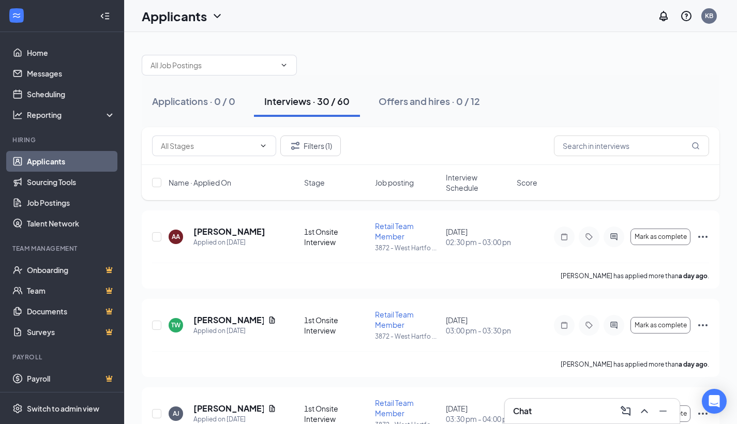
click at [464, 189] on span "Interview Schedule" at bounding box center [478, 182] width 65 height 21
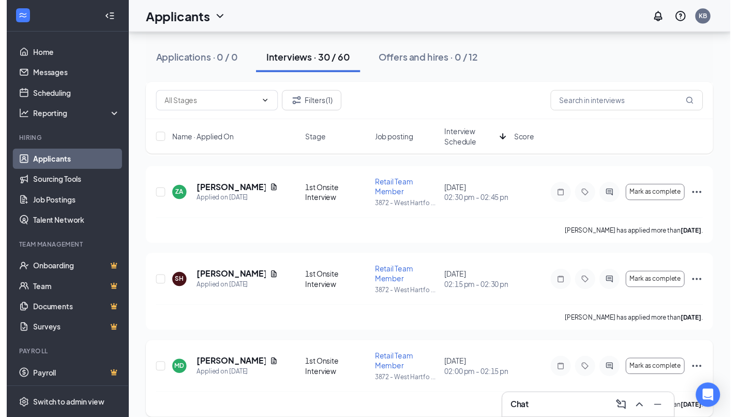
scroll to position [2443, 0]
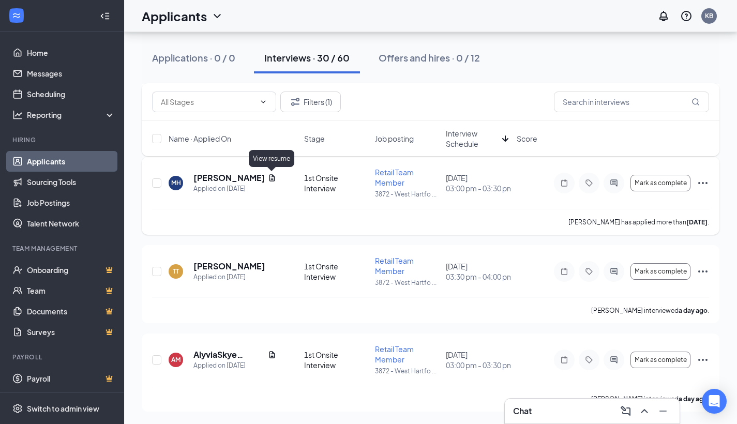
click at [272, 179] on icon "Document" at bounding box center [272, 178] width 8 height 8
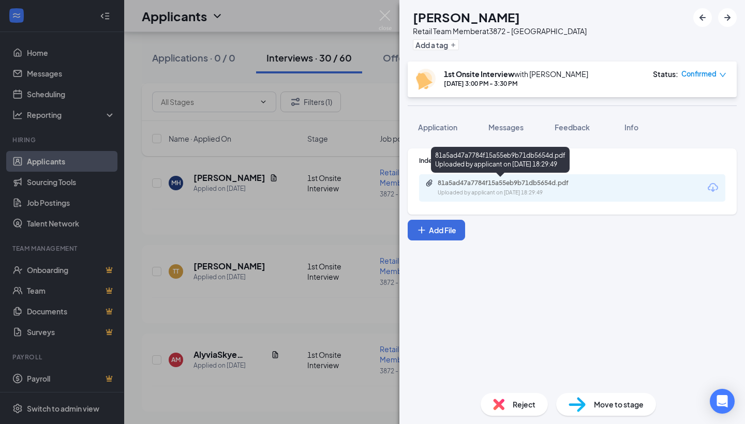
click at [510, 189] on div "Uploaded by applicant on Sep 08, 2025 at 18:29:49" at bounding box center [515, 193] width 155 height 8
click at [383, 17] on img at bounding box center [385, 20] width 13 height 20
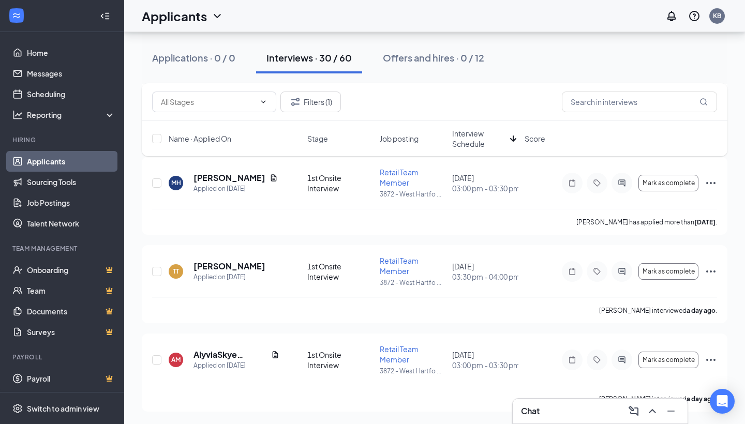
click at [385, 13] on div "Applicants KB" at bounding box center [434, 16] width 621 height 32
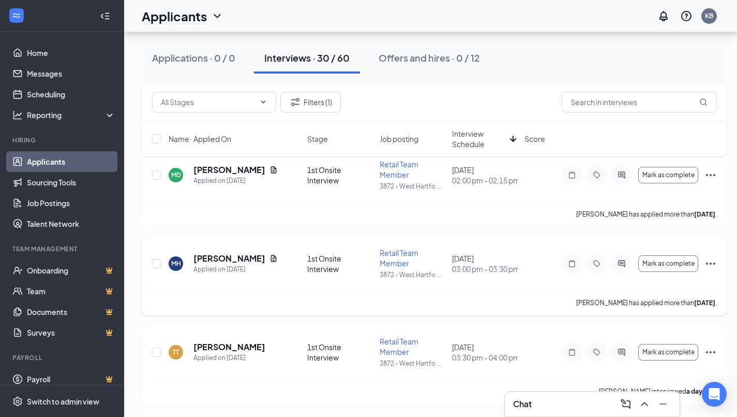
scroll to position [2295, 0]
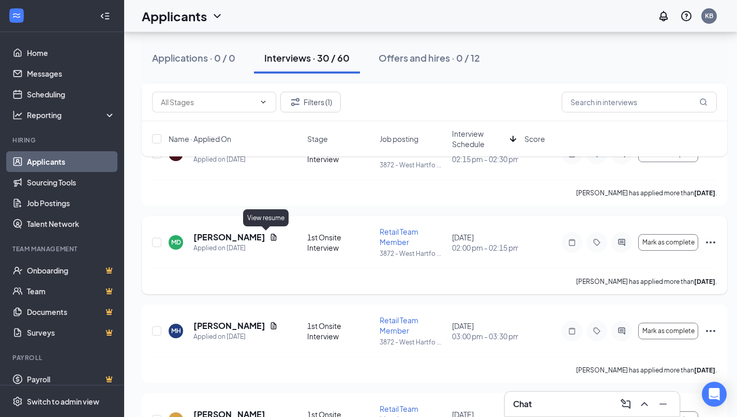
click at [270, 233] on icon "Document" at bounding box center [274, 237] width 8 height 8
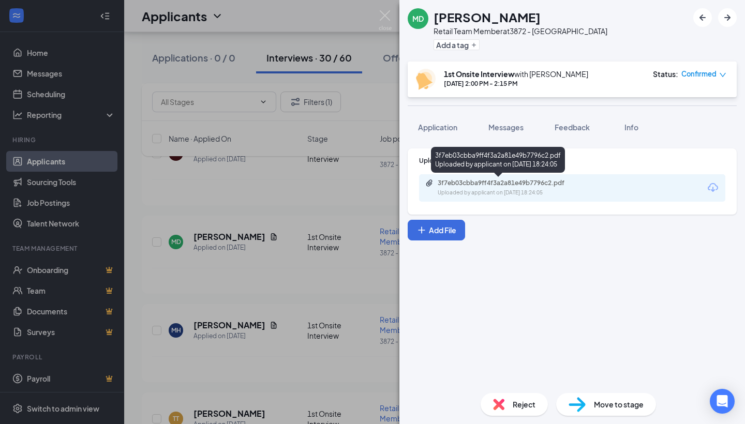
click at [517, 185] on div "3f7eb03cbba9ff4f3a2a81e49b7796c2.pdf" at bounding box center [510, 183] width 145 height 8
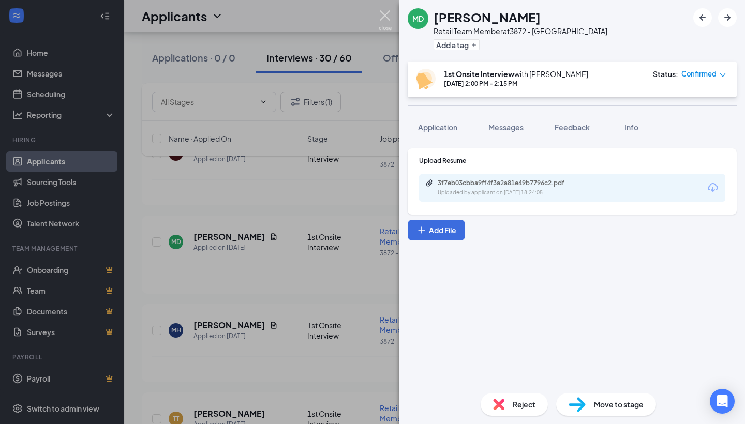
click at [387, 14] on img at bounding box center [385, 20] width 13 height 20
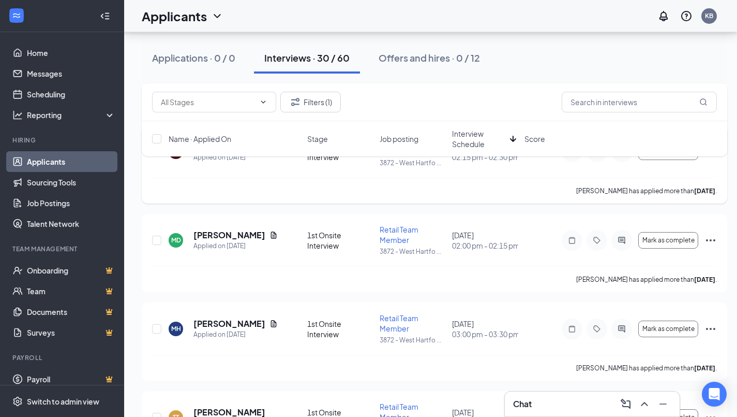
scroll to position [2244, 0]
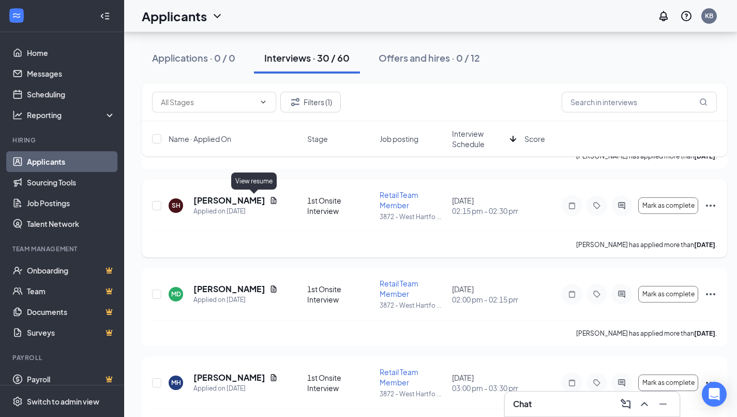
click at [271, 198] on icon "Document" at bounding box center [274, 200] width 6 height 7
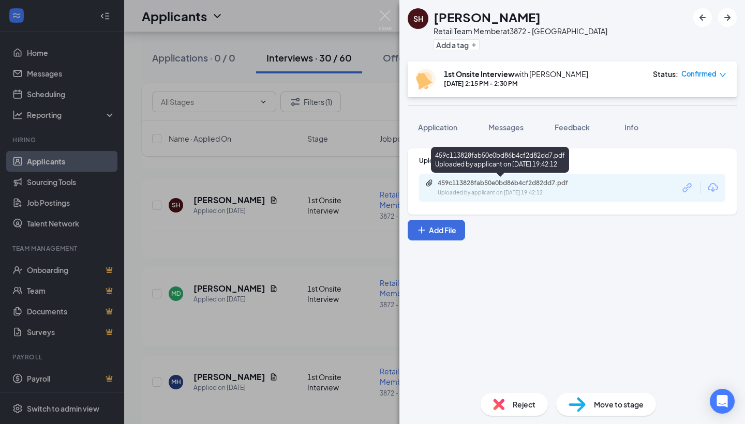
click at [512, 188] on div "459c113828fab50e0bd86b4cf2d82dd7.pdf Uploaded by applicant on Sep 06, 2025 at 1…" at bounding box center [509, 188] width 168 height 18
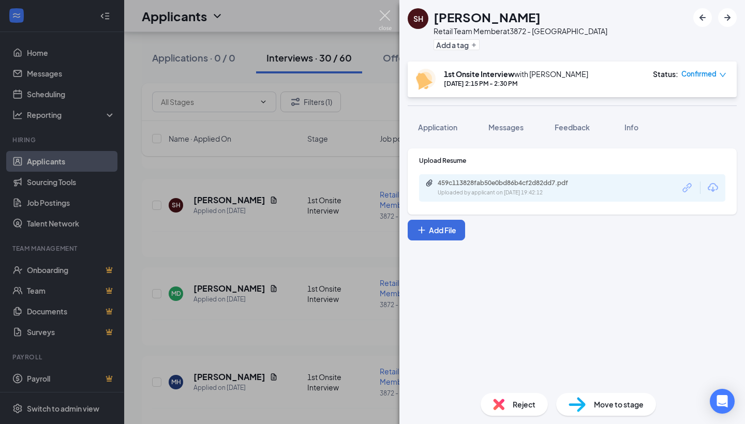
click at [383, 18] on img at bounding box center [385, 20] width 13 height 20
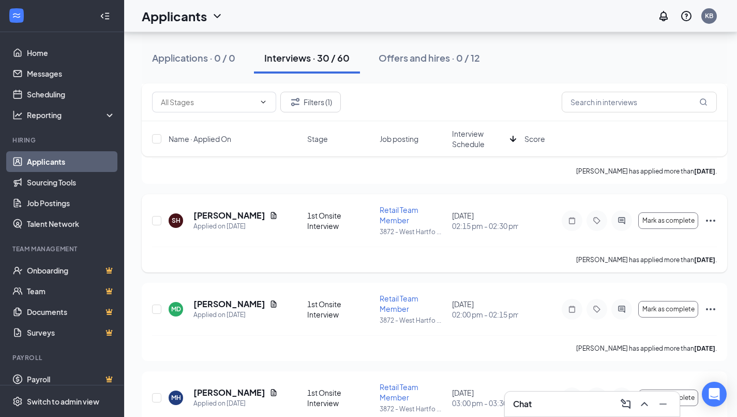
scroll to position [2161, 0]
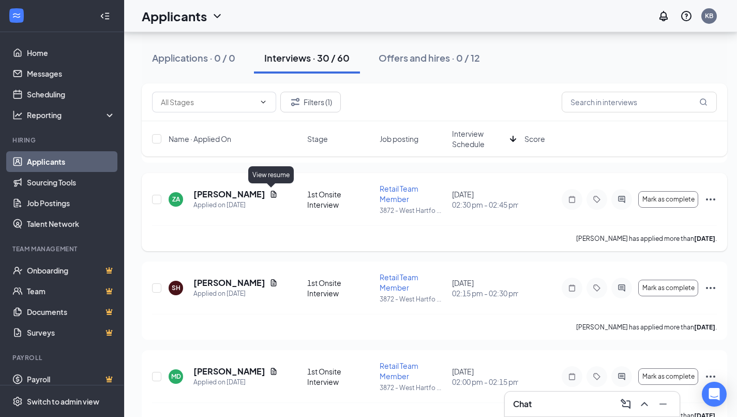
click at [274, 193] on icon "Document" at bounding box center [274, 193] width 6 height 7
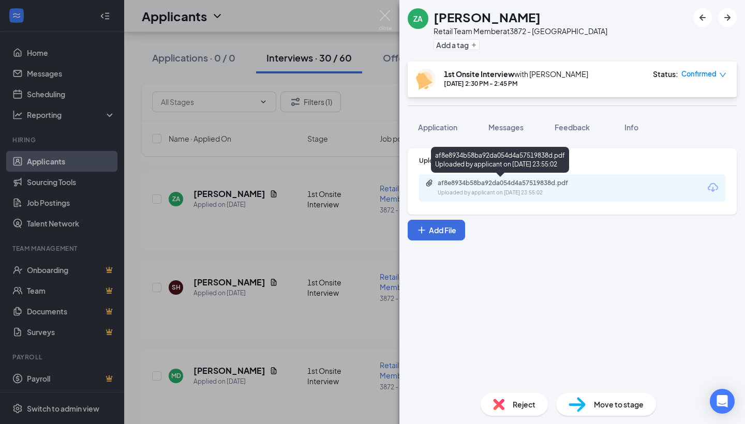
click at [512, 195] on div "Uploaded by applicant on Aug 29, 2025 at 23:55:02" at bounding box center [515, 193] width 155 height 8
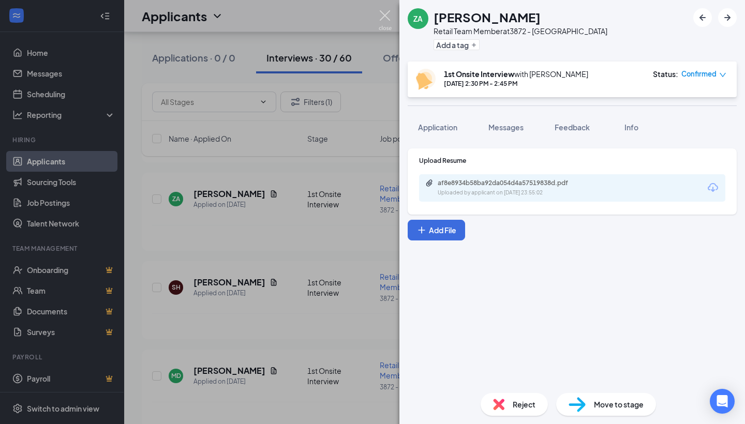
click at [387, 17] on img at bounding box center [385, 20] width 13 height 20
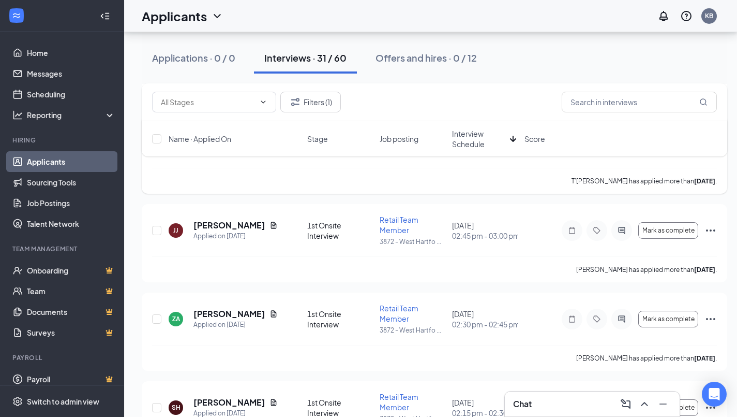
scroll to position [2121, 0]
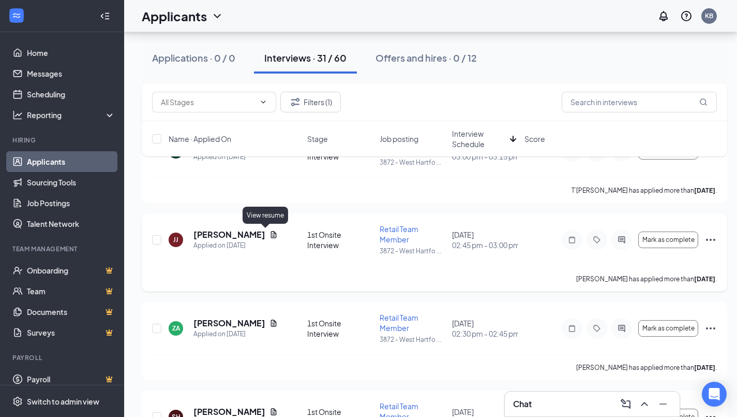
click at [271, 233] on icon "Document" at bounding box center [274, 234] width 6 height 7
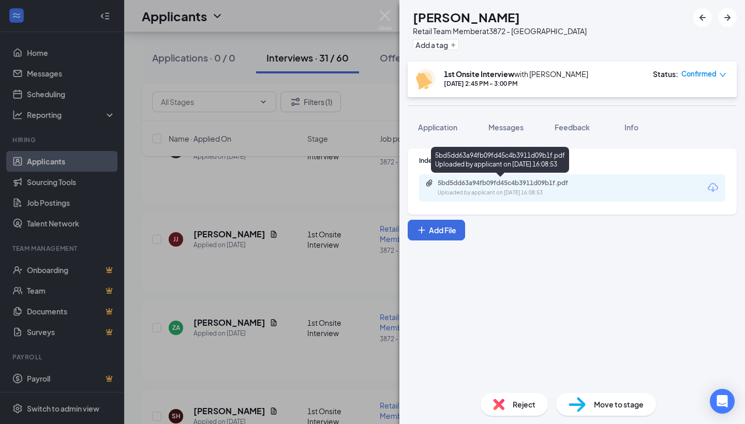
click at [489, 183] on div "5bd5dd63a94fb09fd45c4b3911d09b1f.pdf" at bounding box center [510, 183] width 145 height 8
click at [378, 20] on div "JJ Jordanie Joseph Retail Team Member at 3872 - West Hartford Add a tag 1st Ons…" at bounding box center [372, 212] width 745 height 424
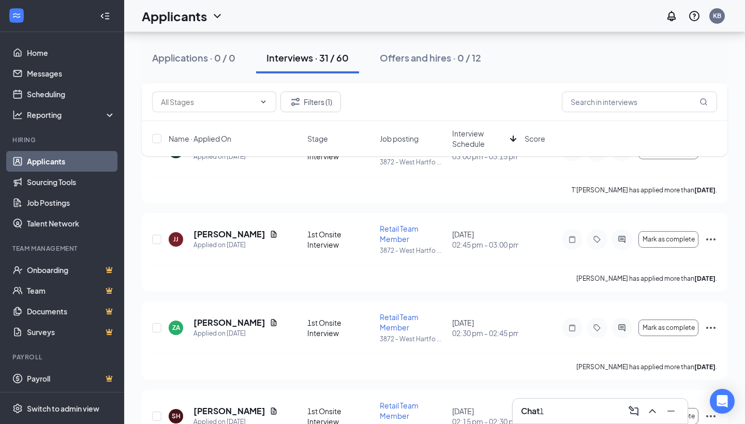
click at [389, 17] on div "Applicants KB" at bounding box center [434, 16] width 621 height 32
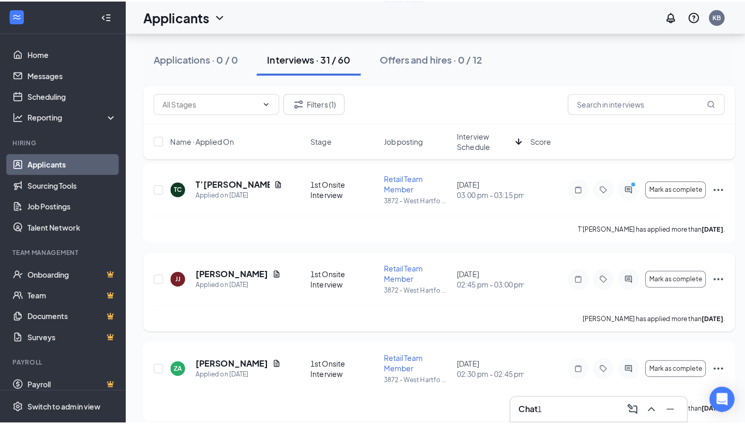
scroll to position [2084, 0]
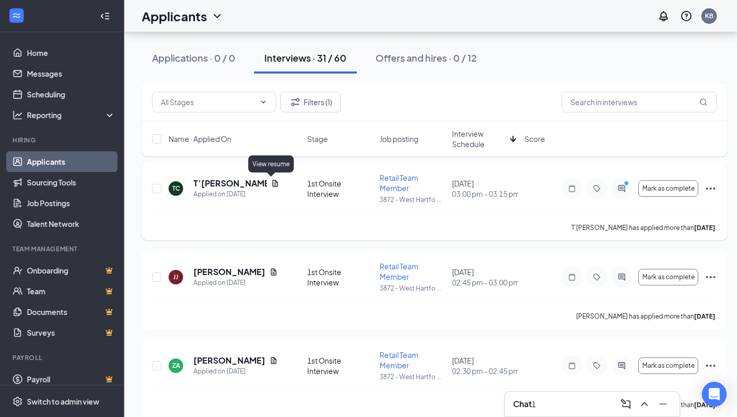
click at [273, 180] on icon "Document" at bounding box center [276, 183] width 6 height 7
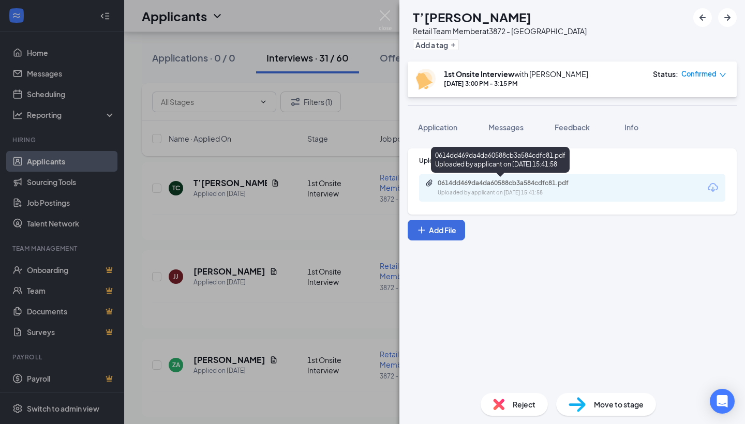
click at [487, 196] on div "Uploaded by applicant on Sep 02, 2025 at 15:41:58" at bounding box center [515, 193] width 155 height 8
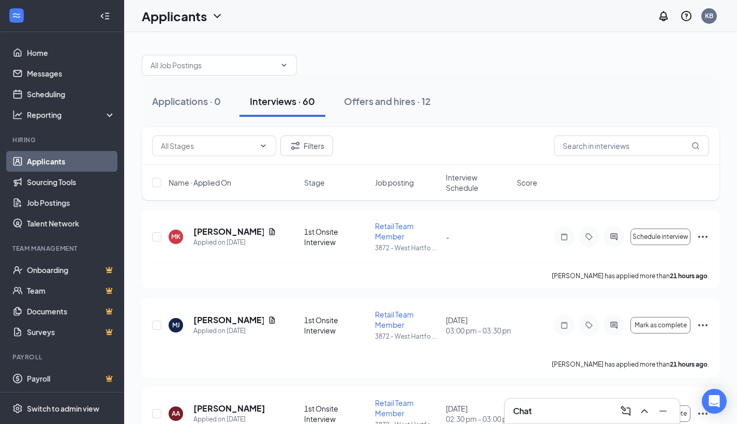
click at [541, 412] on div "Chat" at bounding box center [592, 411] width 158 height 17
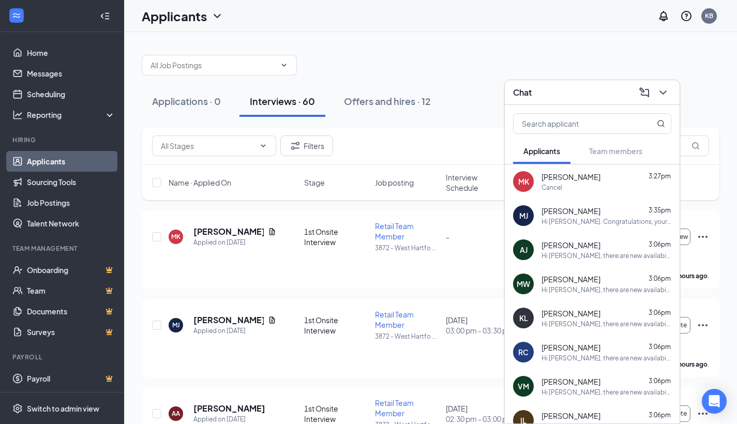
click at [665, 92] on icon "ChevronDown" at bounding box center [663, 93] width 7 height 4
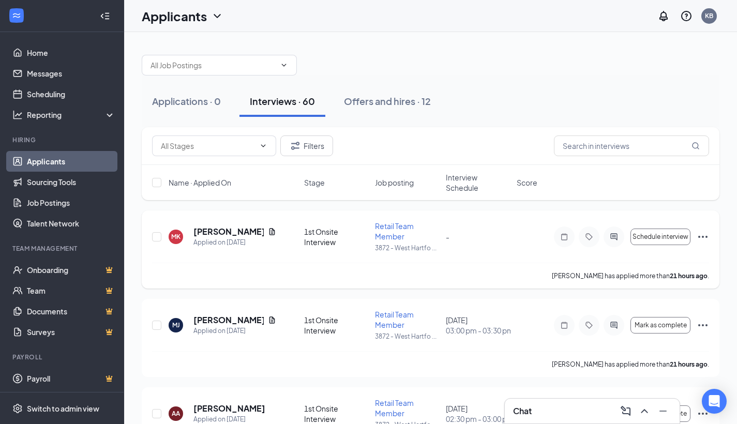
click at [703, 238] on icon "Ellipses" at bounding box center [703, 237] width 9 height 2
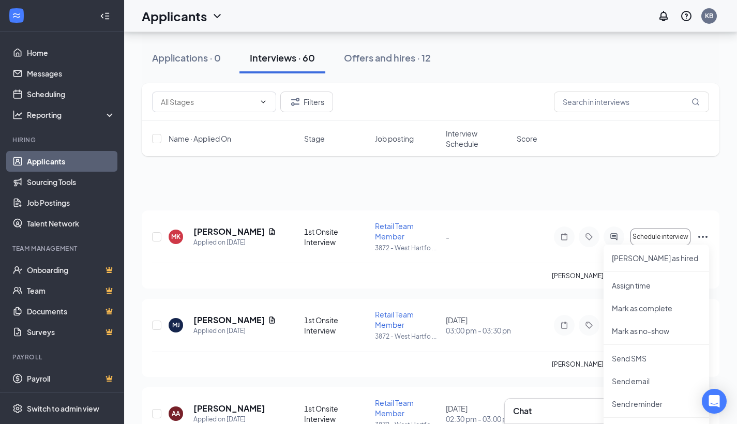
scroll to position [192, 0]
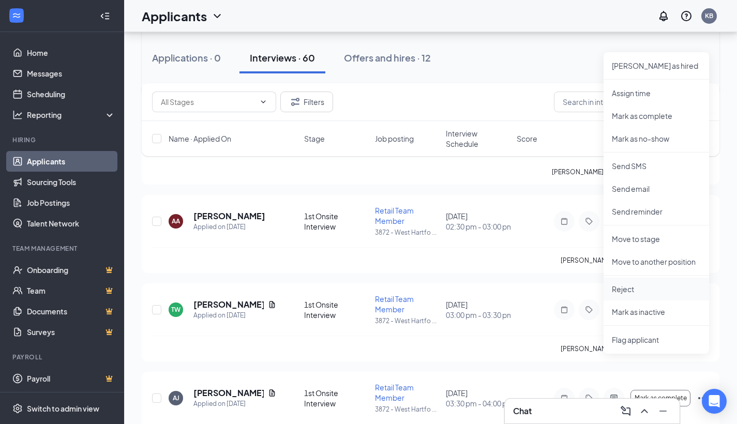
click at [636, 293] on p "Reject" at bounding box center [656, 289] width 89 height 10
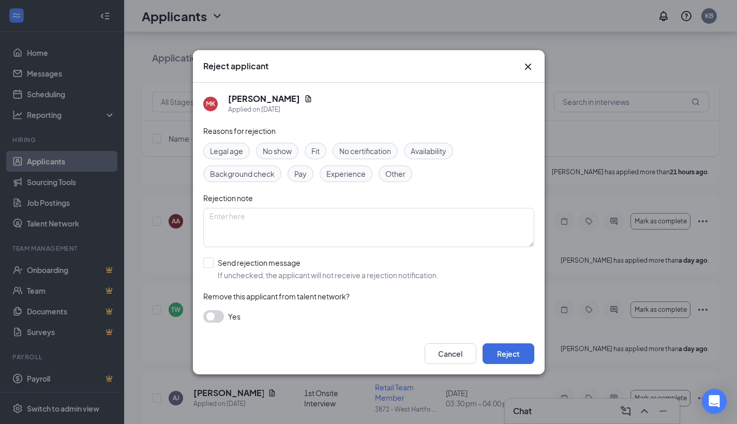
click at [395, 175] on span "Other" at bounding box center [395, 173] width 20 height 11
click at [269, 220] on textarea at bounding box center [368, 227] width 331 height 39
type textarea "canceled setting up an interview"
click at [511, 358] on button "Reject" at bounding box center [509, 354] width 52 height 21
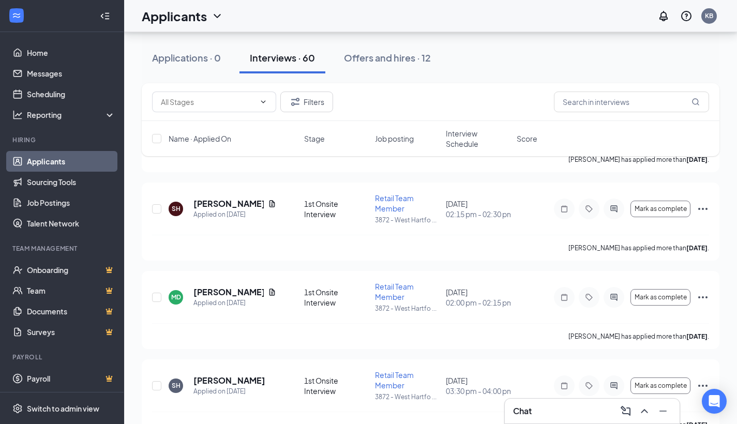
scroll to position [2773, 0]
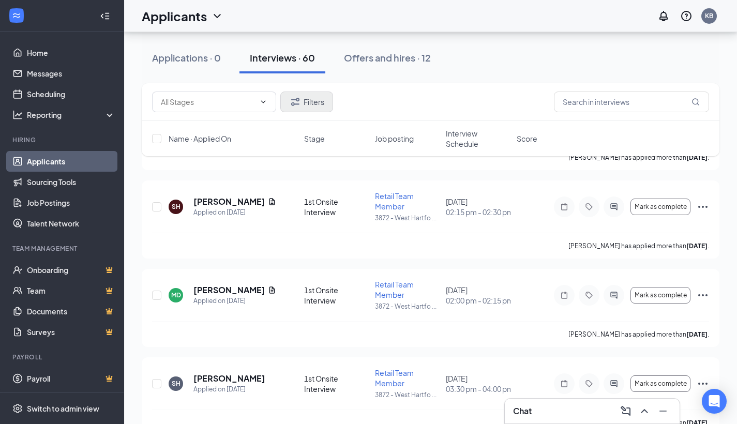
click at [303, 102] on button "Filters" at bounding box center [306, 102] width 53 height 21
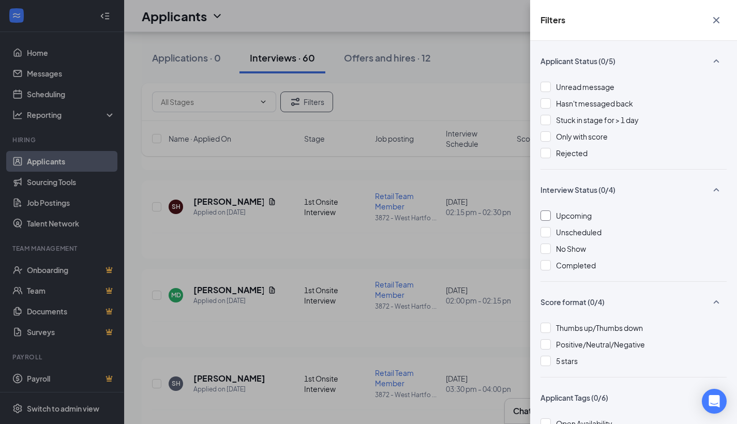
click at [575, 214] on span "Upcoming" at bounding box center [574, 215] width 36 height 9
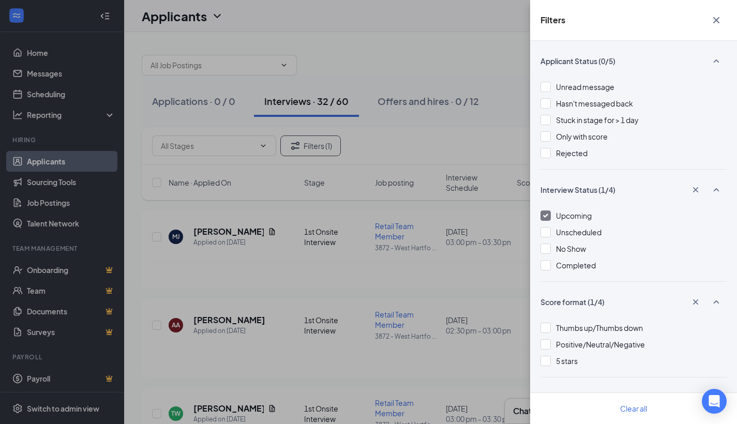
click at [718, 20] on icon "Cross" at bounding box center [717, 20] width 6 height 6
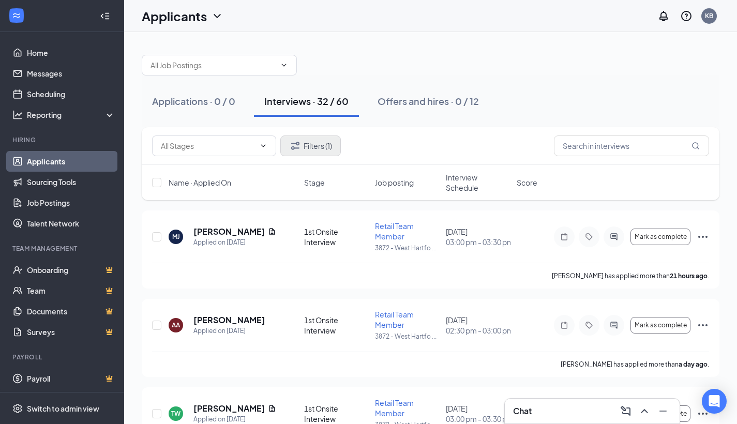
click at [326, 153] on button "Filters (1)" at bounding box center [310, 146] width 61 height 21
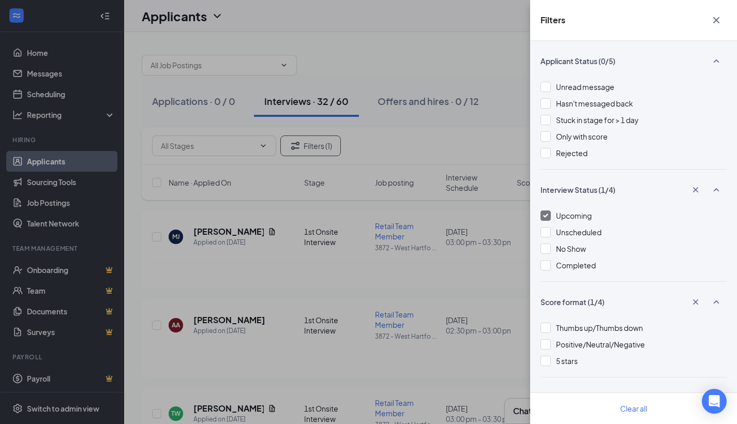
click at [721, 21] on icon "Cross" at bounding box center [716, 20] width 12 height 12
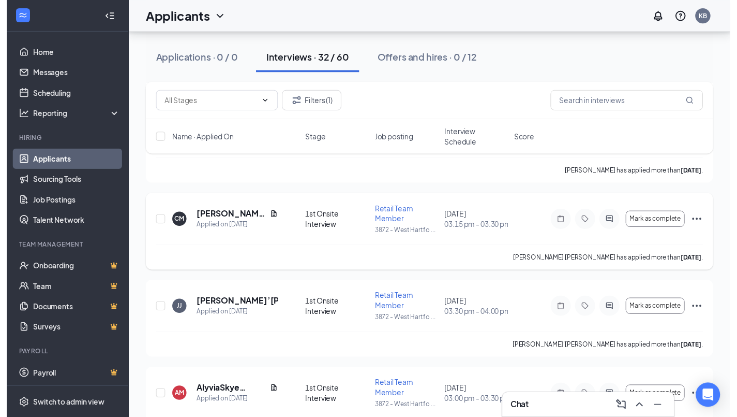
scroll to position [1605, 0]
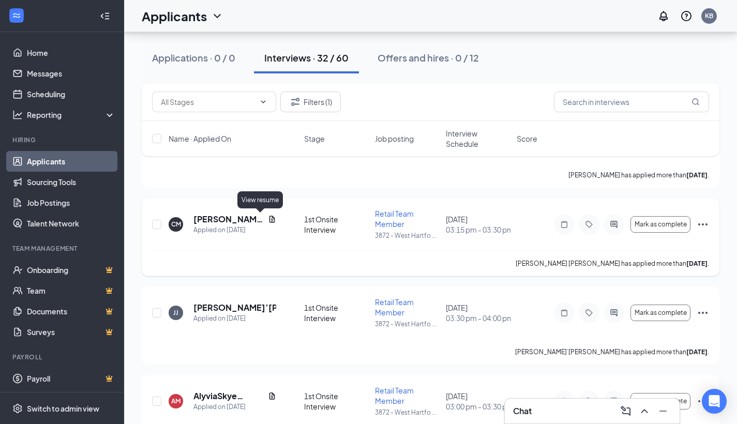
click at [268, 219] on icon "Document" at bounding box center [272, 219] width 8 height 8
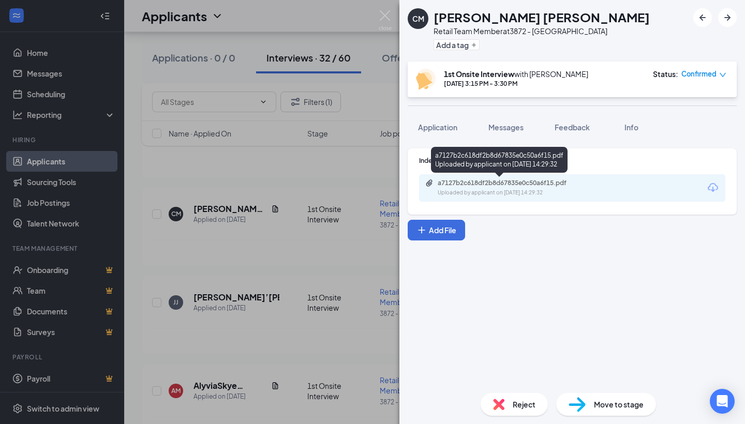
click at [527, 188] on div "a7127b2c618df2b8d67835e0c50a6f15.pdf Uploaded by applicant on [DATE] 14:29:32" at bounding box center [509, 188] width 168 height 18
click at [377, 16] on div "[PERSON_NAME] [PERSON_NAME] Retail Team Member at 3872 - [GEOGRAPHIC_DATA] Add …" at bounding box center [372, 212] width 745 height 424
click at [385, 16] on img at bounding box center [385, 20] width 13 height 20
click at [387, 14] on img at bounding box center [385, 20] width 13 height 20
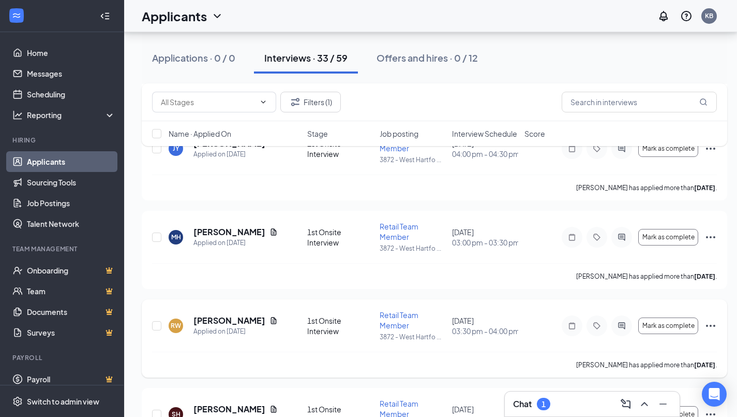
scroll to position [732, 0]
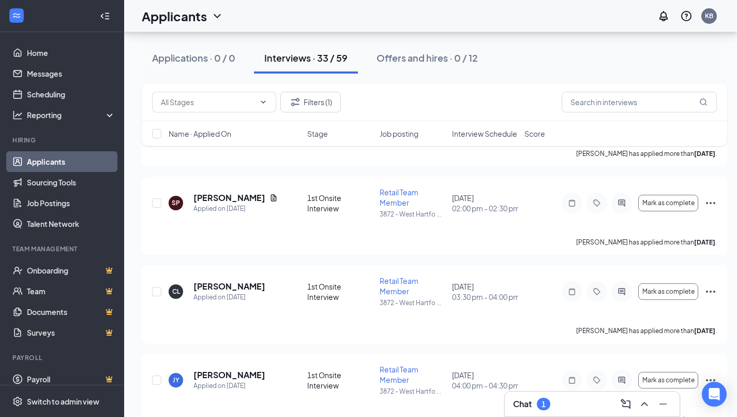
click at [535, 409] on div "Chat 1" at bounding box center [531, 403] width 37 height 12
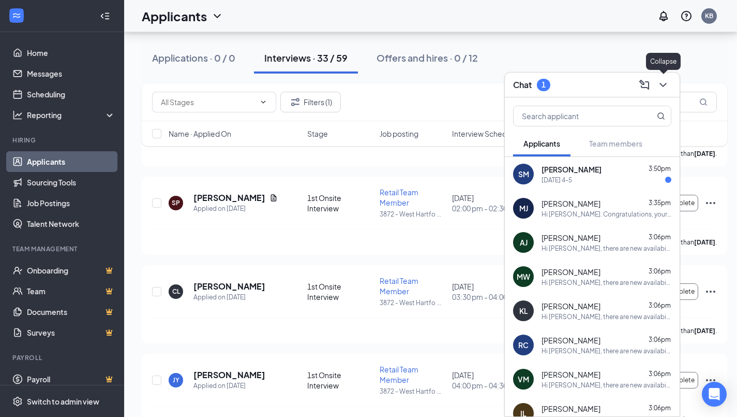
click at [667, 80] on icon "ChevronDown" at bounding box center [663, 85] width 12 height 12
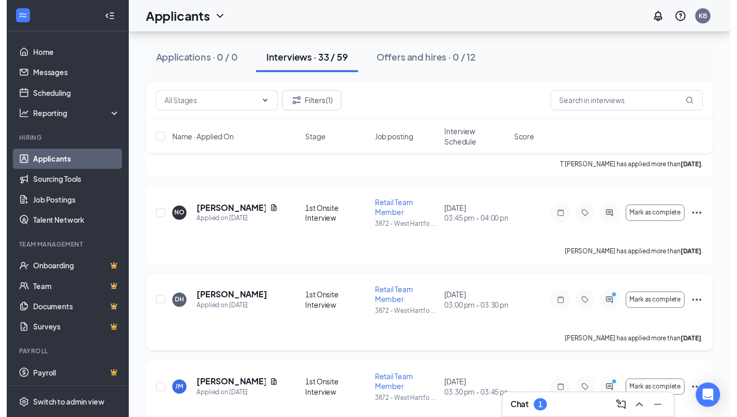
scroll to position [2146, 0]
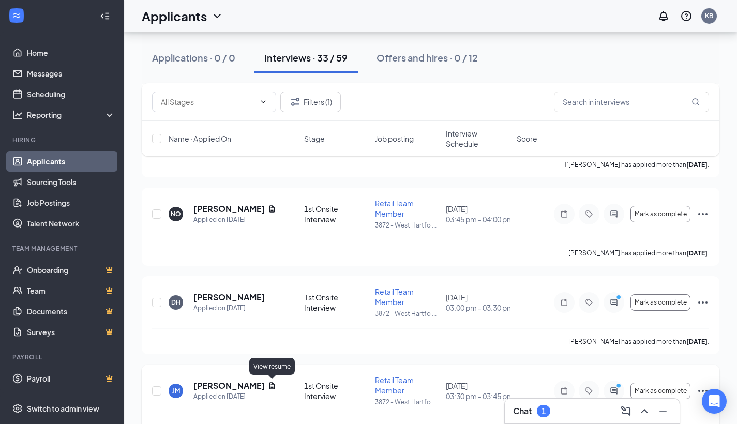
click at [274, 385] on icon "Document" at bounding box center [273, 385] width 6 height 7
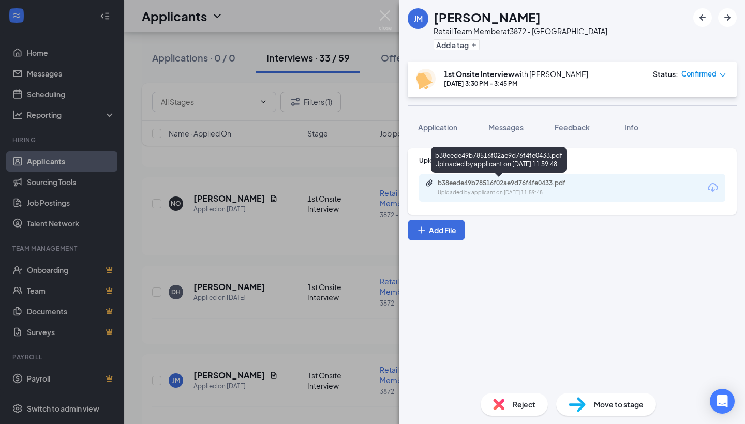
click at [517, 188] on div "b38eede49b78516f02ae9d76f4fe0433.pdf Uploaded by applicant on [DATE] 11:59:48" at bounding box center [509, 188] width 168 height 18
click at [384, 17] on img at bounding box center [385, 20] width 13 height 20
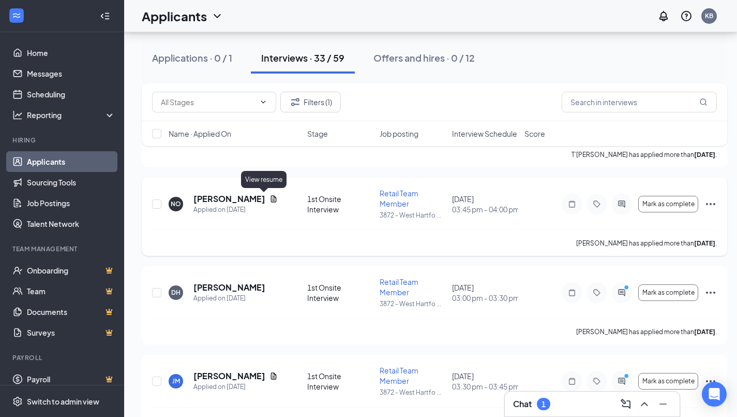
click at [270, 198] on icon "Document" at bounding box center [274, 199] width 8 height 8
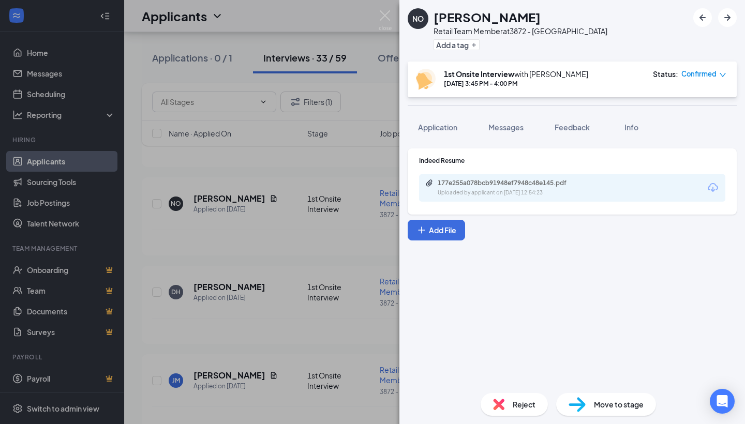
click at [615, 189] on div "177e255a078bcb91948ef7948c48e145.pdf Uploaded by applicant on [DATE] 12:54:23" at bounding box center [572, 187] width 306 height 27
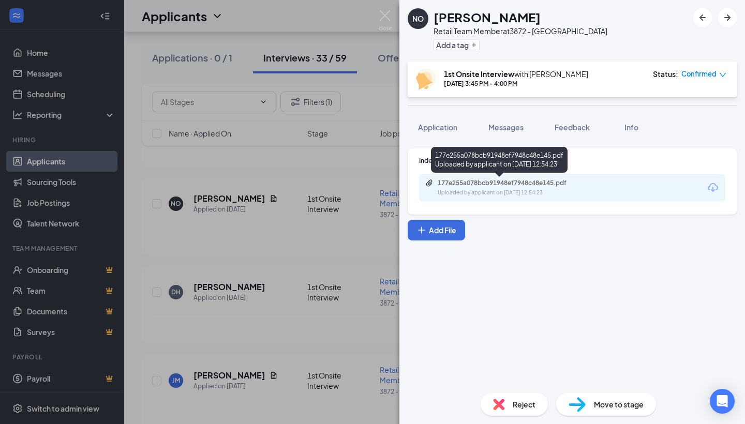
click at [562, 183] on div "177e255a078bcb91948ef7948c48e145.pdf" at bounding box center [510, 183] width 145 height 8
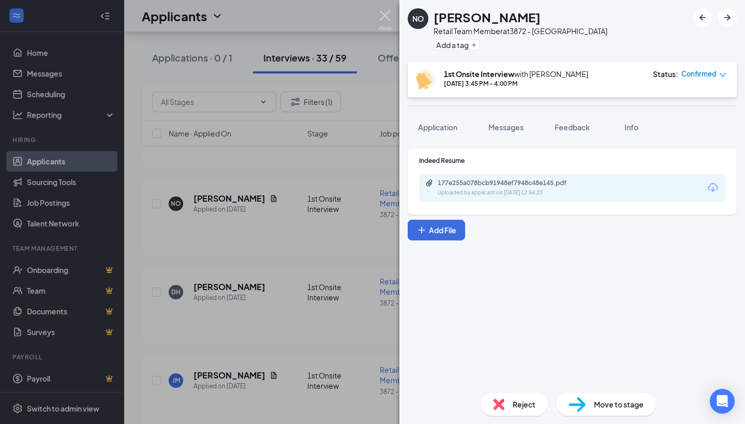
click at [385, 18] on img at bounding box center [385, 20] width 13 height 20
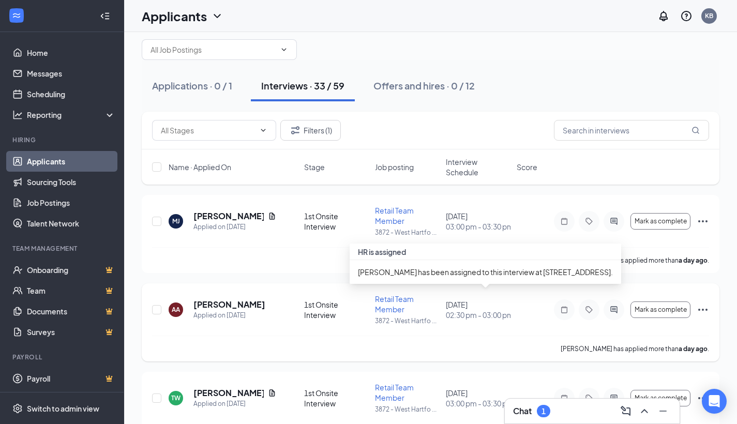
scroll to position [18, 0]
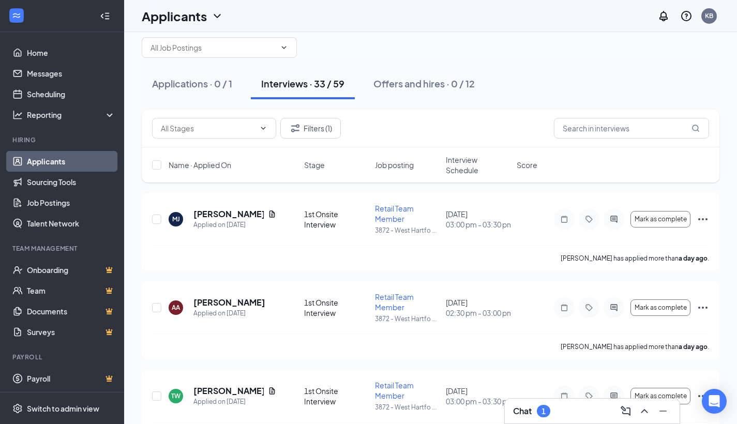
click at [534, 413] on div "Chat 1" at bounding box center [531, 411] width 37 height 12
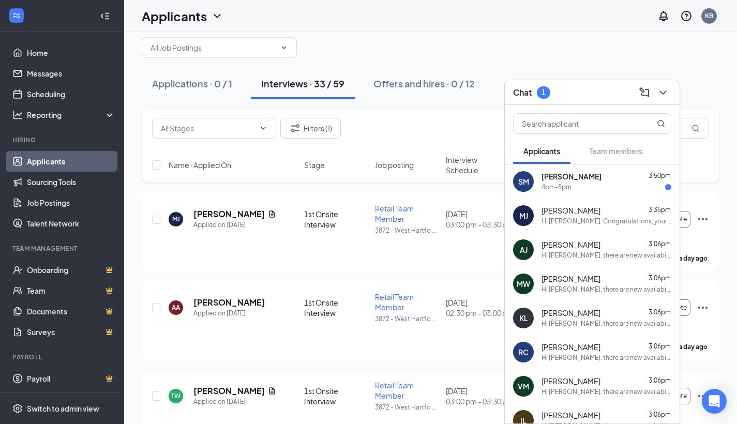
click at [660, 96] on icon "ChevronDown" at bounding box center [663, 92] width 12 height 12
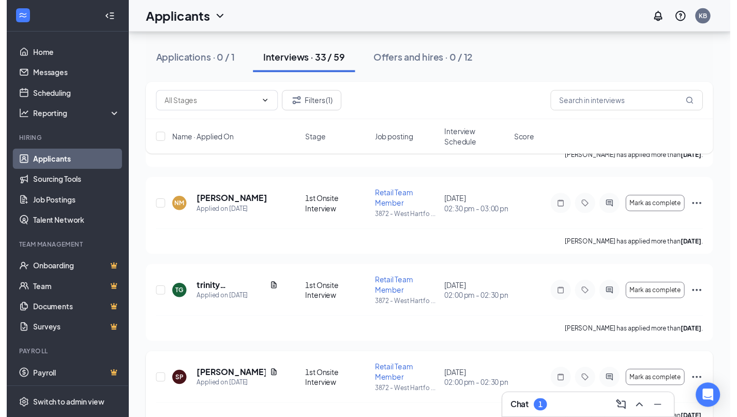
scroll to position [563, 0]
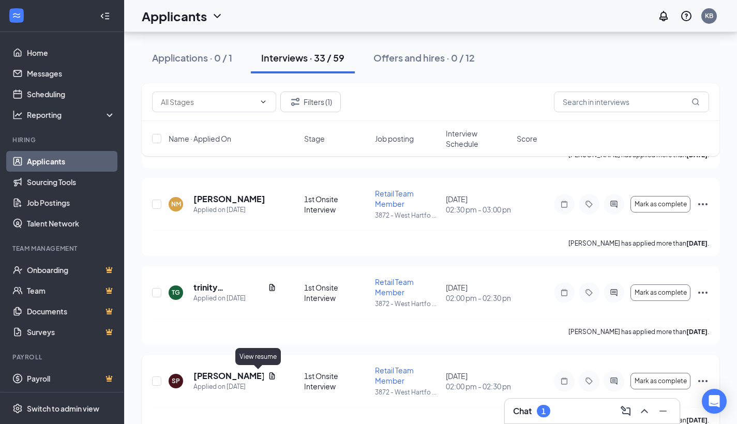
click at [268, 378] on icon "Document" at bounding box center [272, 376] width 8 height 8
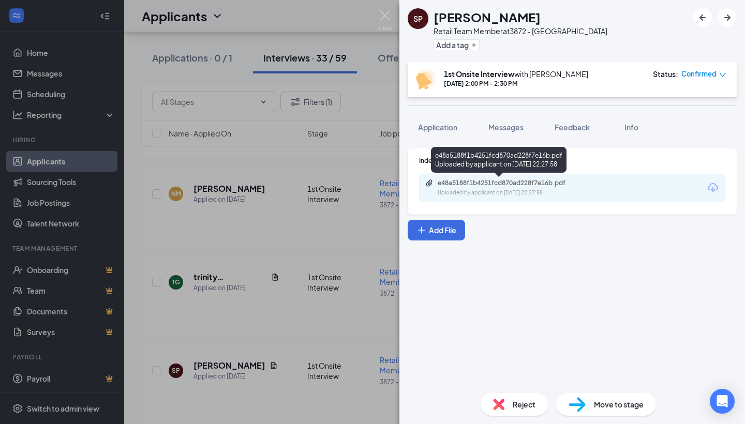
click at [494, 179] on div "e48a5188f1b4251fcd870ad228f7e16b.pdf" at bounding box center [510, 183] width 145 height 8
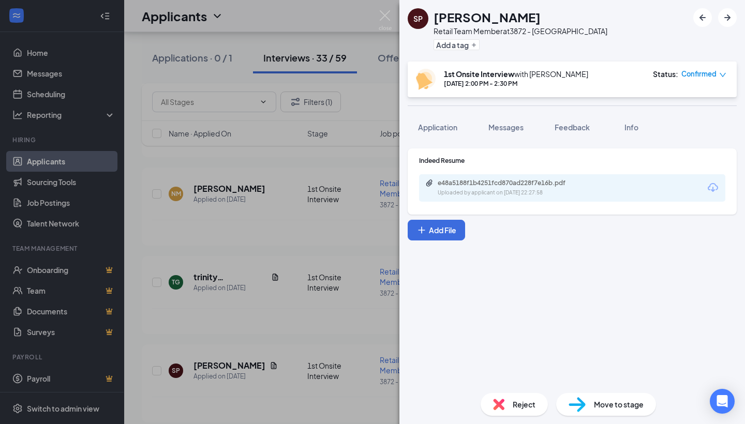
click at [393, 19] on div "SP [PERSON_NAME] Retail Team Member at 3872 - [GEOGRAPHIC_DATA] Add a tag 1st O…" at bounding box center [372, 212] width 745 height 424
click at [382, 19] on img at bounding box center [385, 20] width 13 height 20
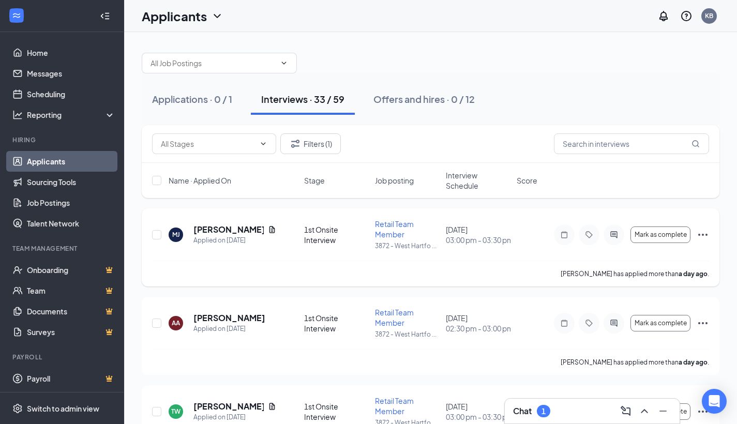
scroll to position [4, 0]
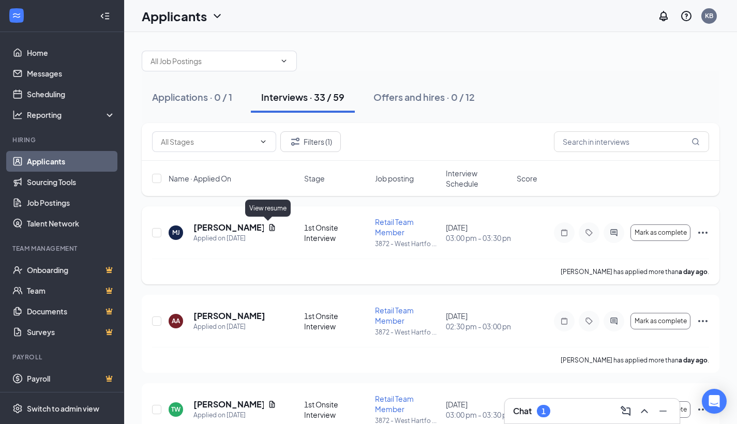
click at [270, 229] on icon "Document" at bounding box center [273, 227] width 6 height 7
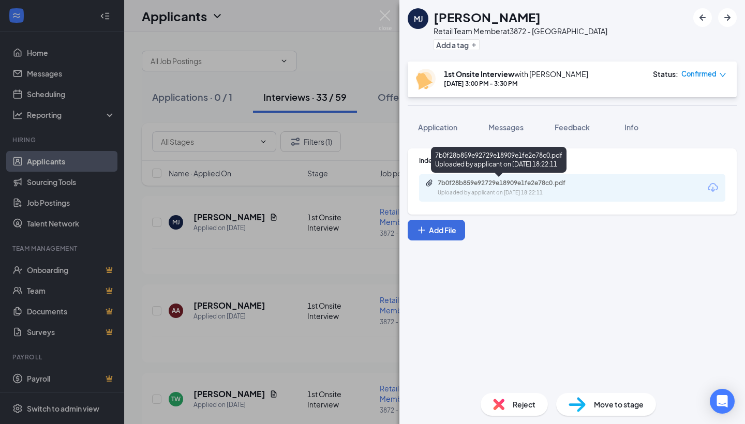
click at [544, 188] on div "7b0f28b859e92729e18909e1fe2e78c0.pdf Uploaded by applicant on [DATE] 18:22:11" at bounding box center [509, 188] width 168 height 18
click at [385, 19] on img at bounding box center [385, 20] width 13 height 20
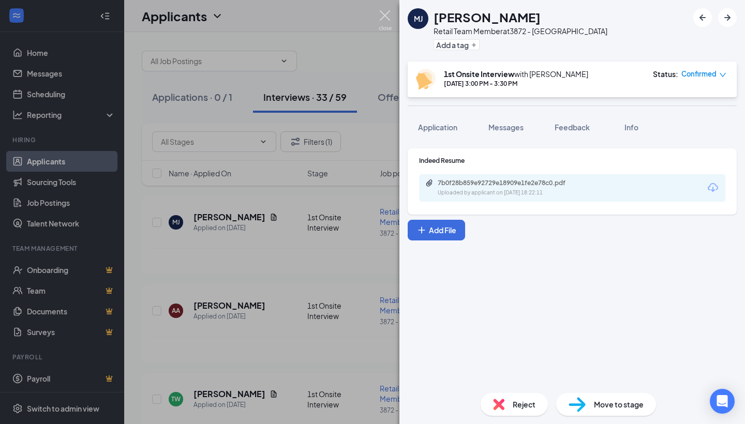
click at [387, 17] on img at bounding box center [385, 20] width 13 height 20
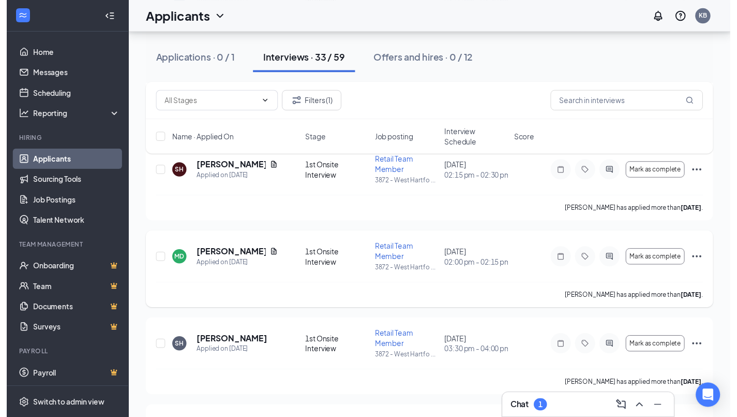
scroll to position [1292, 0]
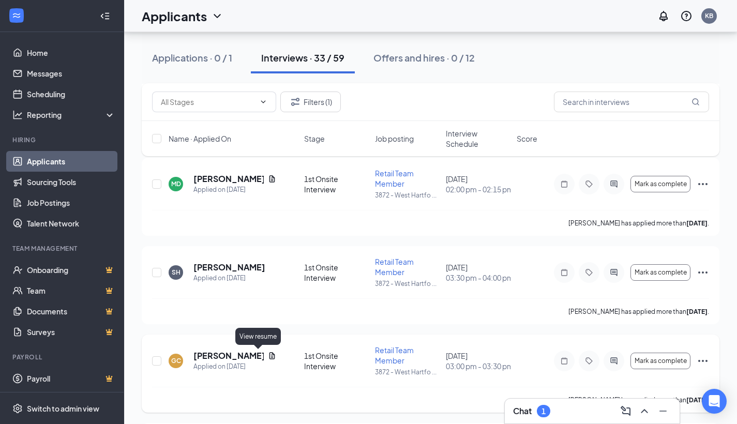
click at [270, 357] on icon "Document" at bounding box center [273, 355] width 6 height 7
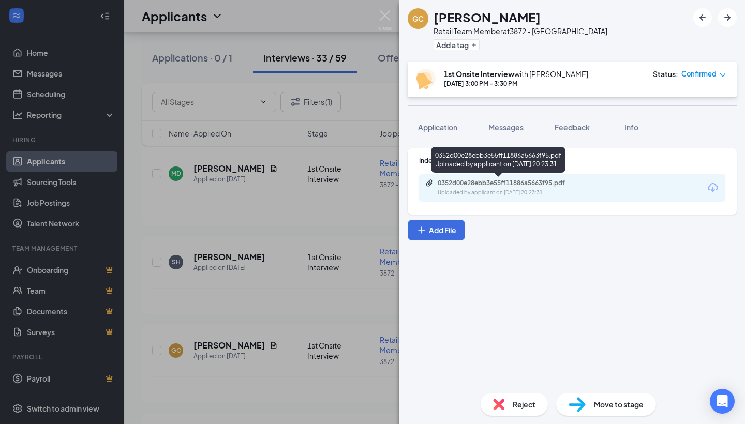
click at [488, 191] on div "Uploaded by applicant on [DATE] 20:23:31" at bounding box center [515, 193] width 155 height 8
click at [384, 17] on img at bounding box center [385, 20] width 13 height 20
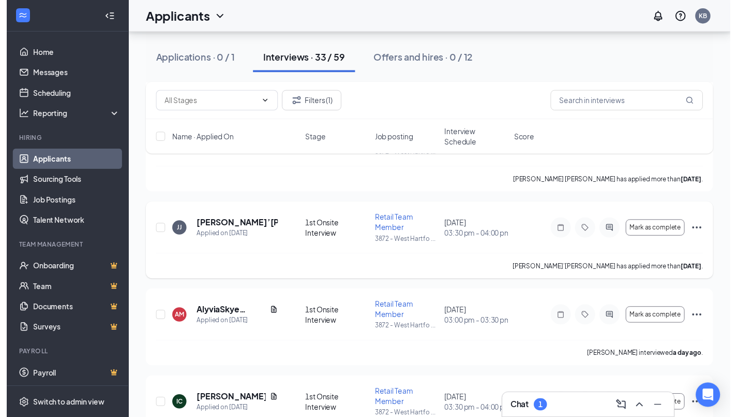
scroll to position [1856, 0]
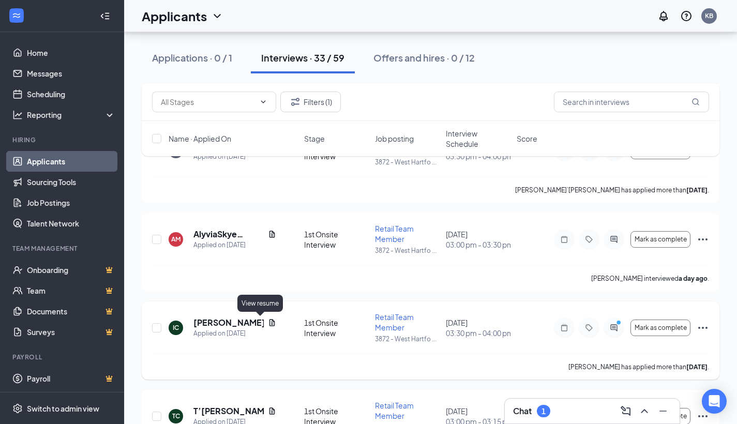
click at [268, 322] on icon "Document" at bounding box center [272, 323] width 8 height 8
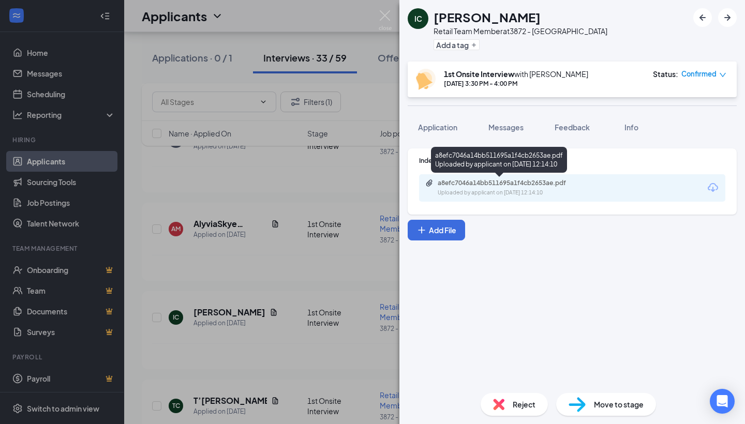
click at [516, 187] on div "a8efc7046a14bb511695a1f4cb2653ae.pdf" at bounding box center [510, 183] width 145 height 8
click at [384, 19] on img at bounding box center [385, 20] width 13 height 20
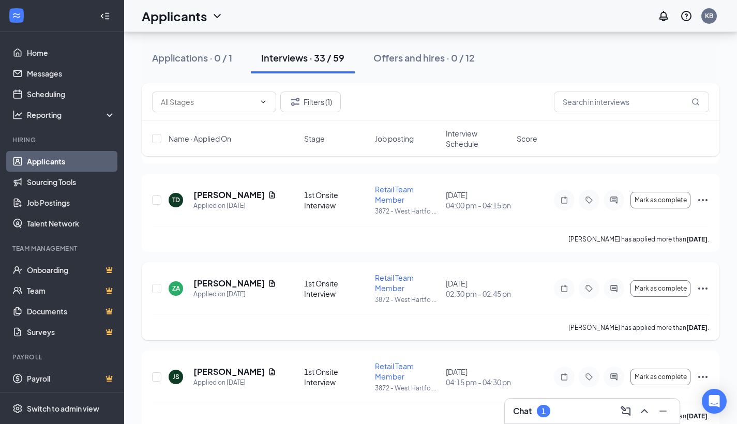
scroll to position [2708, 0]
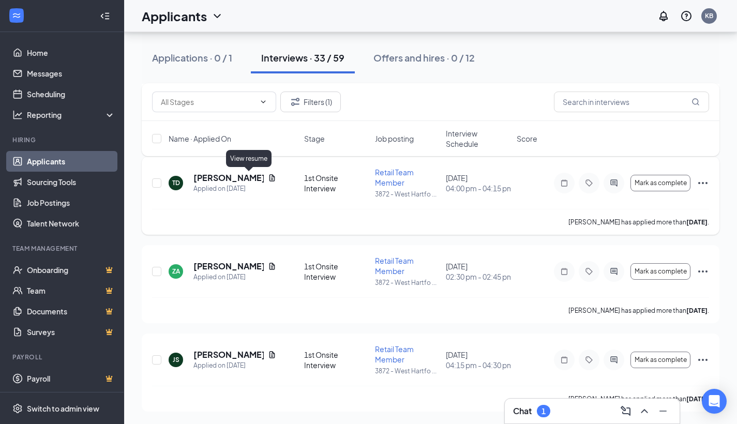
click at [268, 180] on icon "Document" at bounding box center [272, 178] width 8 height 8
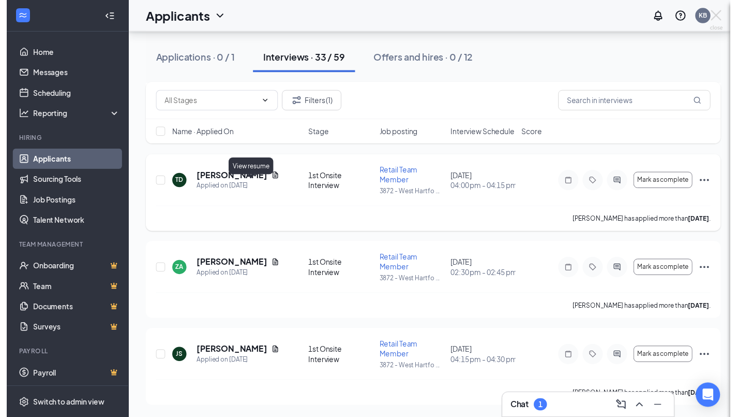
scroll to position [2698, 0]
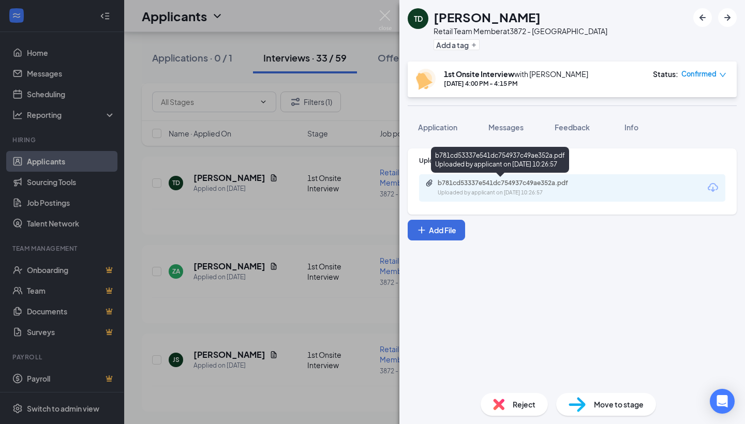
click at [486, 186] on div "b781cd53337e541dc754937c49ae352a.pdf" at bounding box center [510, 183] width 145 height 8
click at [388, 19] on img at bounding box center [385, 20] width 13 height 20
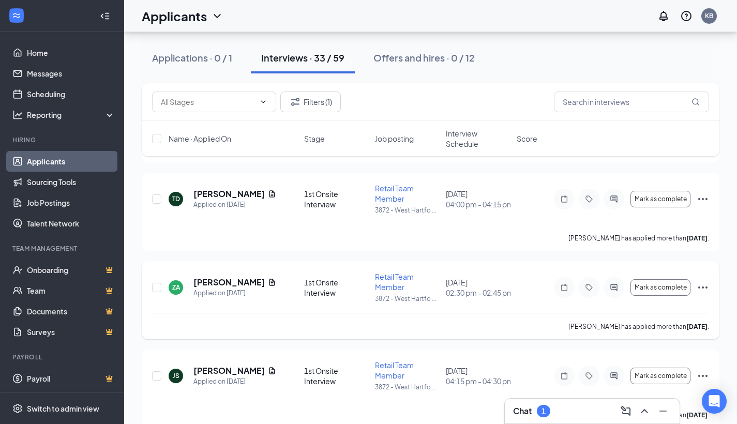
scroll to position [2708, 0]
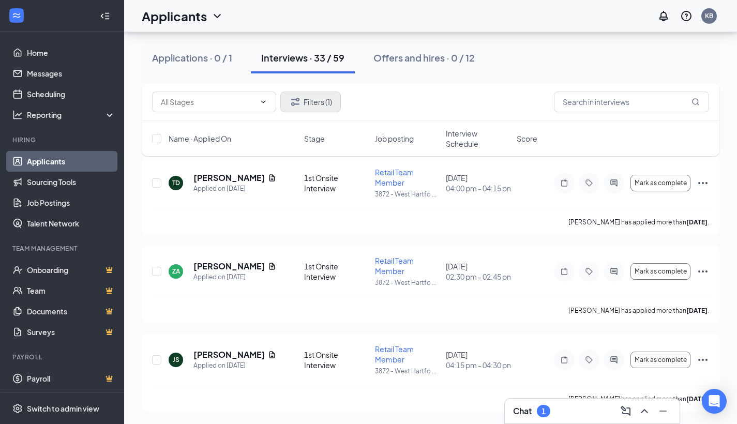
click at [322, 99] on button "Filters (1)" at bounding box center [310, 102] width 61 height 21
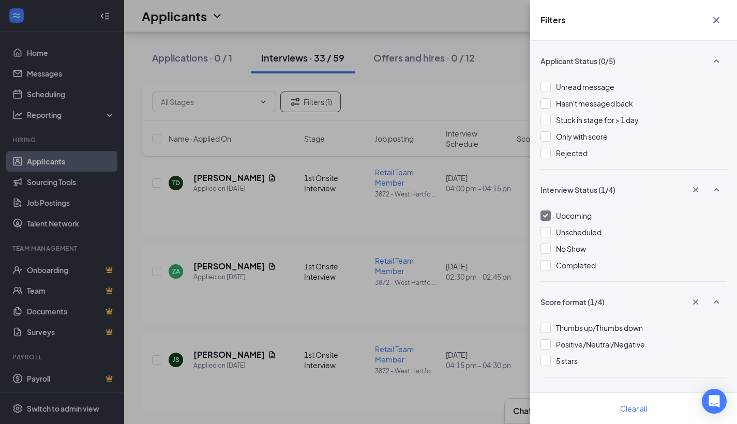
click at [477, 89] on div "Filters Applicant Status (0/5) Unread message Hasn't messaged back Stuck in sta…" at bounding box center [368, 212] width 737 height 424
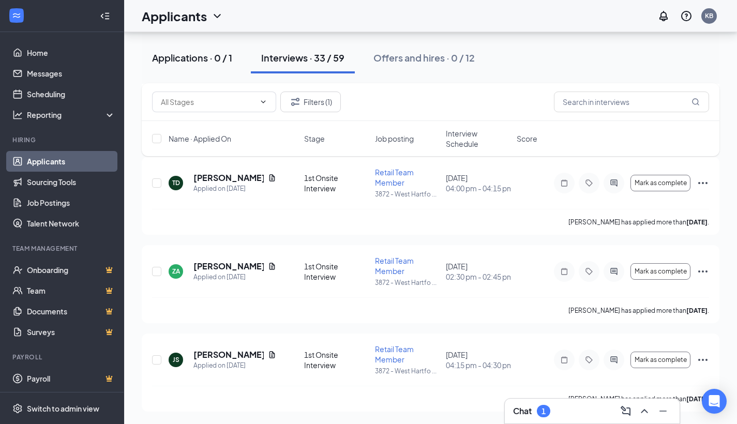
click at [226, 64] on div "Applications · 0 / 1" at bounding box center [192, 57] width 80 height 13
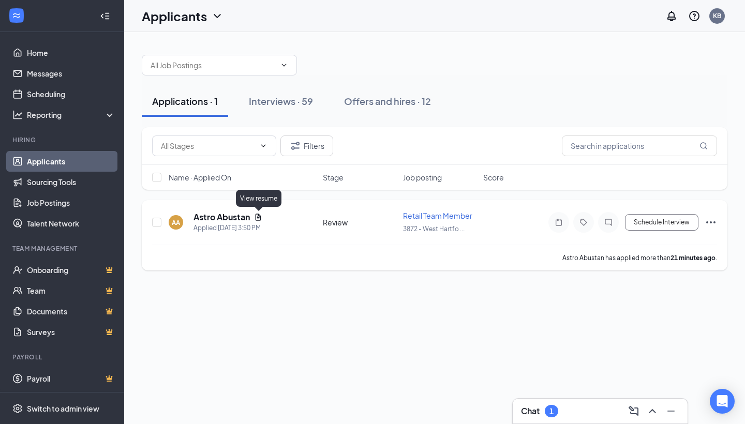
click at [257, 219] on icon "Document" at bounding box center [259, 217] width 6 height 7
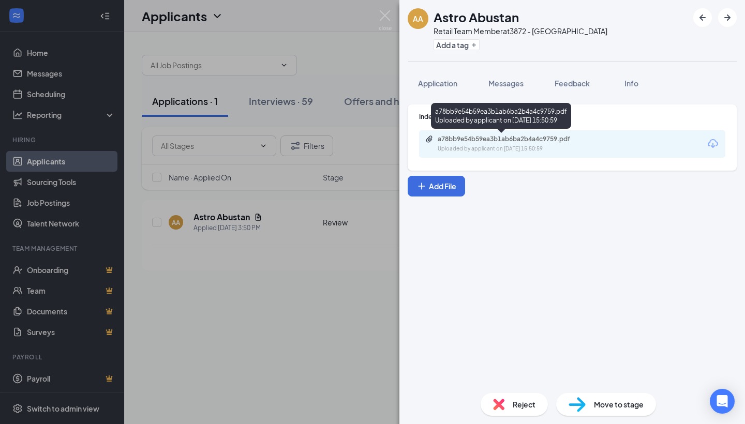
click at [477, 153] on div "a78bb9e54b59ea3b1ab6ba2b4a4c9759.pdf Uploaded by applicant on [DATE] 15:50:59" at bounding box center [572, 143] width 306 height 27
click at [483, 148] on div "Uploaded by applicant on [DATE] 15:50:59" at bounding box center [515, 149] width 155 height 8
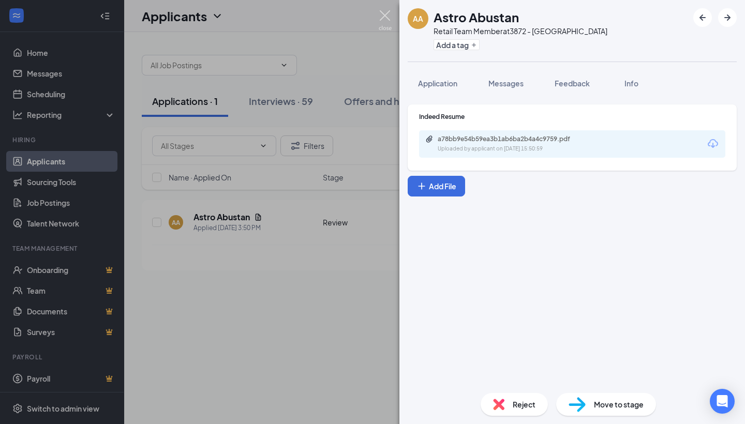
click at [388, 17] on img at bounding box center [385, 20] width 13 height 20
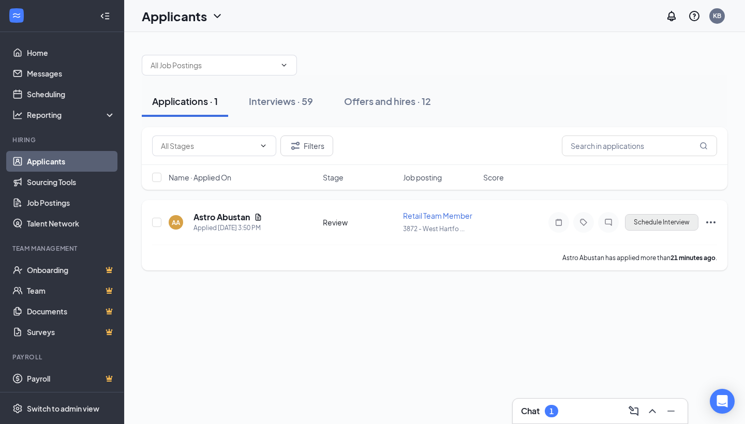
click at [669, 219] on button "Schedule Interview" at bounding box center [661, 222] width 73 height 17
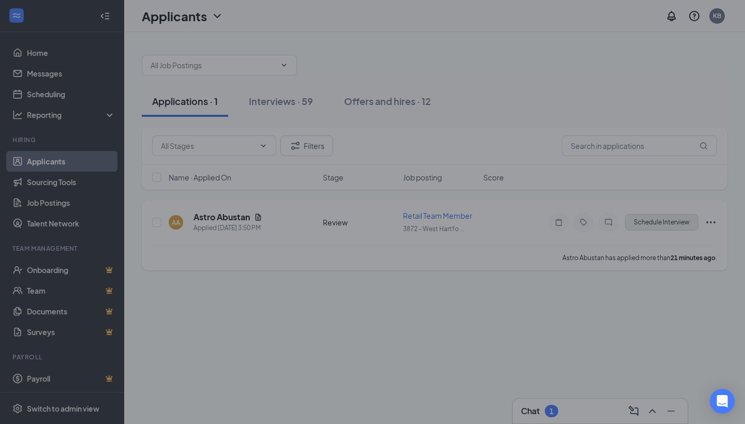
type input "1st Onsite Interview (next stage)"
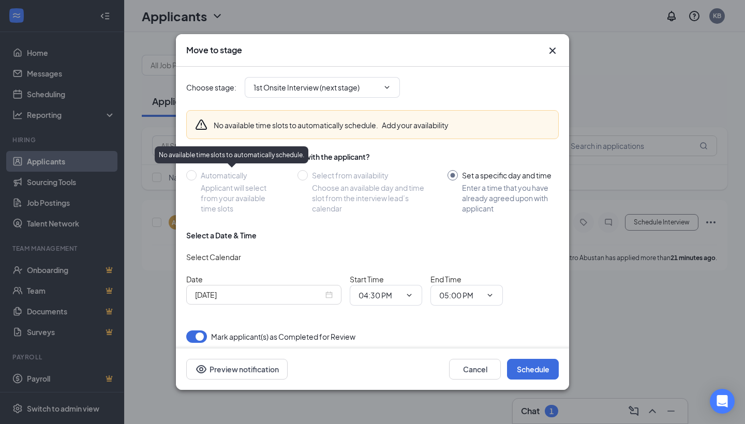
click at [193, 174] on div at bounding box center [191, 175] width 10 height 10
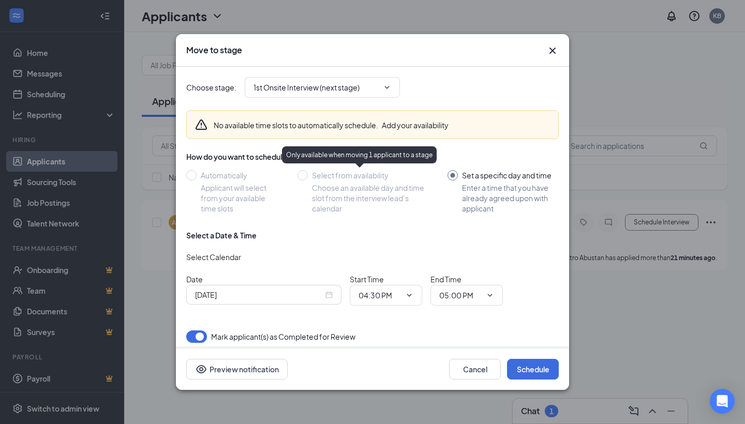
click at [306, 176] on div "Select from availability Choose an available day and time slot from the intervi…" at bounding box center [362, 191] width 129 height 43
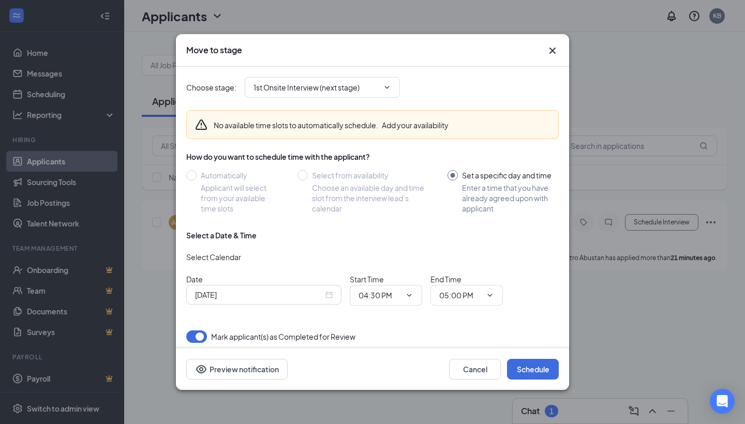
click at [331, 295] on div "[DATE]" at bounding box center [264, 294] width 138 height 11
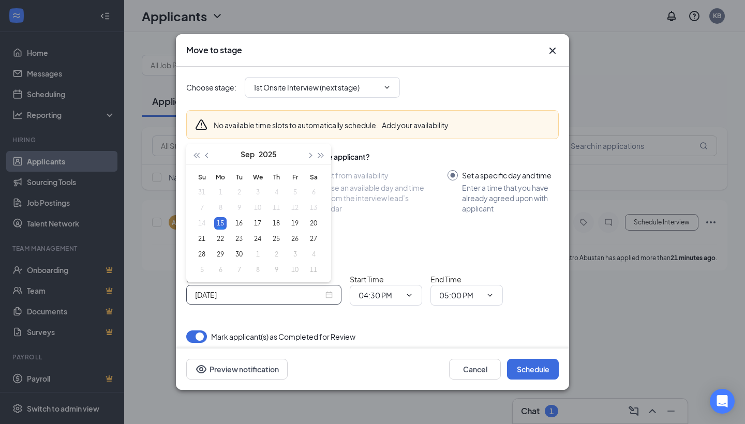
click at [315, 325] on div "Choose stage : 1st Onsite Interview (next stage) No available time slots to aut…" at bounding box center [372, 205] width 373 height 276
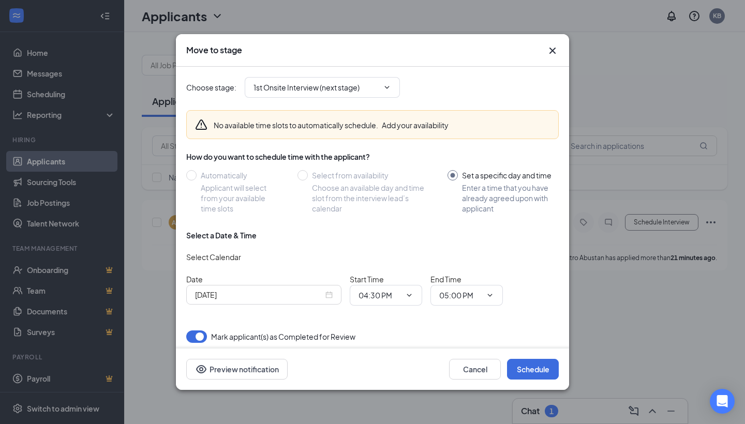
click at [552, 49] on icon "Cross" at bounding box center [552, 50] width 12 height 12
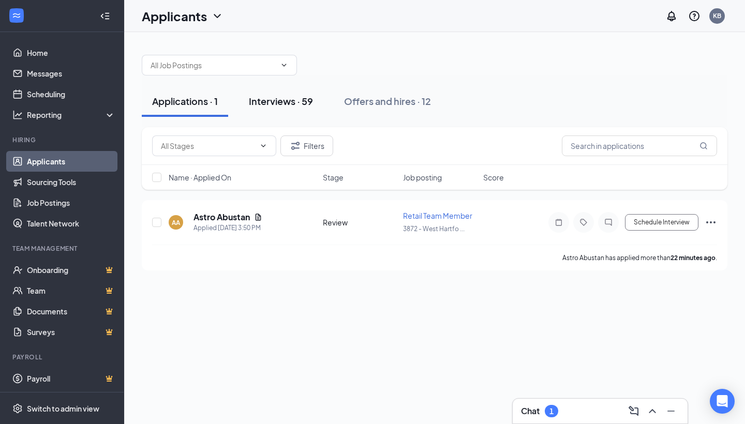
click at [273, 100] on div "Interviews · 59" at bounding box center [281, 101] width 64 height 13
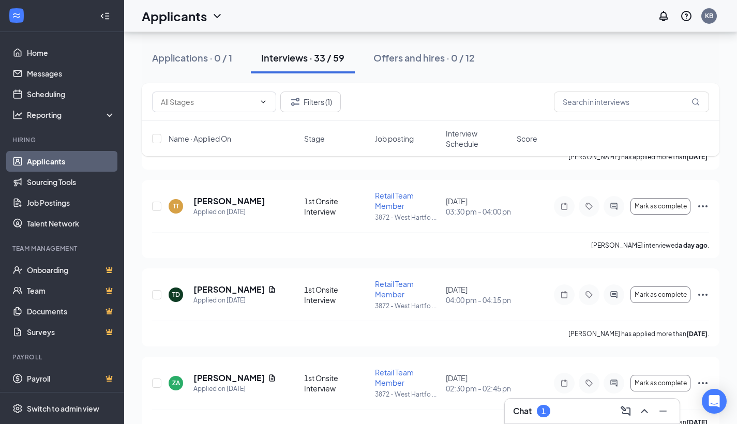
scroll to position [2599, 0]
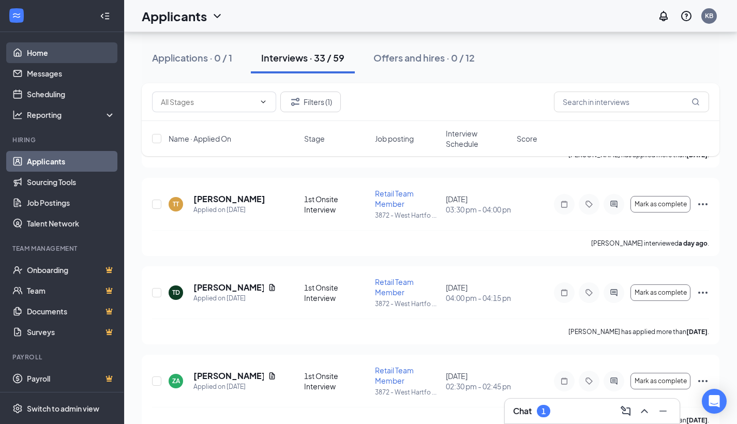
click at [47, 58] on link "Home" at bounding box center [71, 52] width 88 height 21
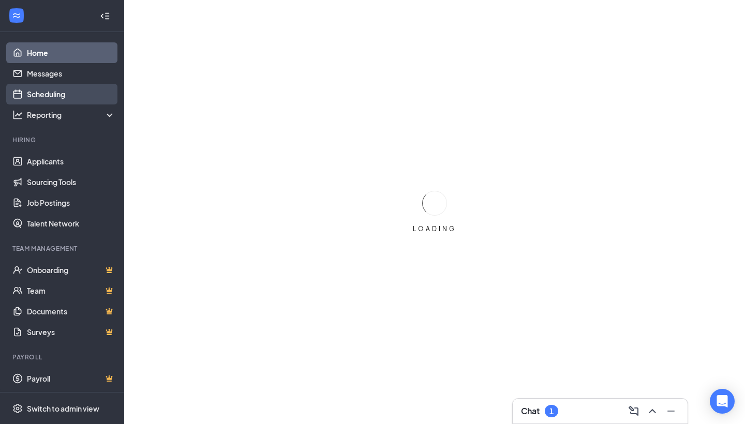
click at [63, 97] on link "Scheduling" at bounding box center [71, 94] width 88 height 21
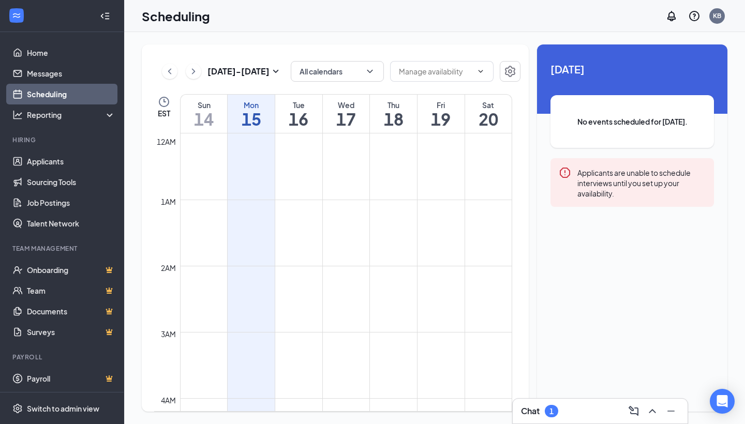
scroll to position [509, 0]
click at [391, 117] on h1 "18" at bounding box center [393, 119] width 47 height 18
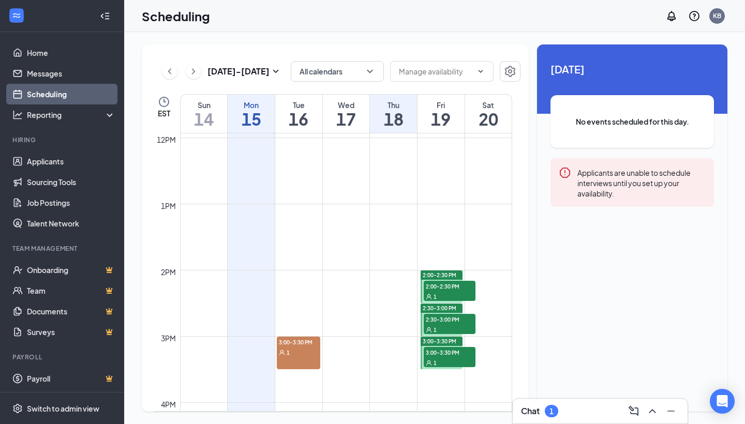
scroll to position [829, 0]
